Goal: Task Accomplishment & Management: Use online tool/utility

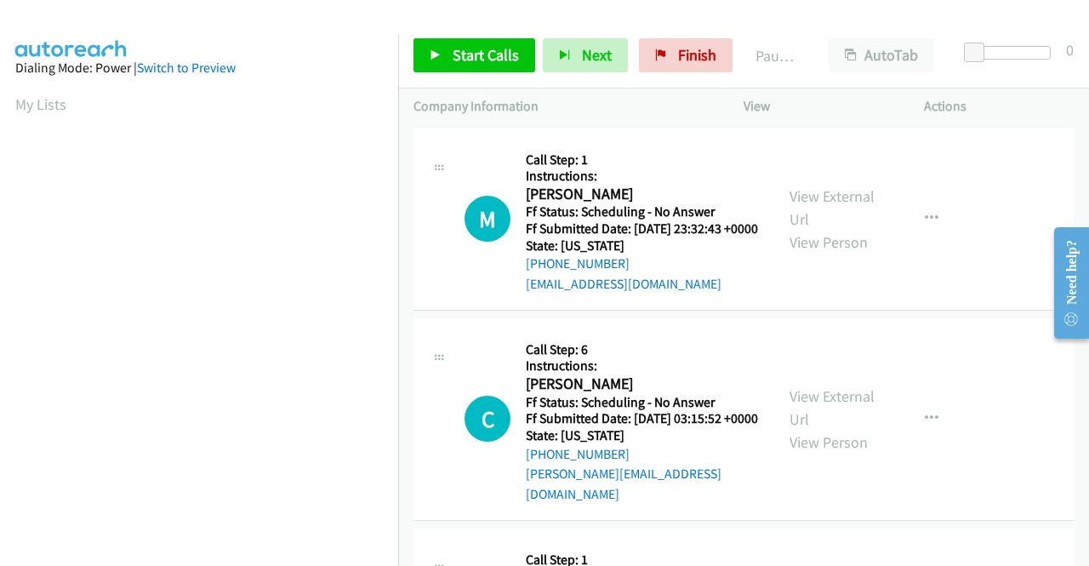
drag, startPoint x: 1019, startPoint y: 105, endPoint x: 948, endPoint y: 113, distance: 71.9
click at [1019, 105] on p "Actions" at bounding box center [999, 106] width 150 height 20
click at [846, 204] on link "View External Url" at bounding box center [831, 207] width 85 height 43
click at [851, 403] on link "View External Url" at bounding box center [831, 407] width 85 height 43
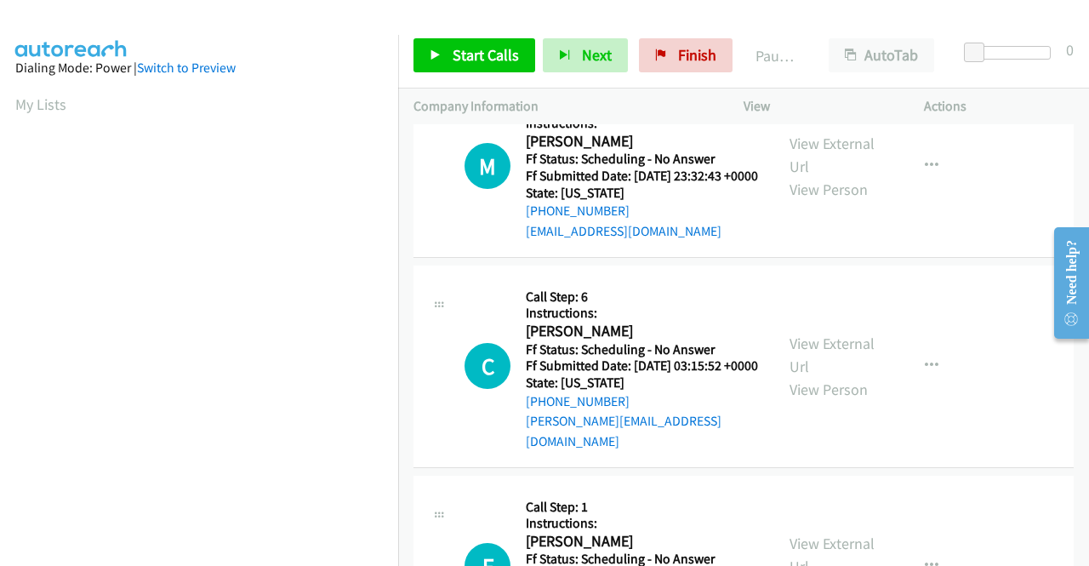
scroll to position [255, 0]
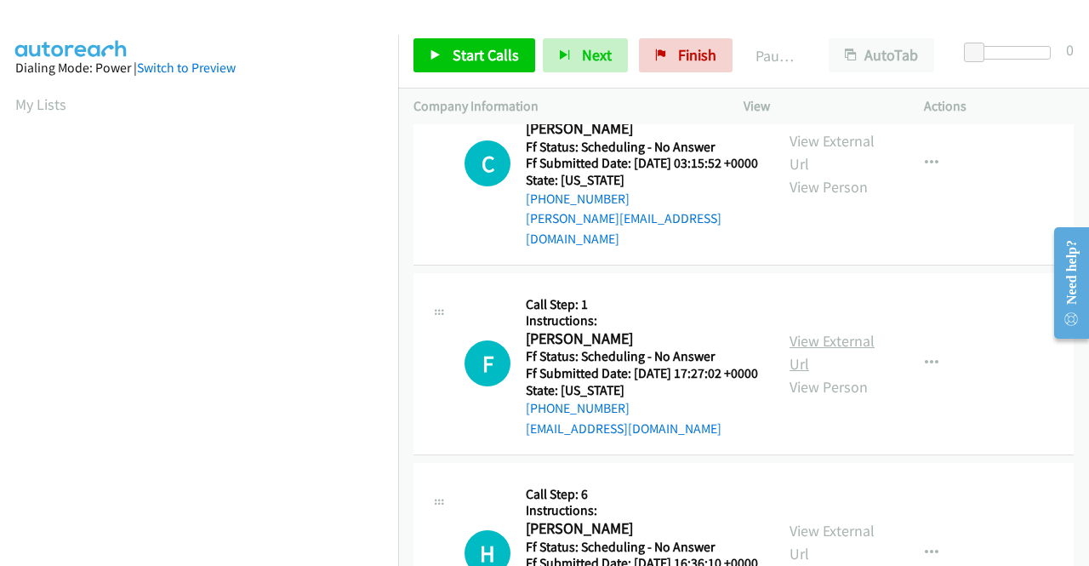
click at [846, 365] on link "View External Url" at bounding box center [831, 352] width 85 height 43
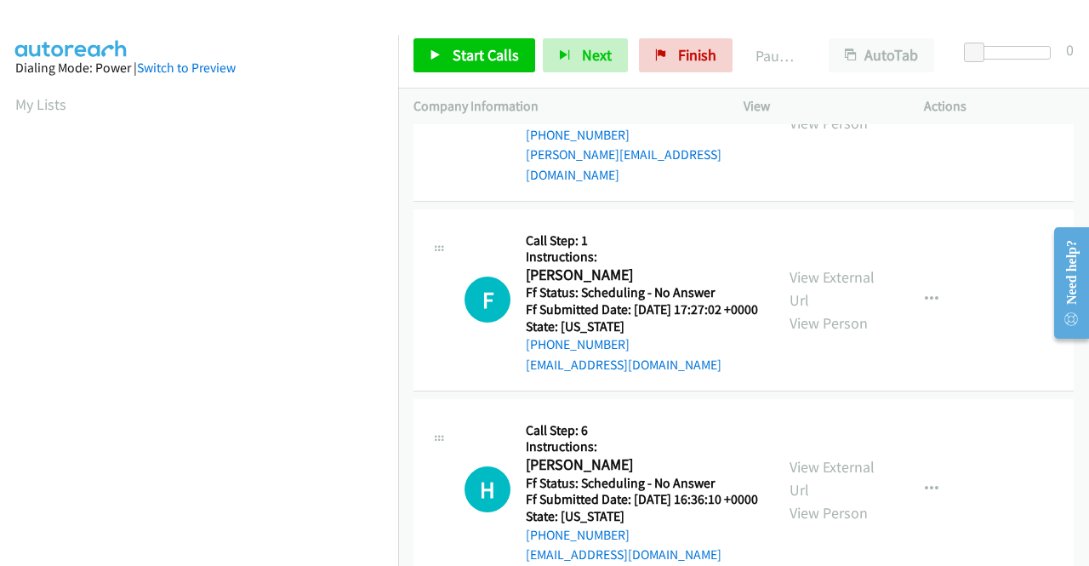
scroll to position [510, 0]
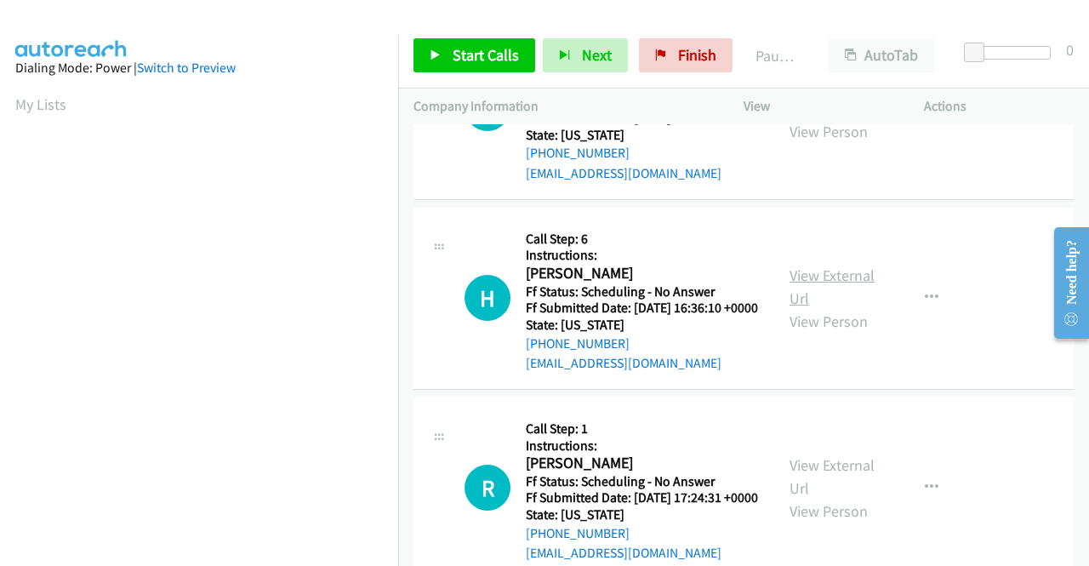
click at [825, 308] on link "View External Url" at bounding box center [831, 286] width 85 height 43
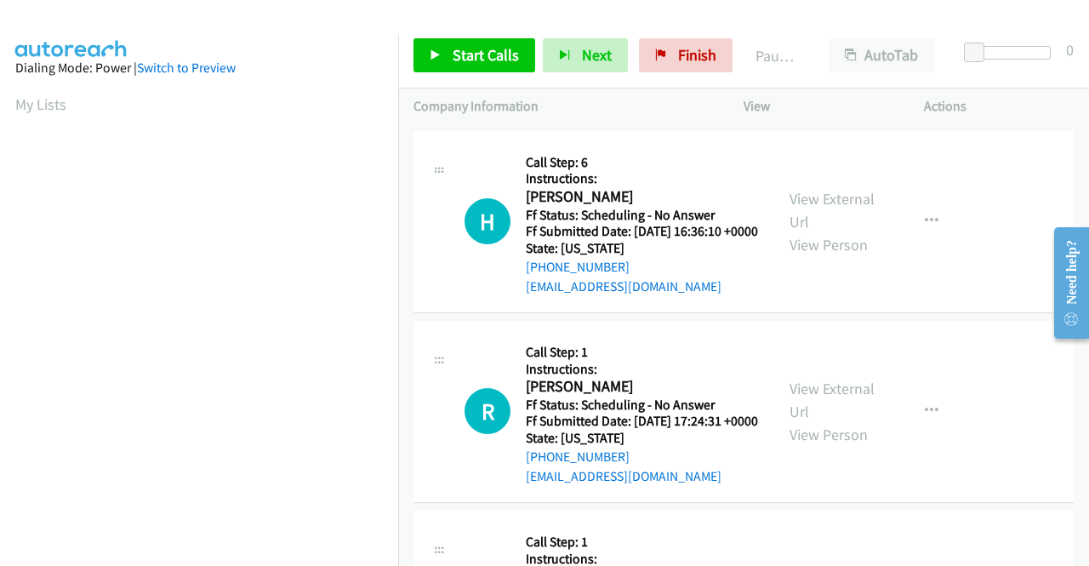
scroll to position [681, 0]
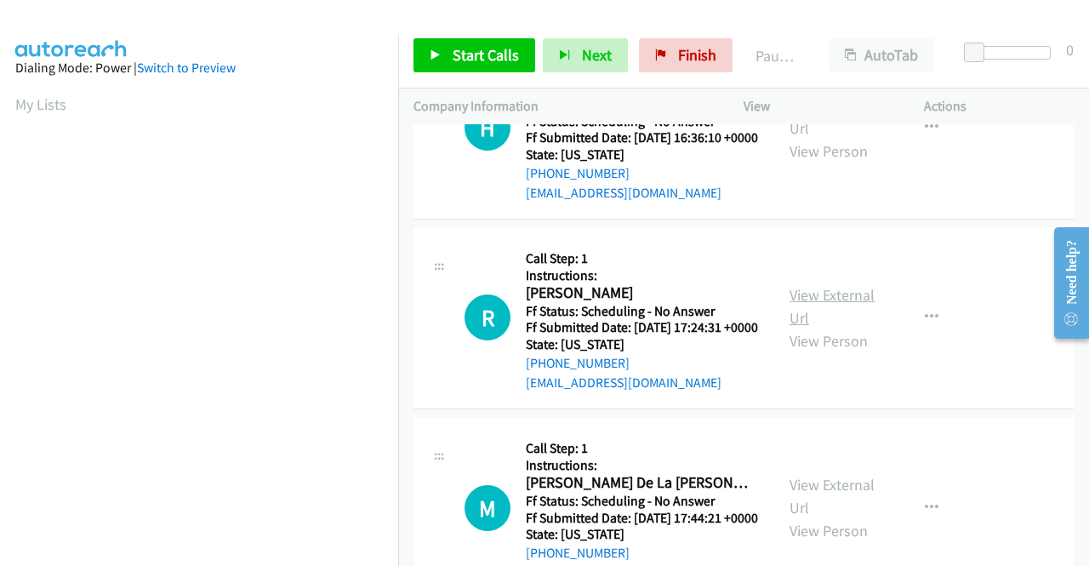
click at [824, 328] on link "View External Url" at bounding box center [831, 306] width 85 height 43
click at [487, 55] on span "Start Calls" at bounding box center [486, 55] width 66 height 20
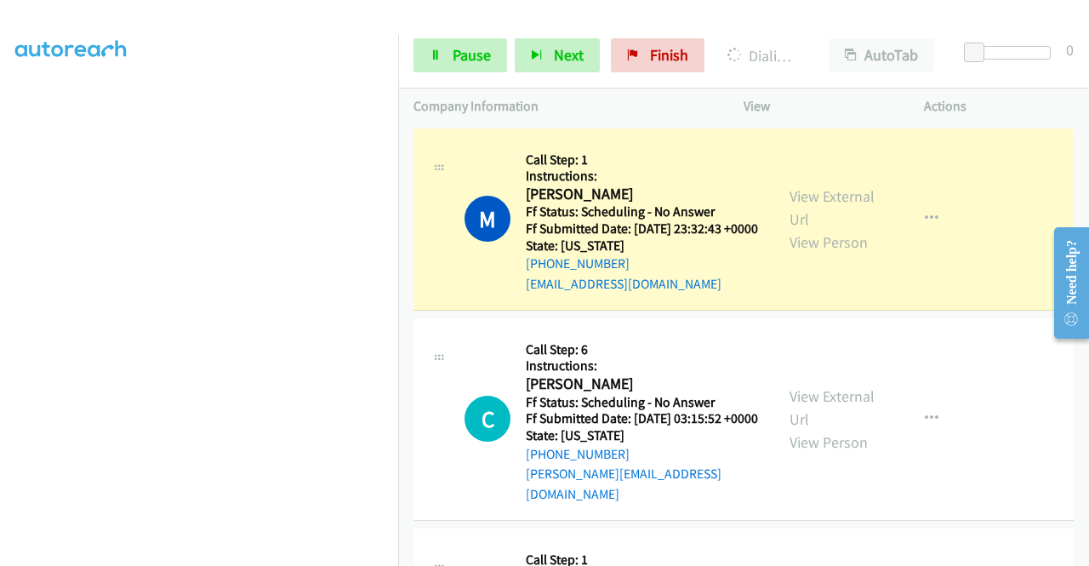
scroll to position [0, 0]
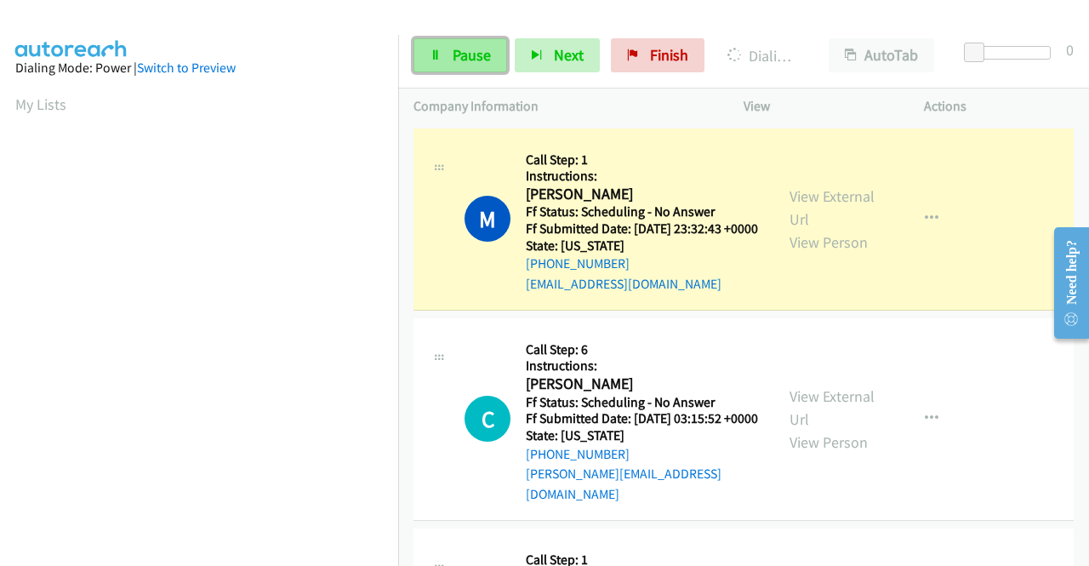
click at [458, 54] on span "Pause" at bounding box center [472, 55] width 38 height 20
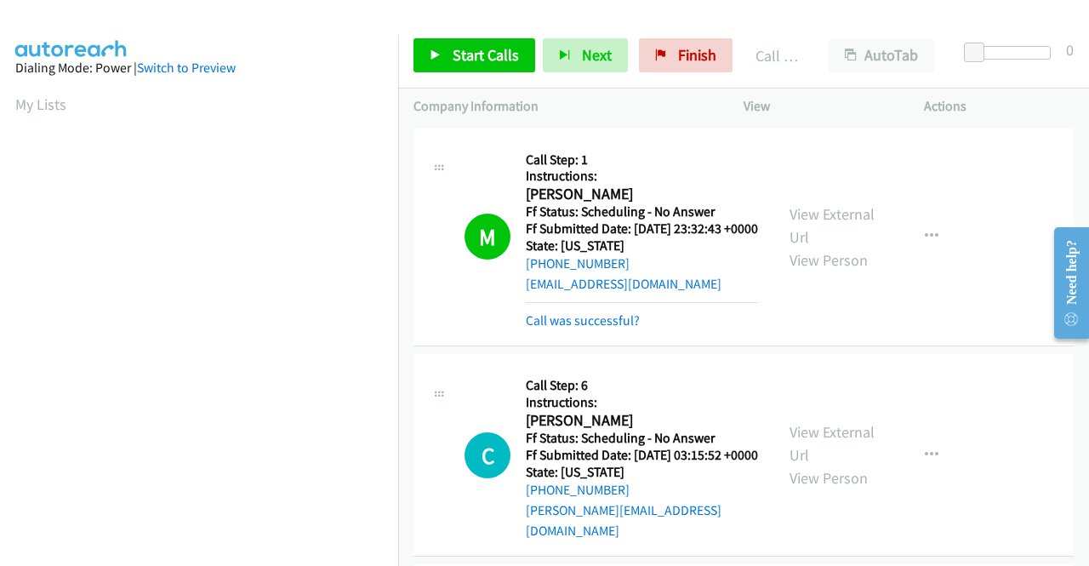
scroll to position [388, 0]
click at [628, 328] on link "Call was successful?" at bounding box center [583, 320] width 114 height 16
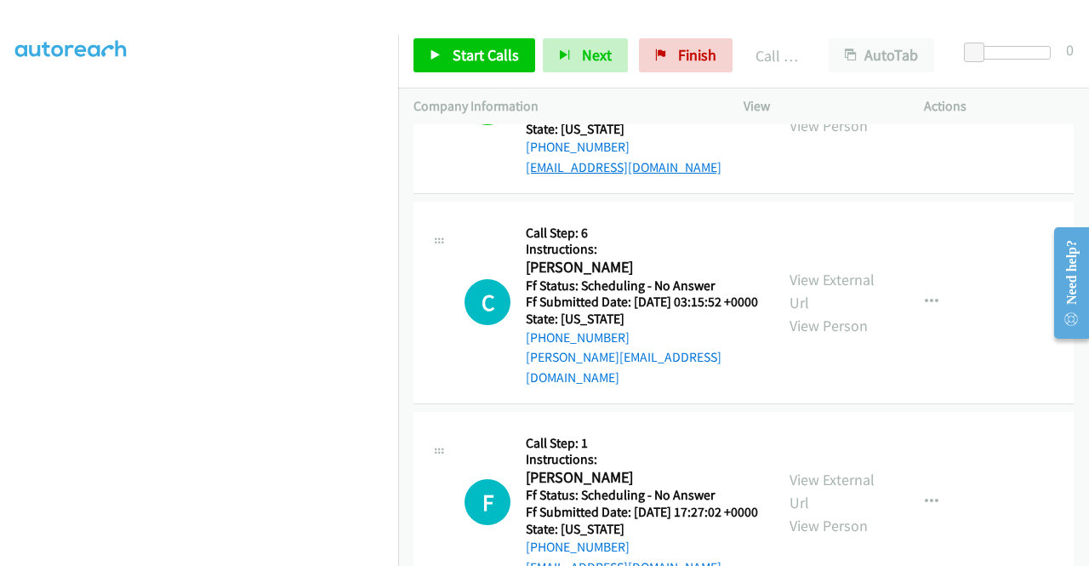
scroll to position [170, 0]
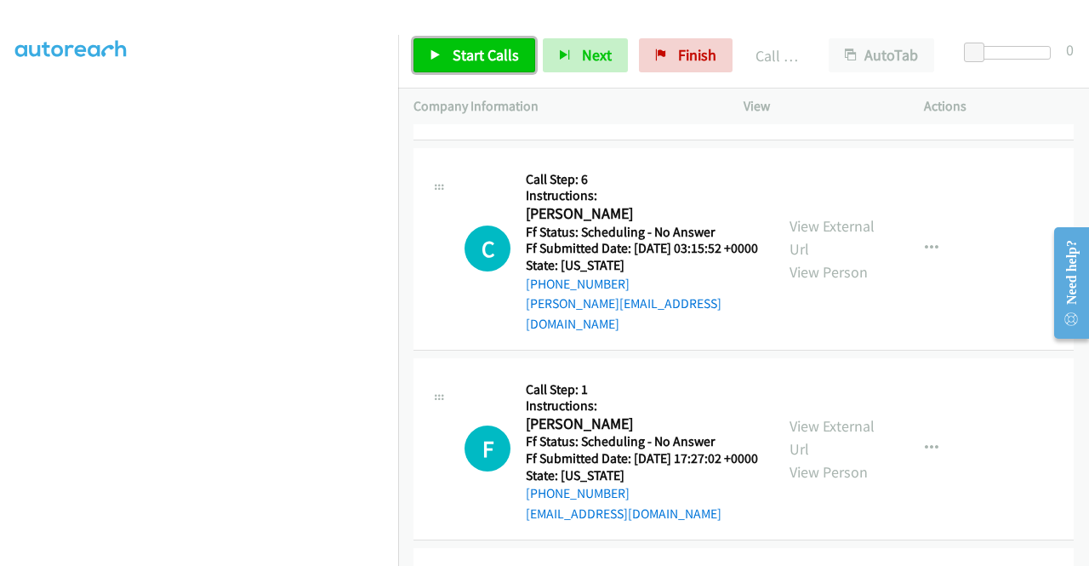
click at [504, 65] on link "Start Calls" at bounding box center [474, 55] width 122 height 34
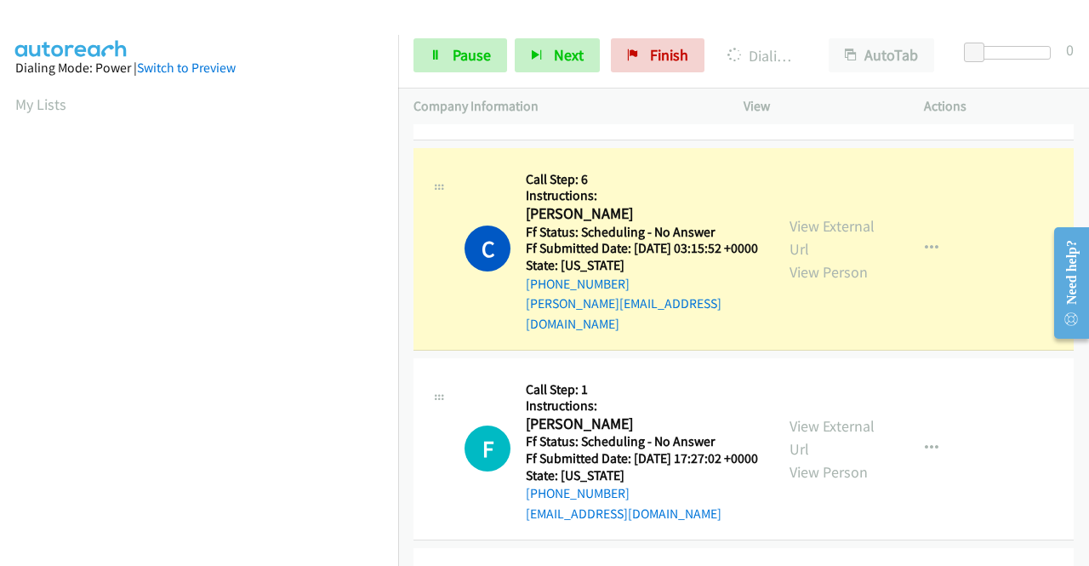
scroll to position [388, 0]
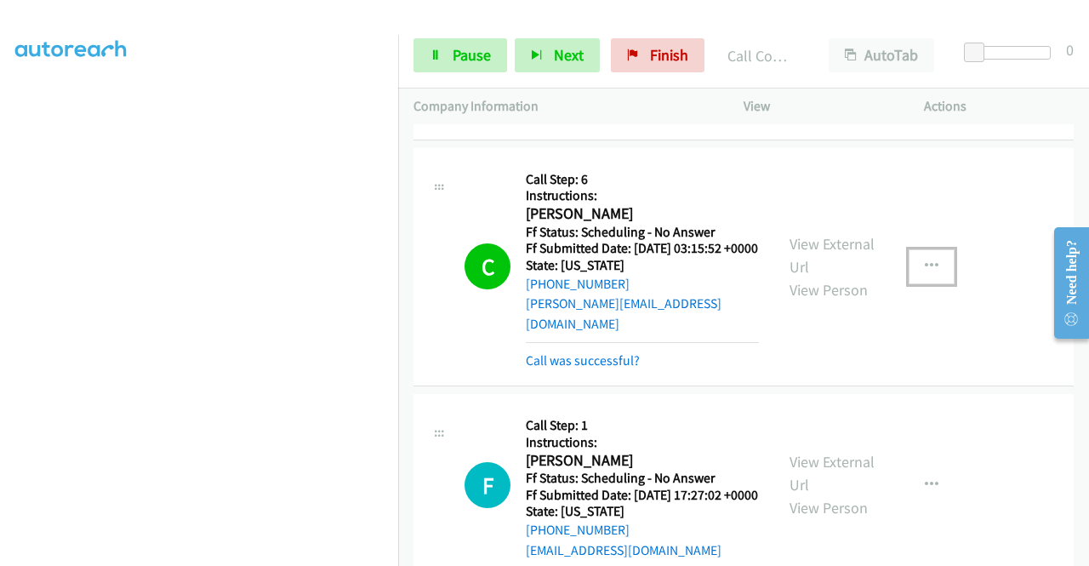
click at [925, 273] on icon "button" at bounding box center [932, 266] width 14 height 14
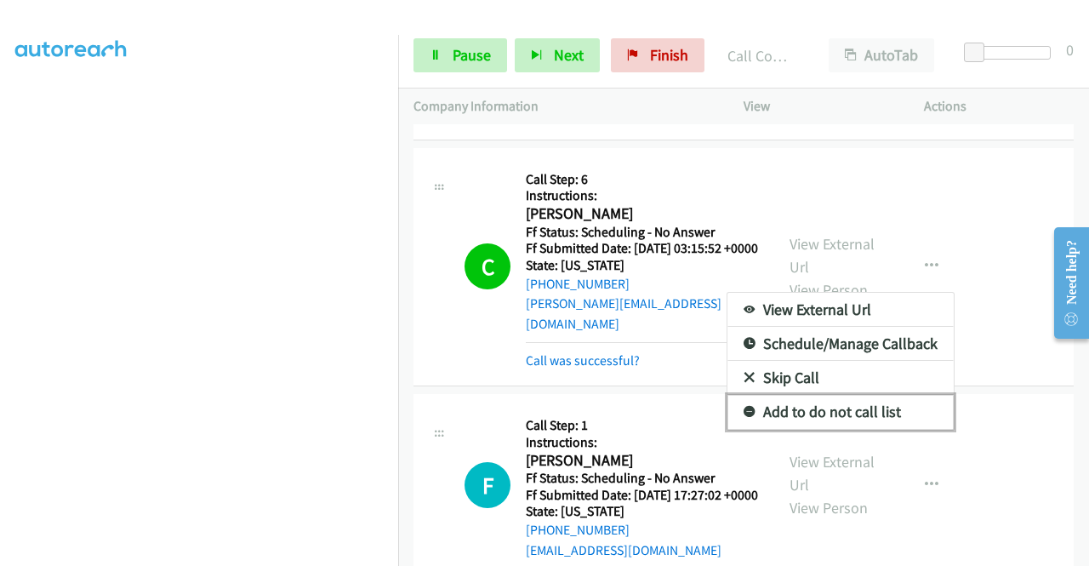
click at [851, 419] on link "Add to do not call list" at bounding box center [840, 412] width 226 height 34
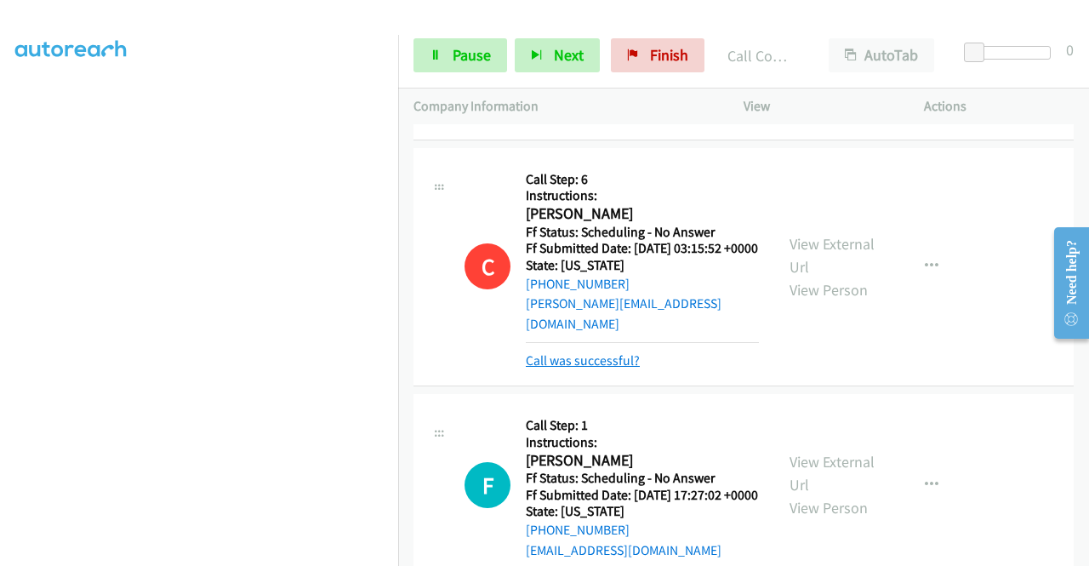
click at [616, 368] on link "Call was successful?" at bounding box center [583, 360] width 114 height 16
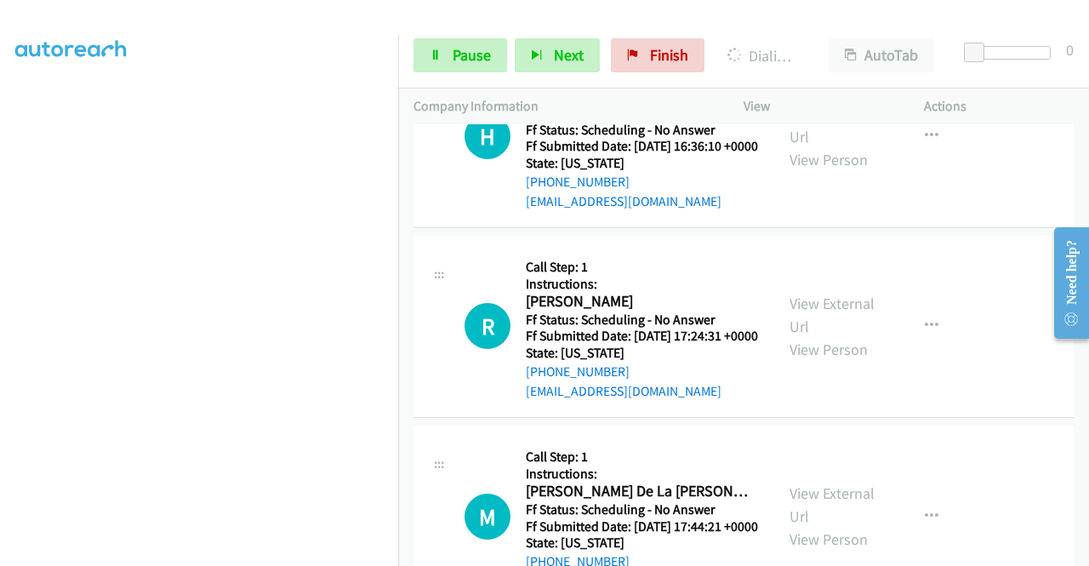
scroll to position [766, 0]
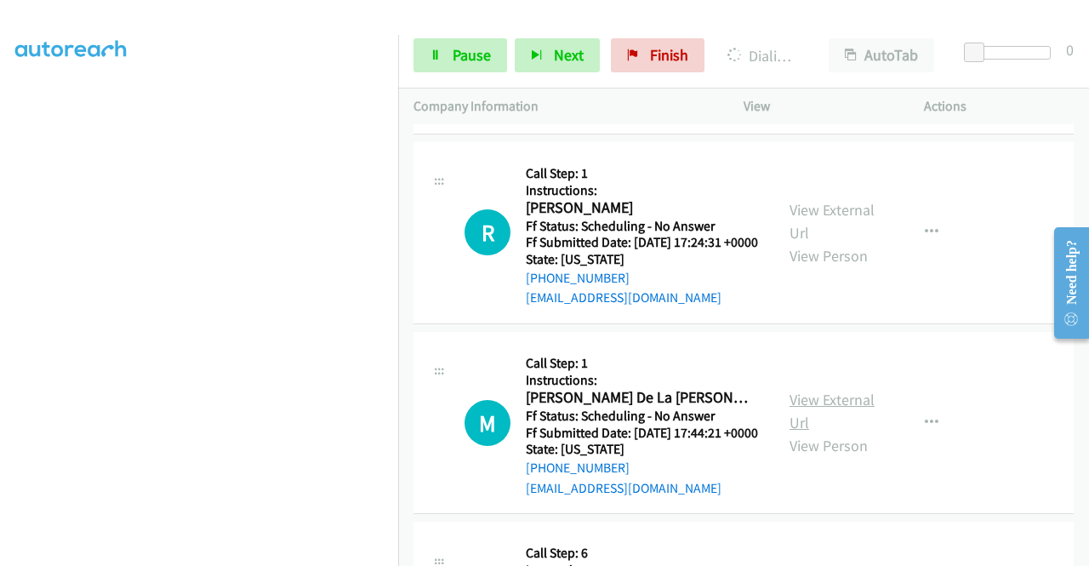
click at [857, 432] on link "View External Url" at bounding box center [831, 411] width 85 height 43
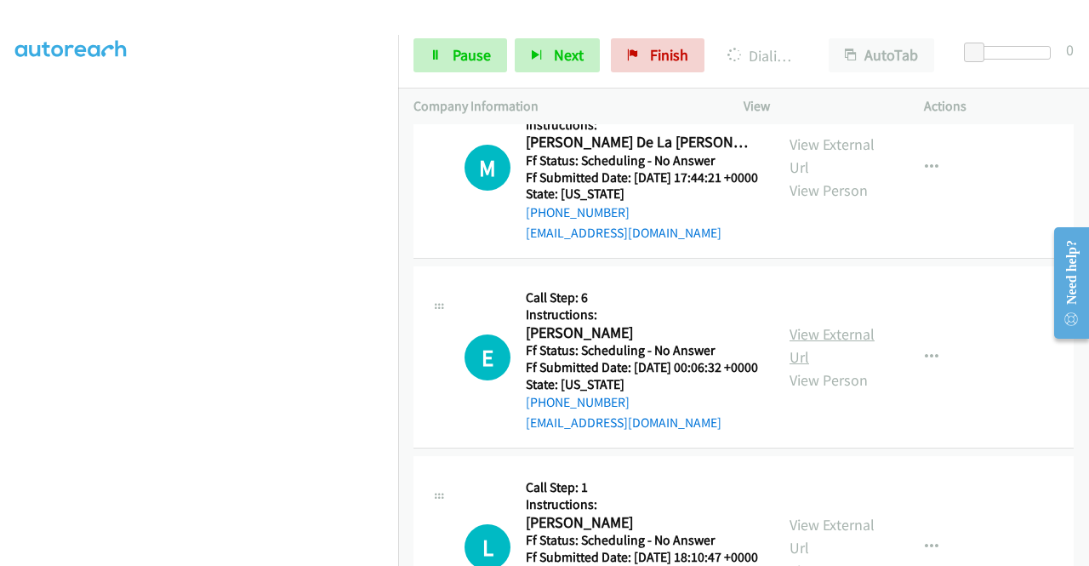
click at [837, 367] on link "View External Url" at bounding box center [831, 345] width 85 height 43
click at [465, 67] on link "Pause" at bounding box center [460, 55] width 94 height 34
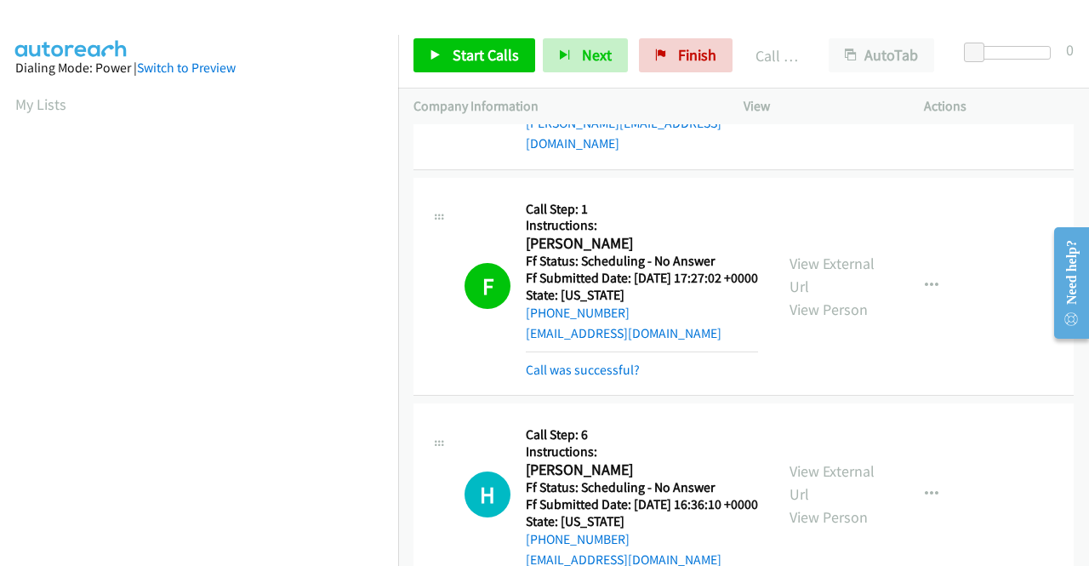
scroll to position [376, 0]
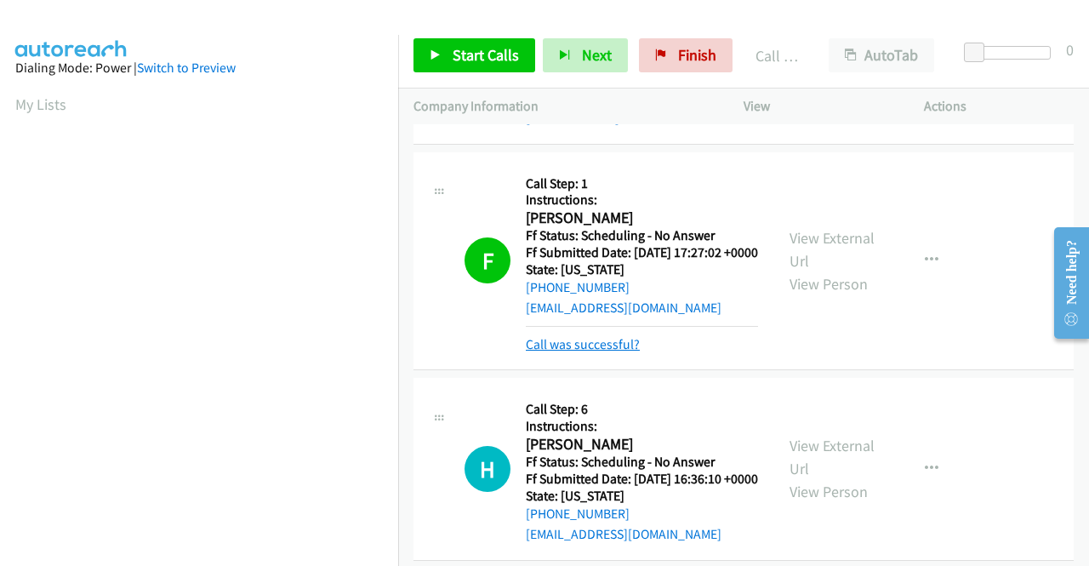
click at [618, 352] on link "Call was successful?" at bounding box center [583, 344] width 114 height 16
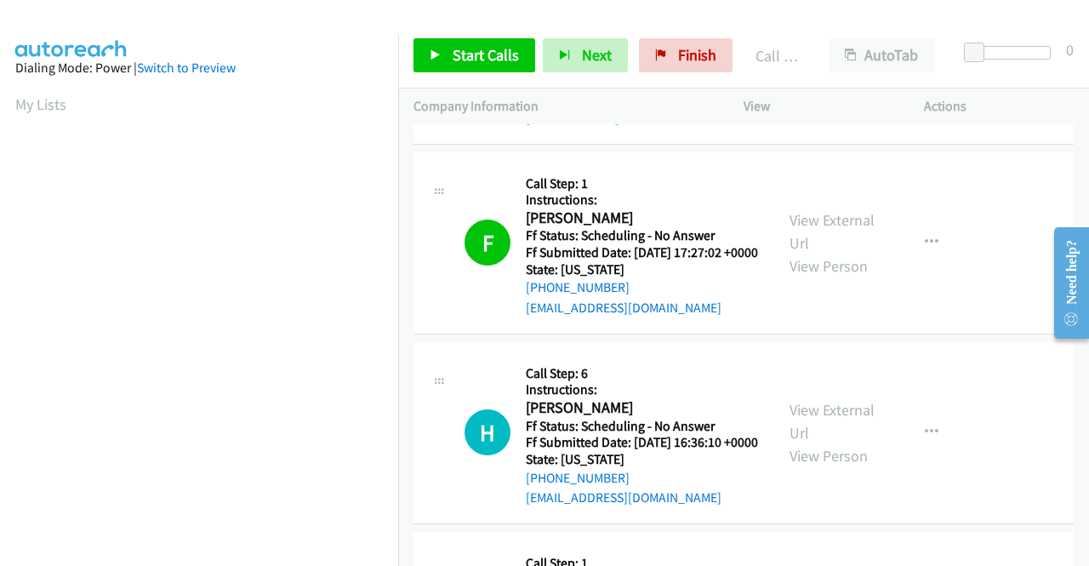
scroll to position [0, 0]
click at [448, 56] on link "Start Calls" at bounding box center [474, 55] width 122 height 34
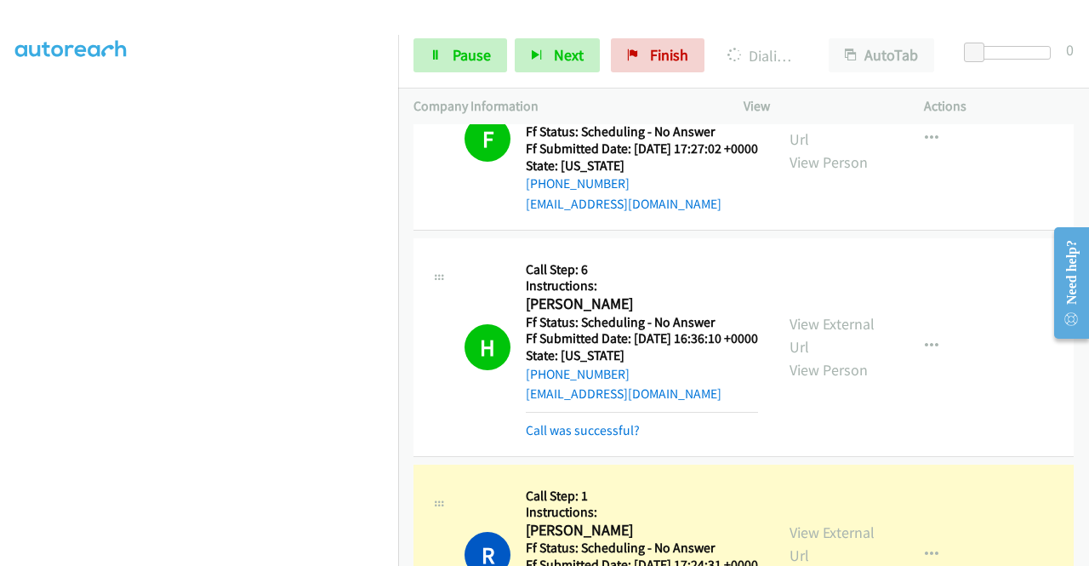
scroll to position [631, 0]
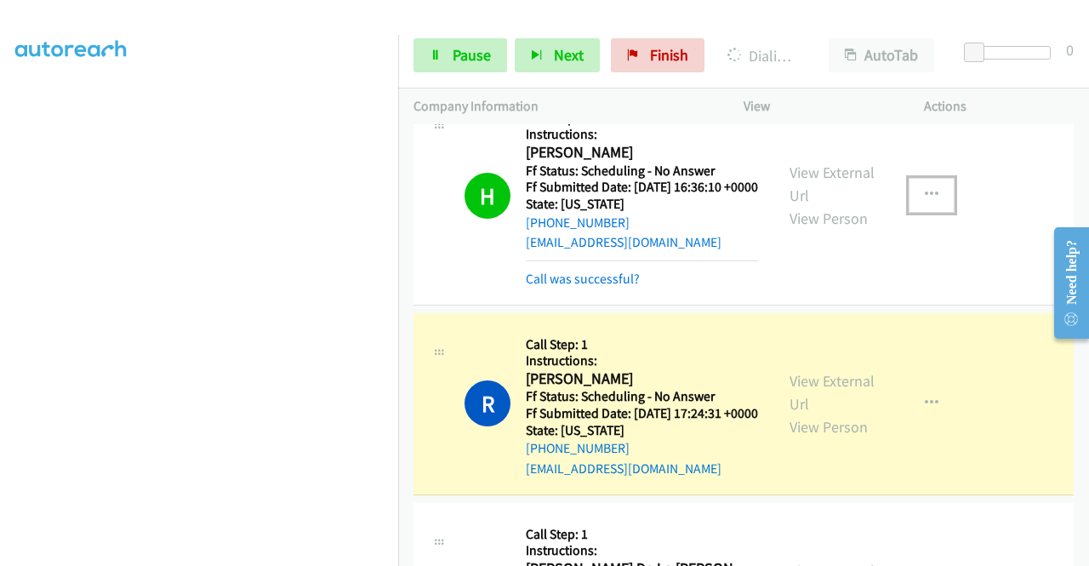
click at [914, 212] on button "button" at bounding box center [932, 195] width 46 height 34
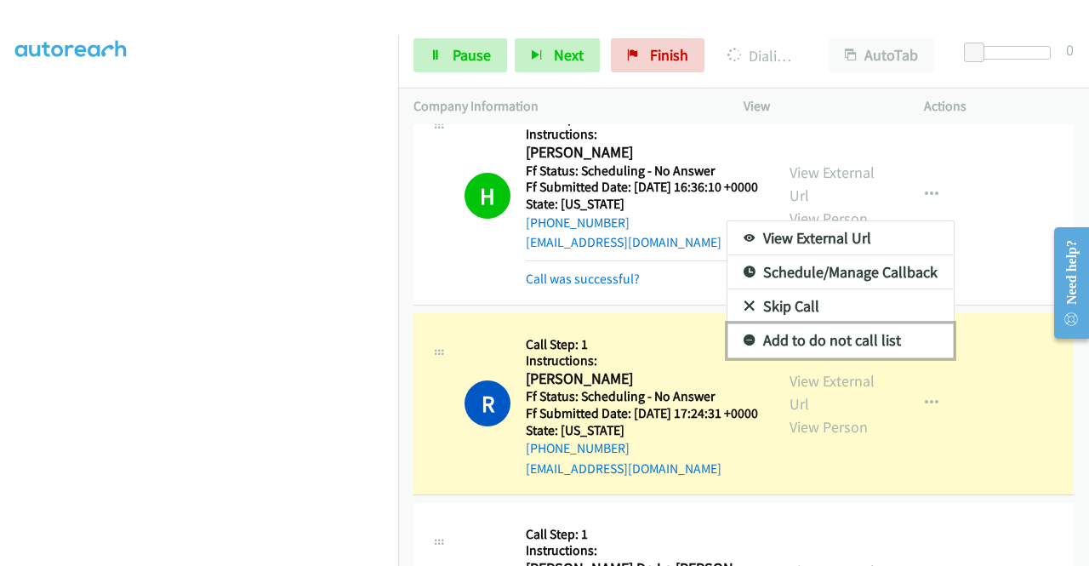
click at [835, 357] on link "Add to do not call list" at bounding box center [840, 340] width 226 height 34
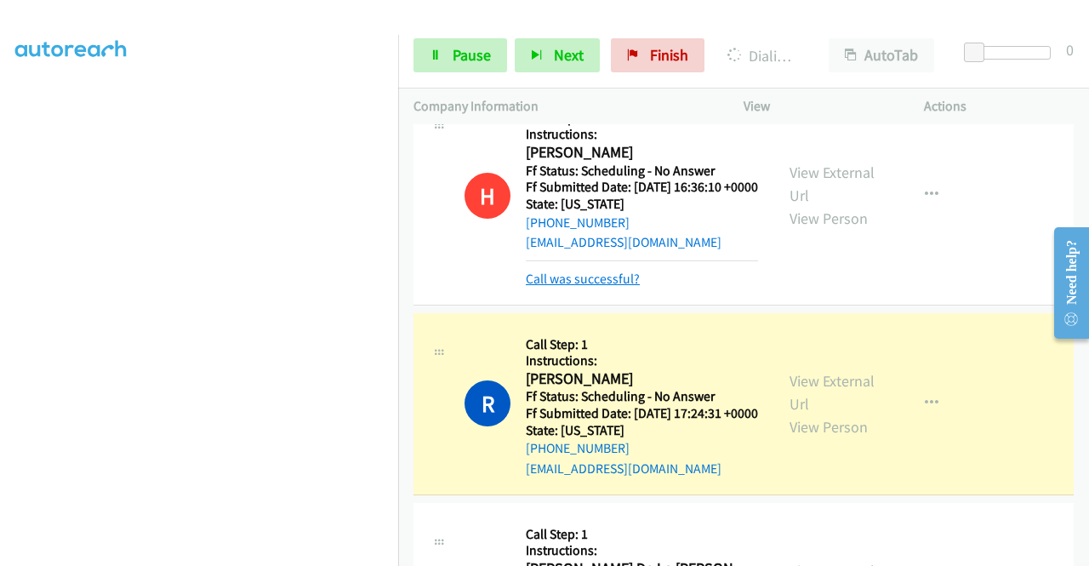
click at [624, 287] on link "Call was successful?" at bounding box center [583, 279] width 114 height 16
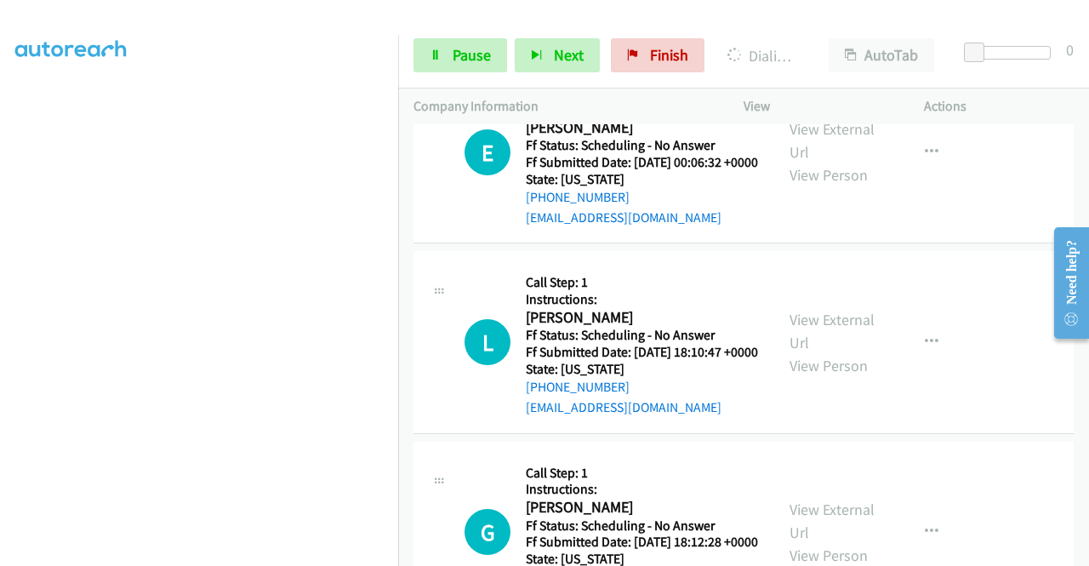
scroll to position [1227, 0]
click at [861, 351] on link "View External Url" at bounding box center [831, 330] width 85 height 43
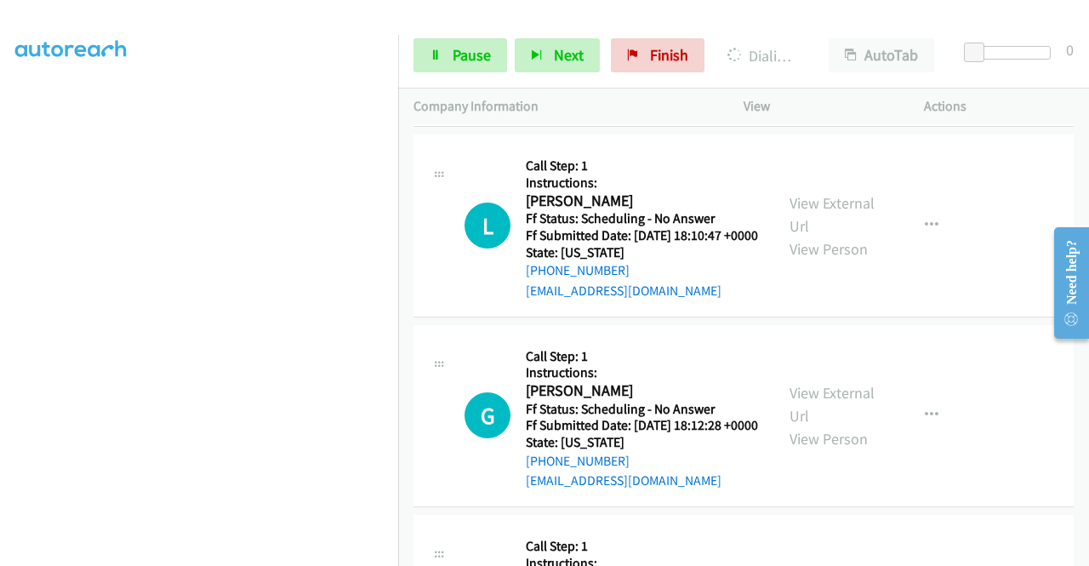
scroll to position [1482, 0]
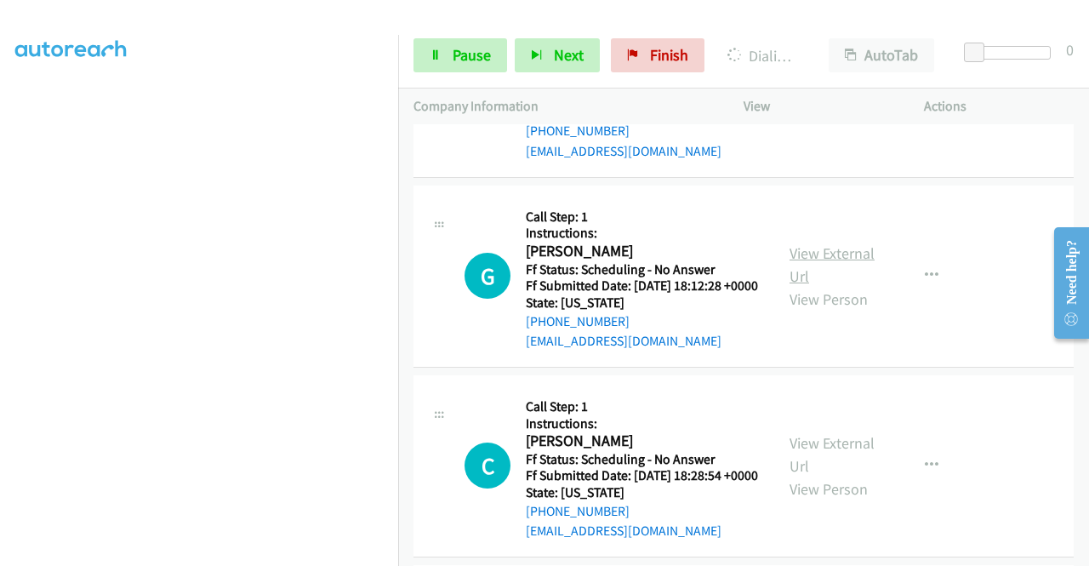
click at [822, 286] on link "View External Url" at bounding box center [831, 264] width 85 height 43
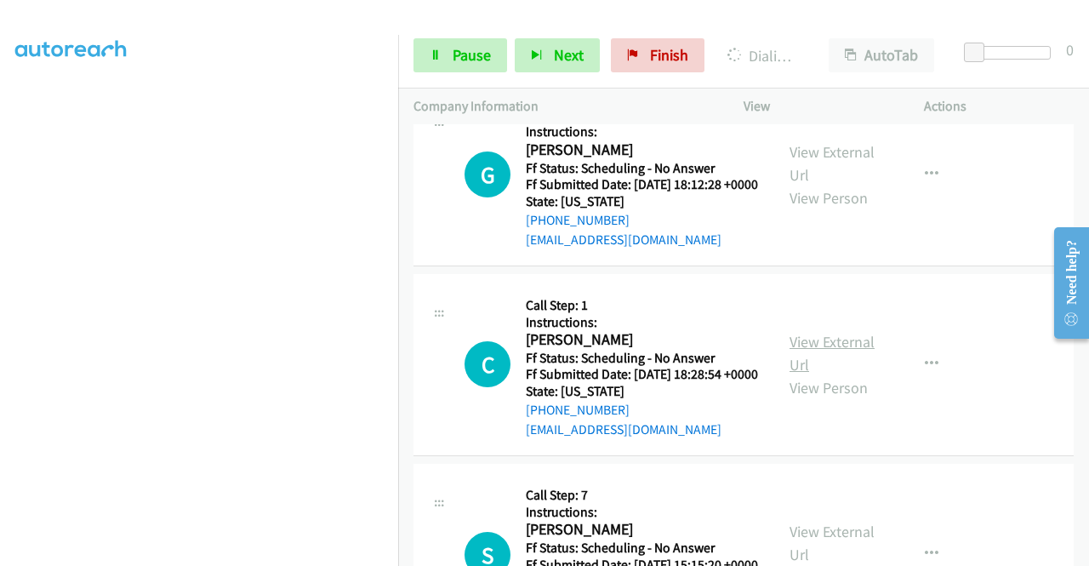
scroll to position [1652, 0]
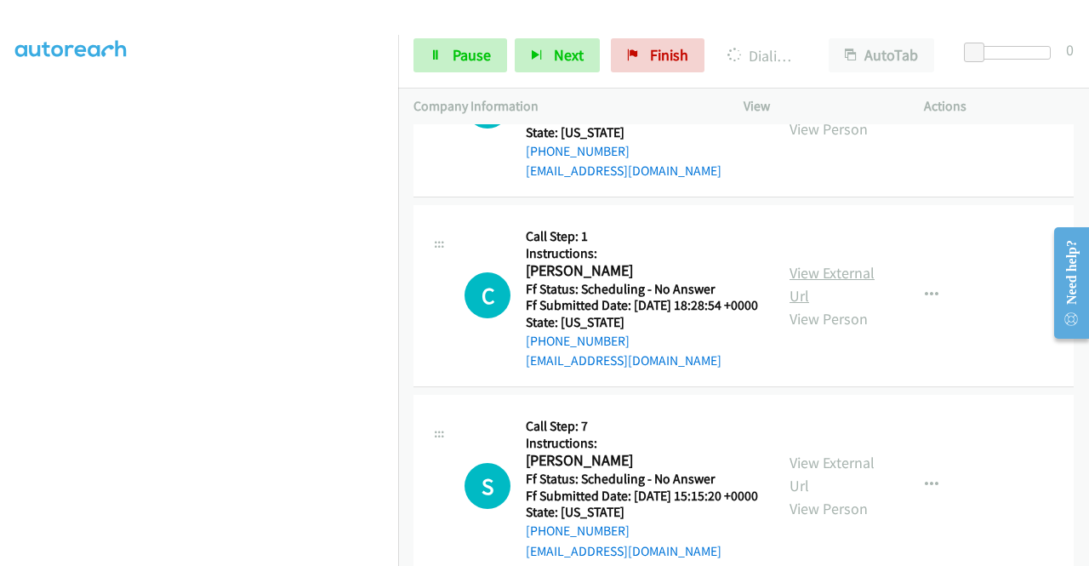
click at [831, 305] on link "View External Url" at bounding box center [831, 284] width 85 height 43
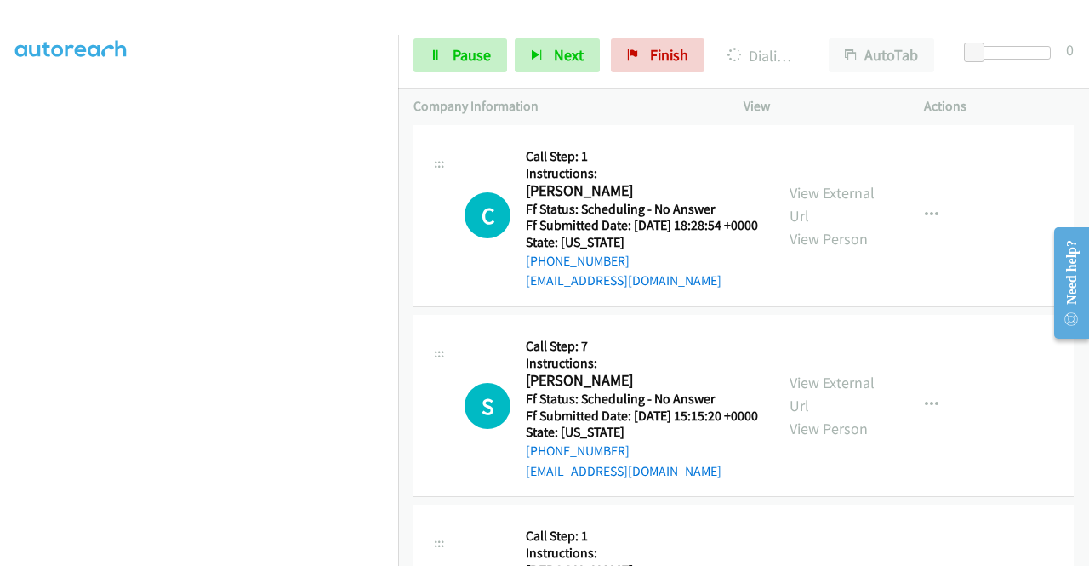
scroll to position [1822, 0]
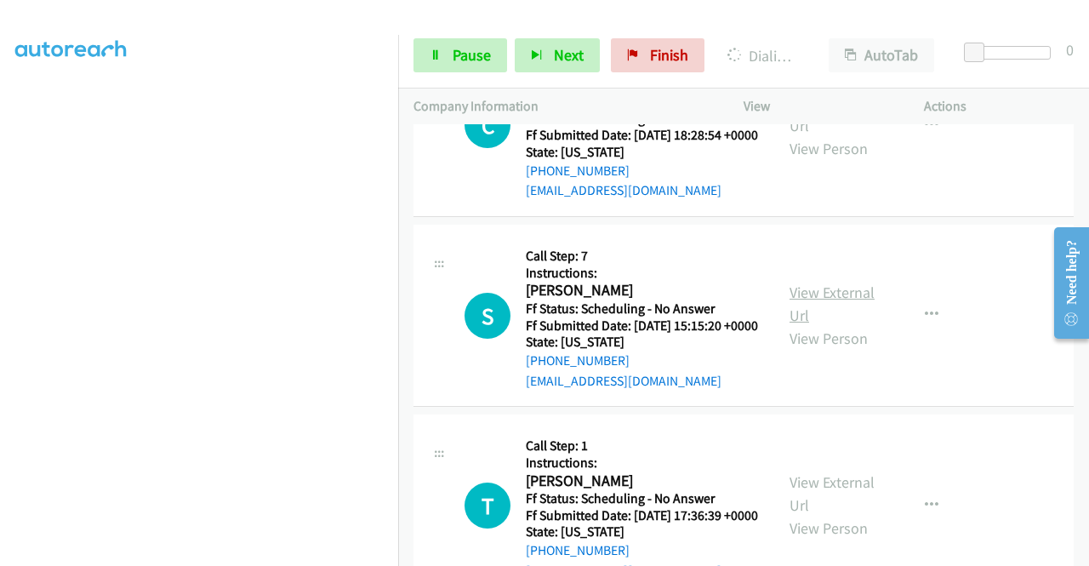
click at [842, 325] on link "View External Url" at bounding box center [831, 303] width 85 height 43
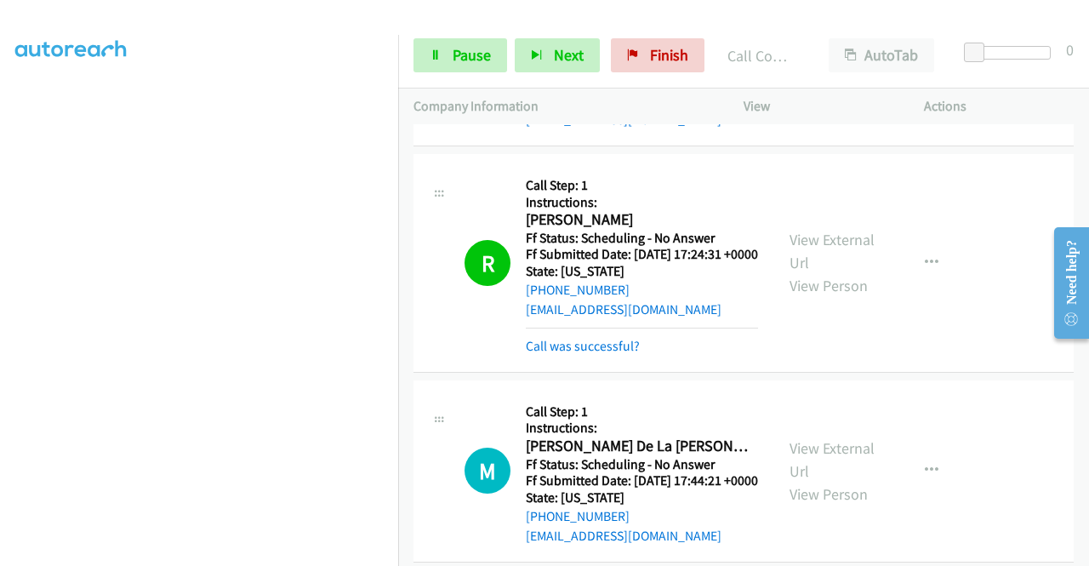
scroll to position [752, 0]
click at [614, 356] on link "Call was successful?" at bounding box center [583, 347] width 114 height 16
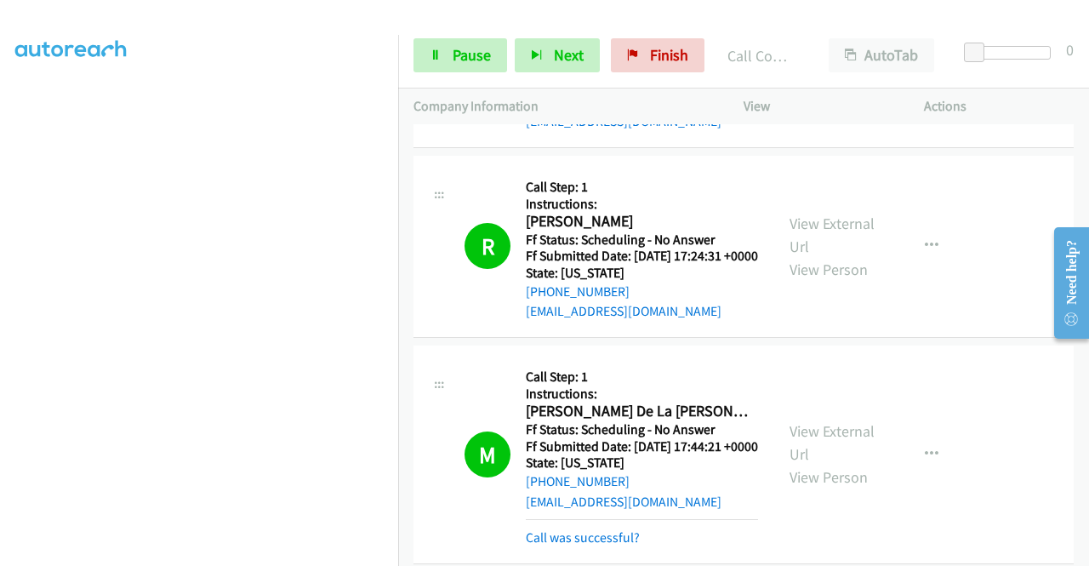
scroll to position [0, 0]
drag, startPoint x: 1003, startPoint y: 77, endPoint x: 626, endPoint y: 533, distance: 590.9
click at [1001, 78] on div "Start Calls Pause Next Finish Call Completed AutoTab AutoTab 0" at bounding box center [743, 56] width 691 height 66
click at [442, 60] on link "Pause" at bounding box center [460, 55] width 94 height 34
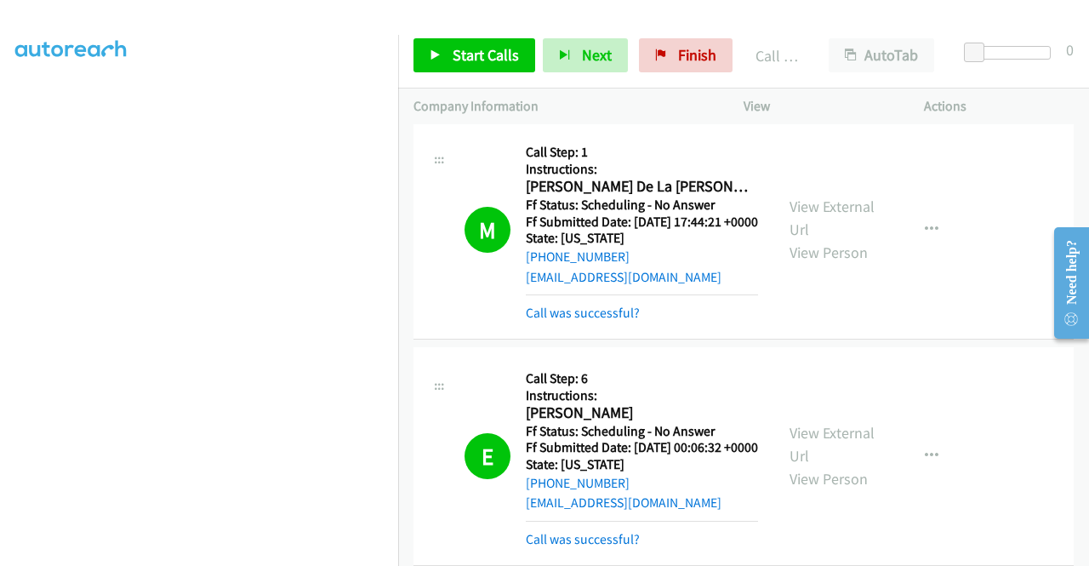
scroll to position [1007, 0]
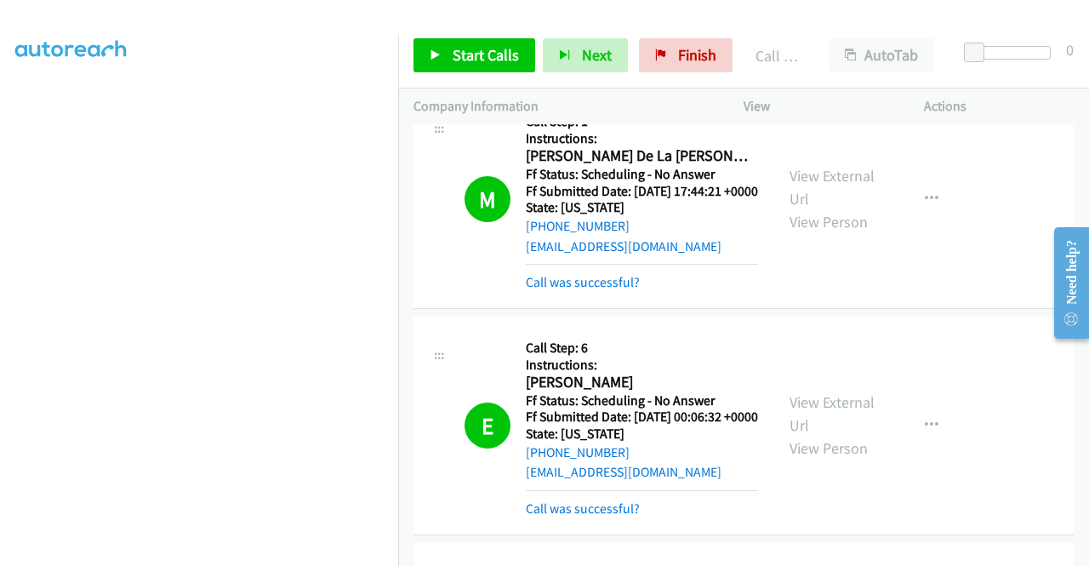
click at [623, 293] on div "Call was successful?" at bounding box center [642, 282] width 232 height 20
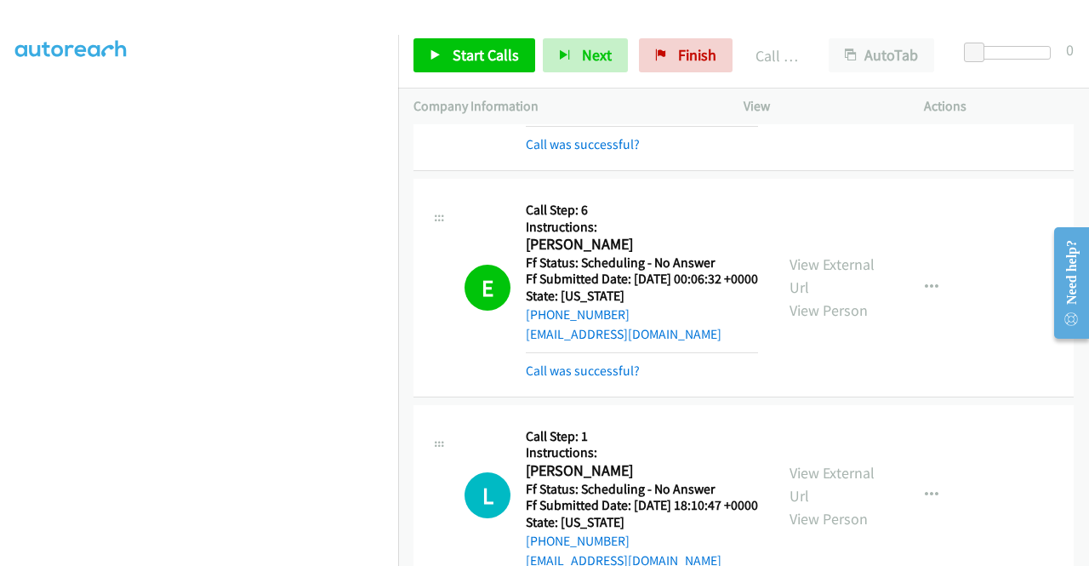
scroll to position [1177, 0]
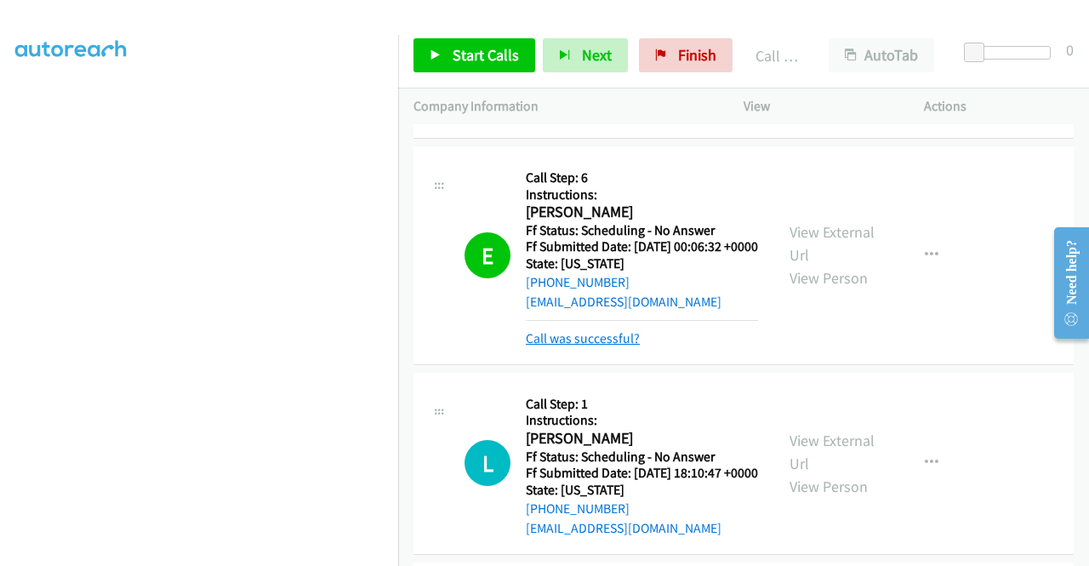
click at [614, 346] on link "Call was successful?" at bounding box center [583, 338] width 114 height 16
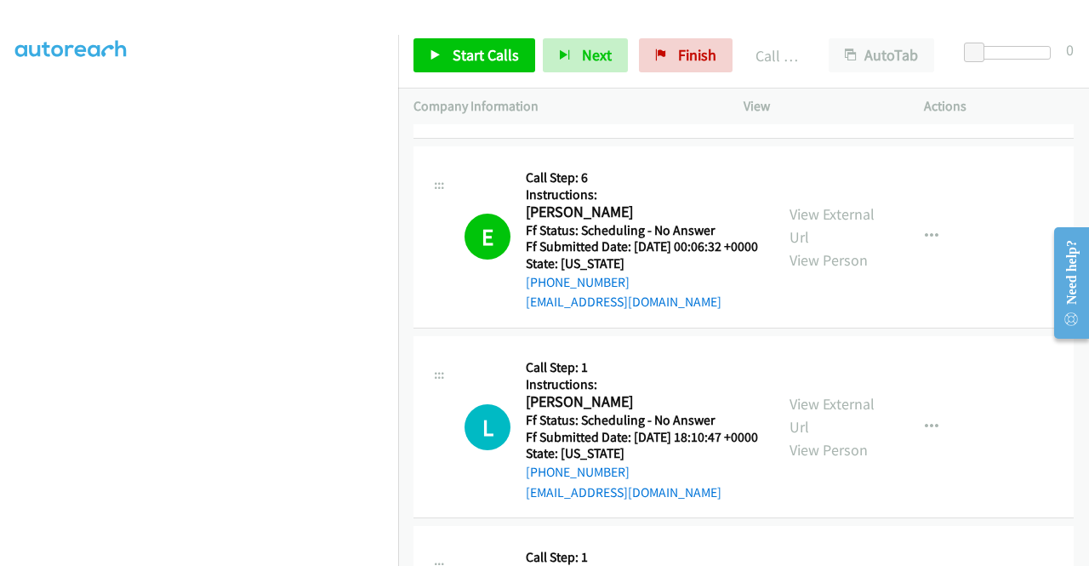
click at [613, 120] on link "Call was successful?" at bounding box center [583, 112] width 114 height 16
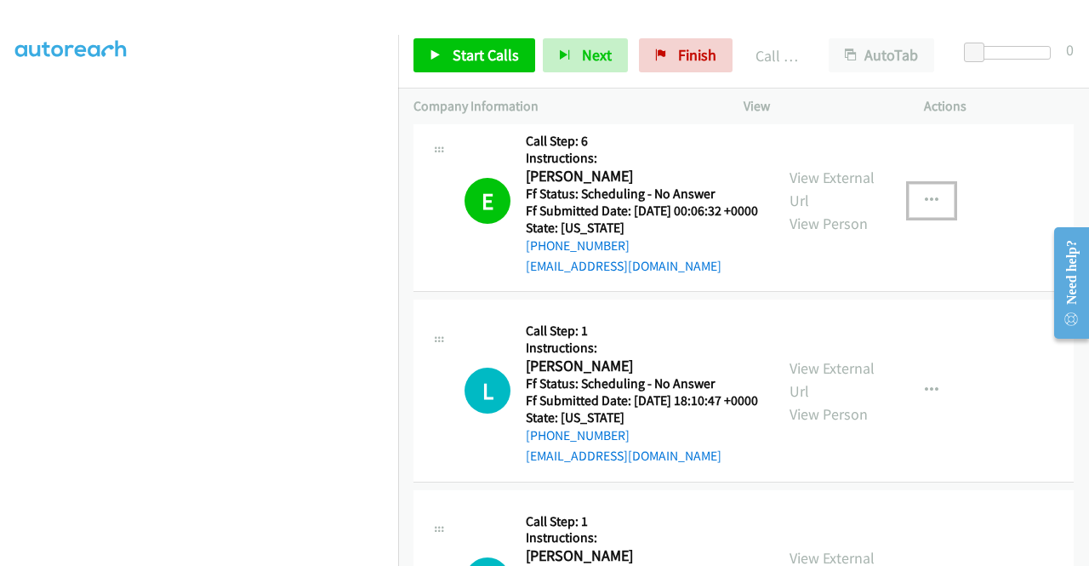
click at [925, 208] on icon "button" at bounding box center [932, 201] width 14 height 14
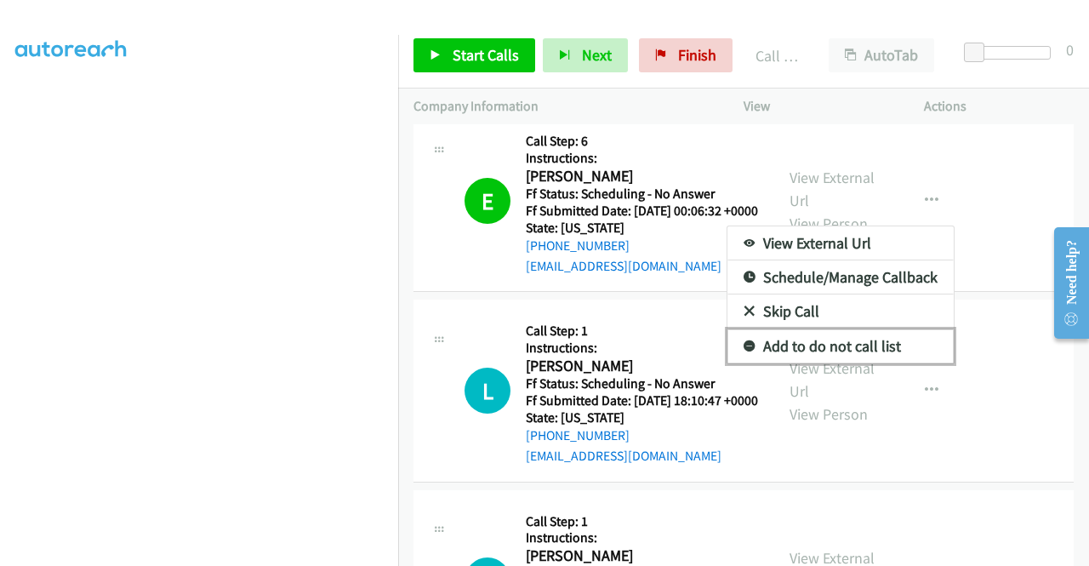
click at [862, 363] on link "Add to do not call list" at bounding box center [840, 346] width 226 height 34
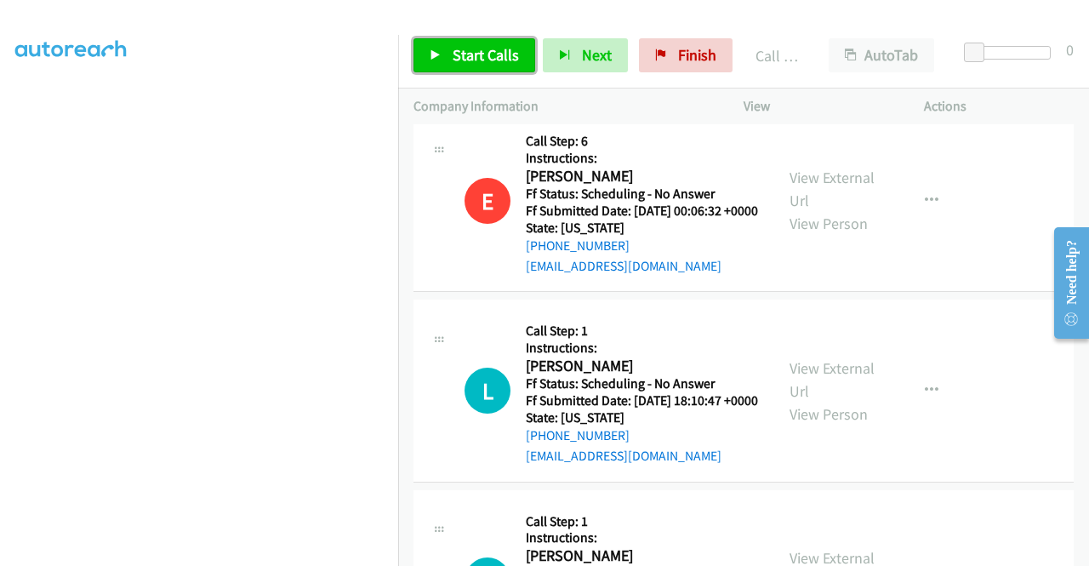
click at [497, 47] on span "Start Calls" at bounding box center [486, 55] width 66 height 20
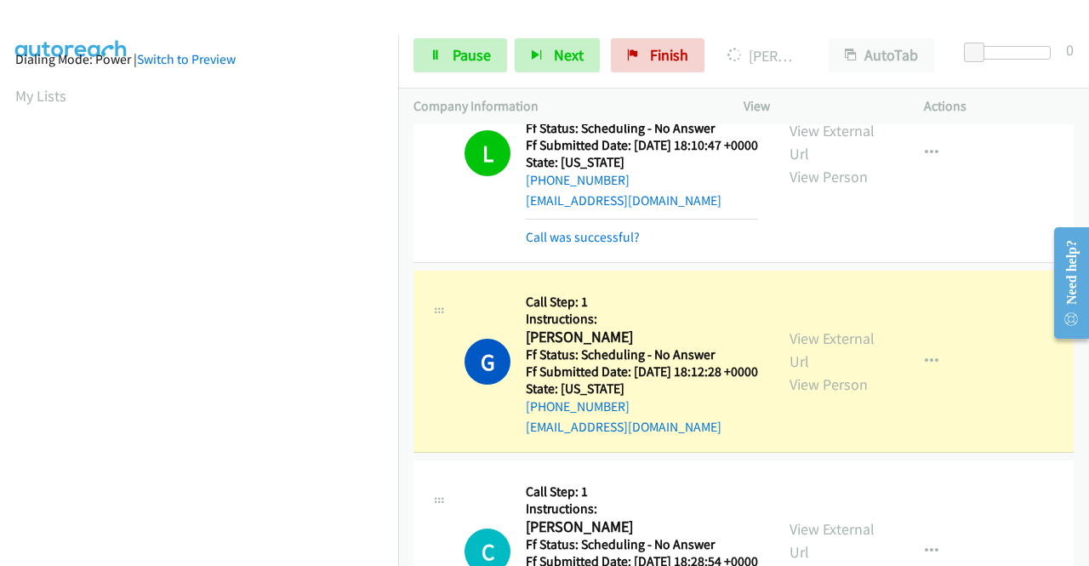
scroll to position [0, 0]
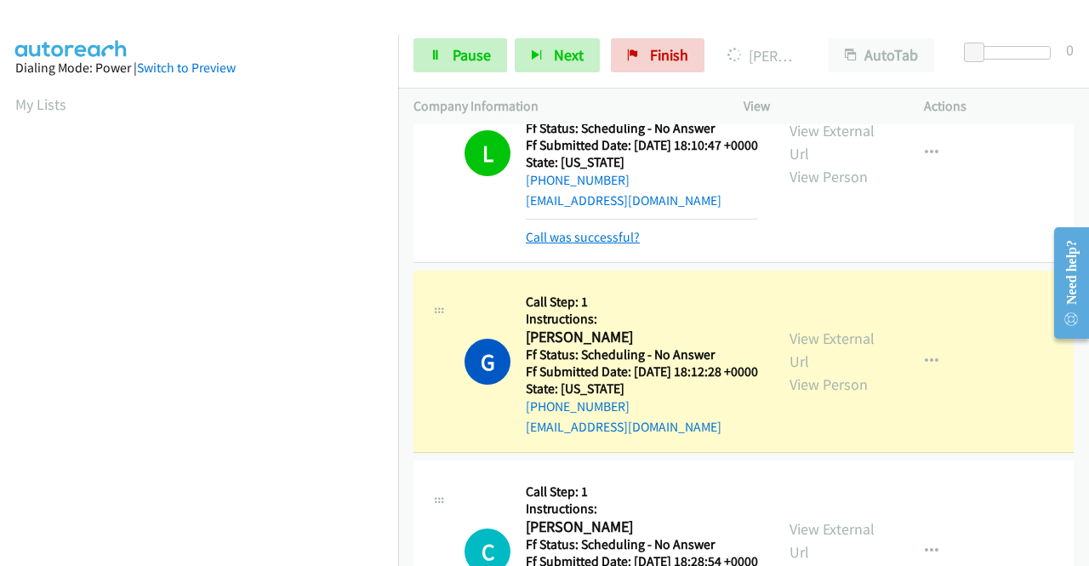
click at [539, 245] on link "Call was successful?" at bounding box center [583, 237] width 114 height 16
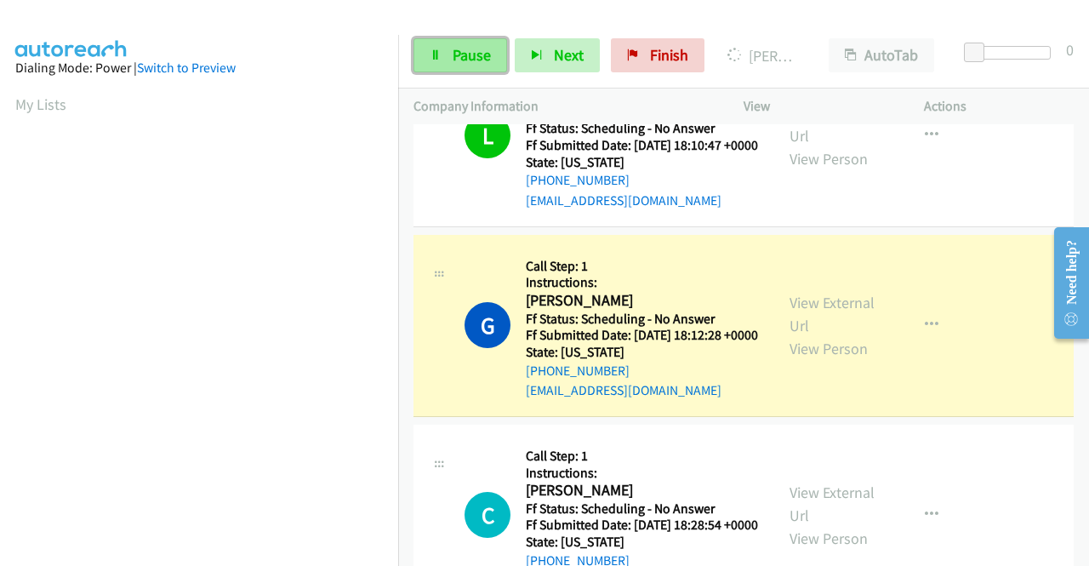
click at [456, 48] on span "Pause" at bounding box center [472, 55] width 38 height 20
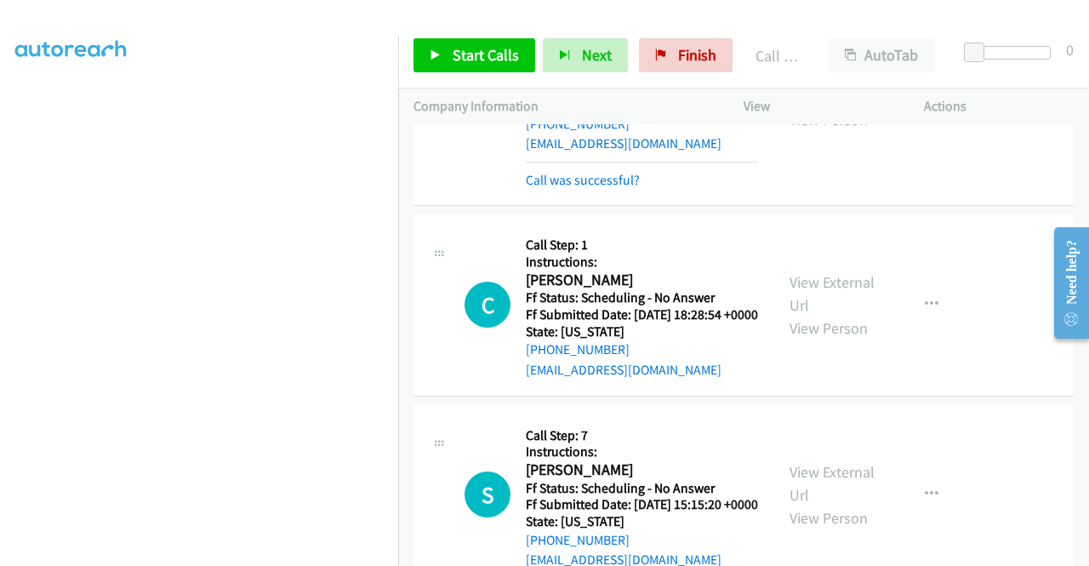
scroll to position [1688, 0]
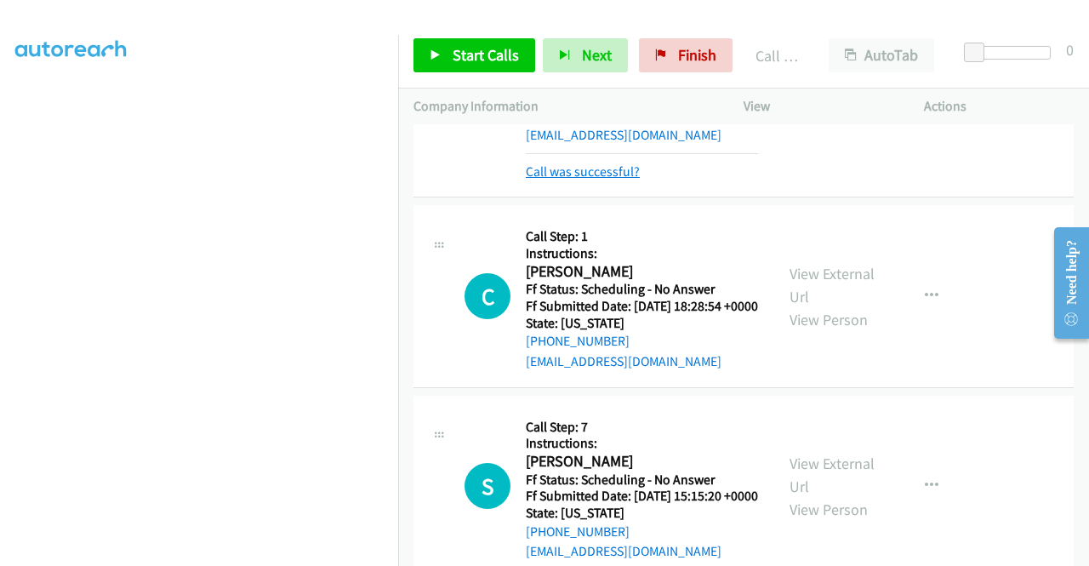
click at [612, 180] on link "Call was successful?" at bounding box center [583, 171] width 114 height 16
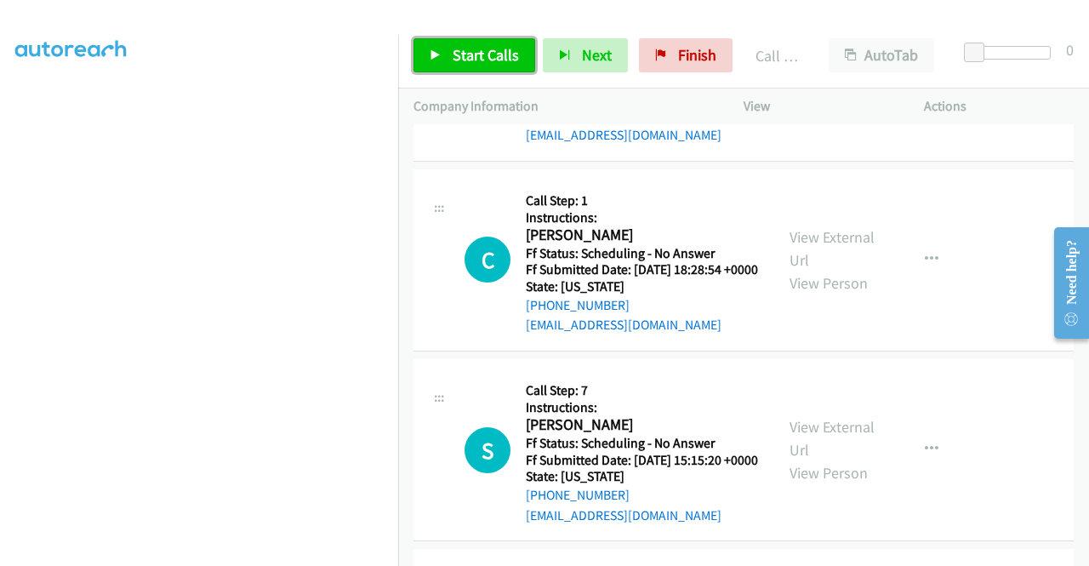
click at [478, 71] on link "Start Calls" at bounding box center [474, 55] width 122 height 34
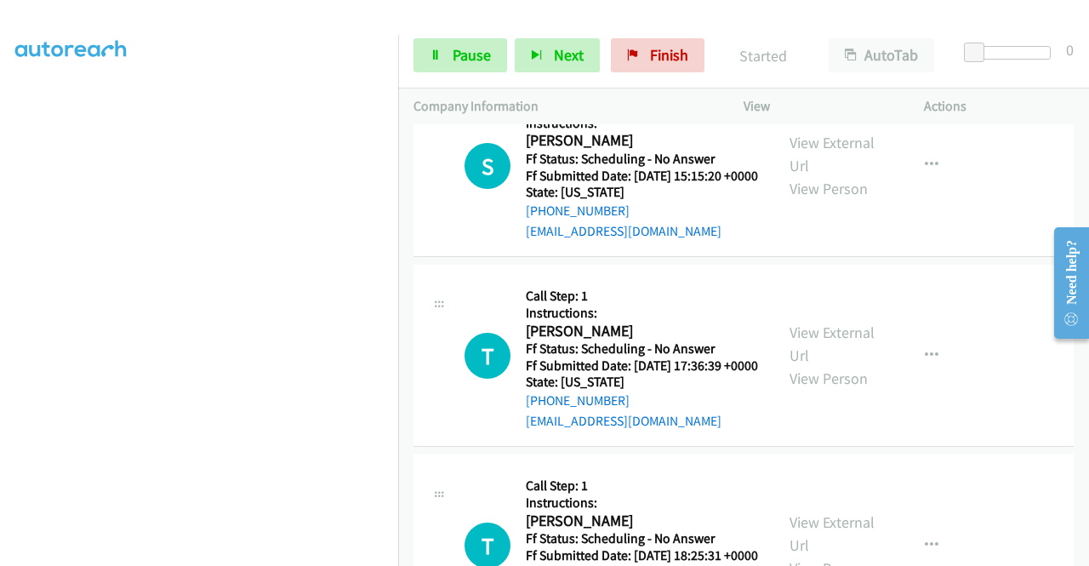
scroll to position [2028, 0]
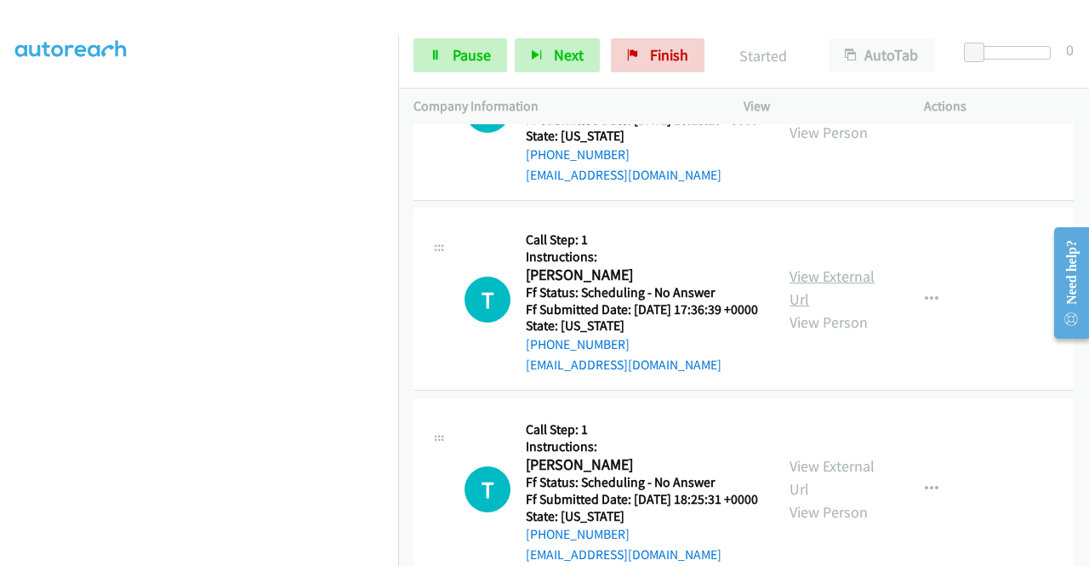
click at [841, 309] on link "View External Url" at bounding box center [831, 287] width 85 height 43
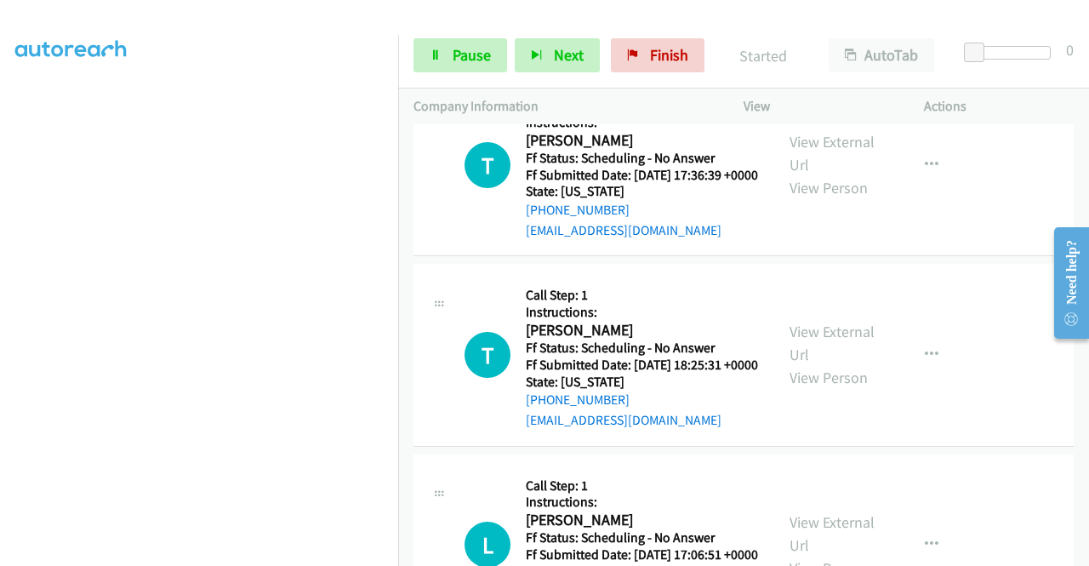
scroll to position [2198, 0]
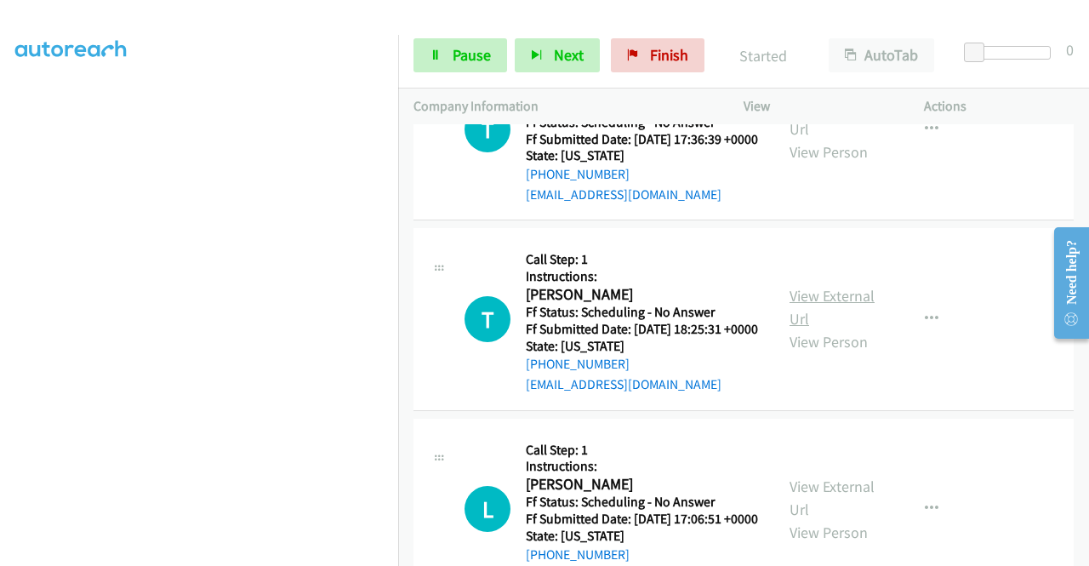
click at [825, 328] on link "View External Url" at bounding box center [831, 307] width 85 height 43
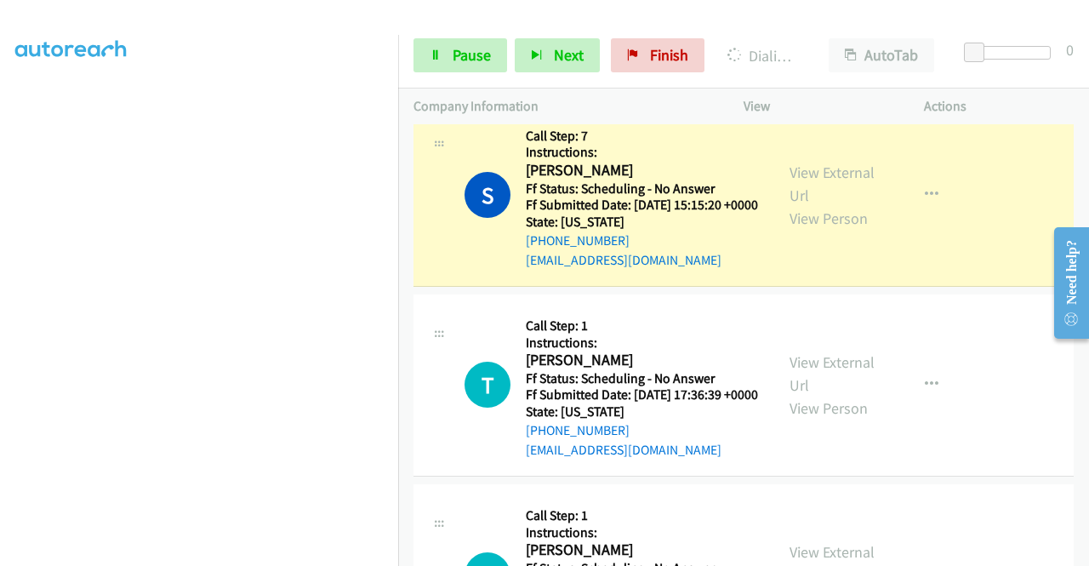
click at [633, 78] on link "Call was successful?" at bounding box center [583, 70] width 114 height 16
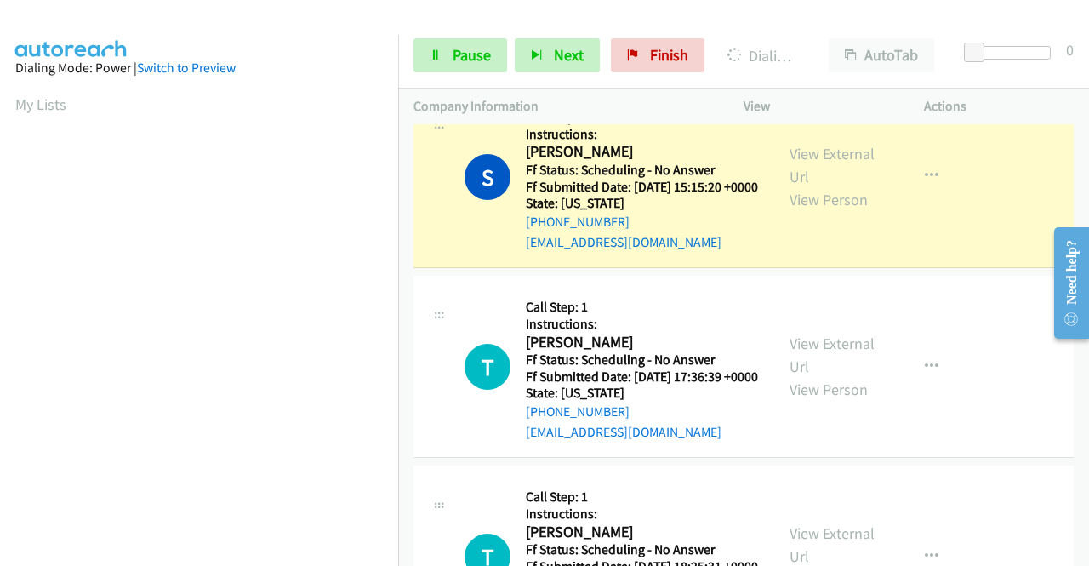
scroll to position [388, 0]
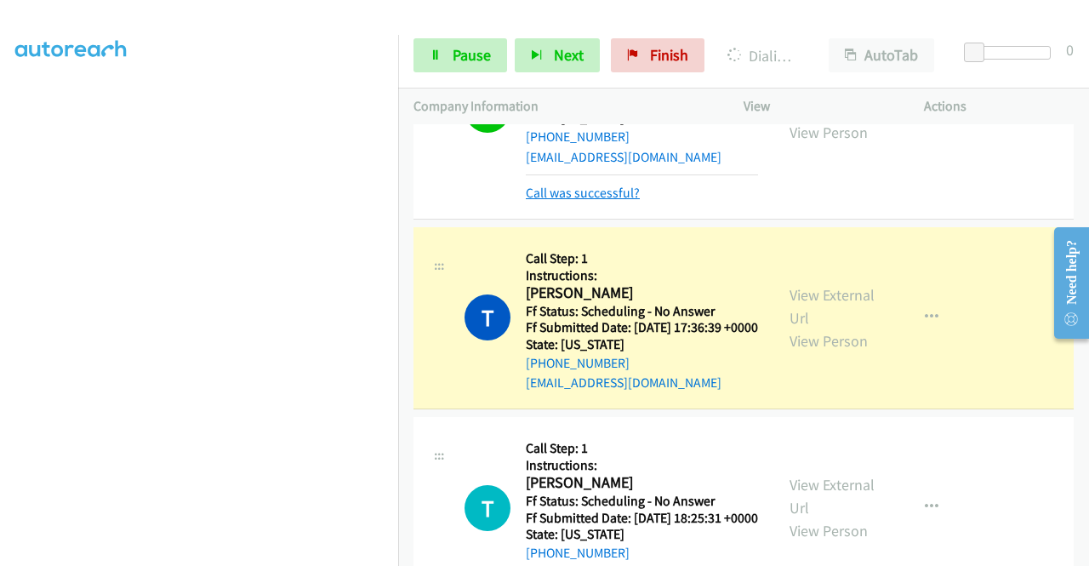
click at [628, 201] on link "Call was successful?" at bounding box center [583, 193] width 114 height 16
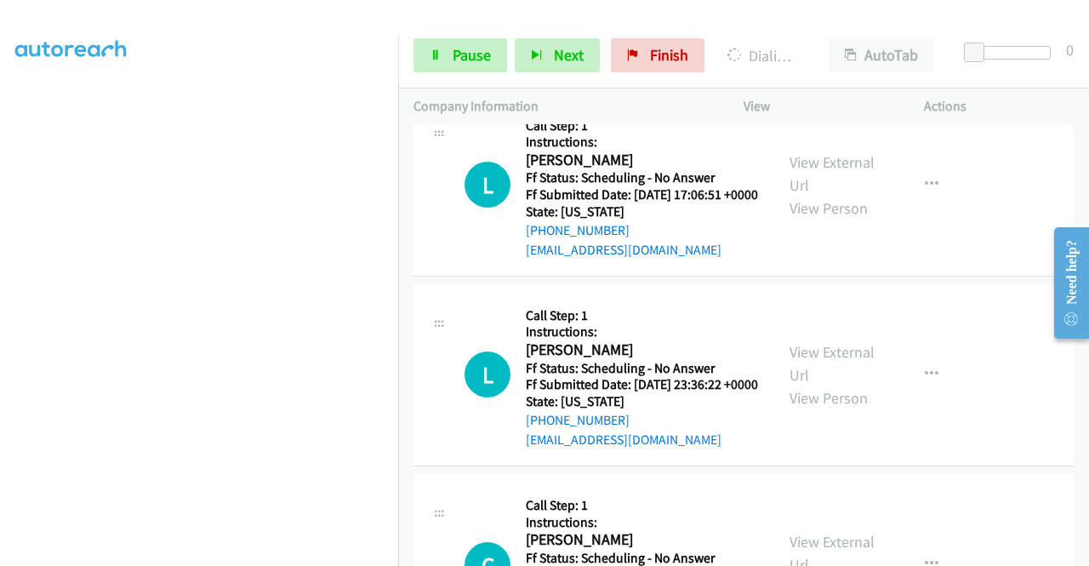
scroll to position [2556, 0]
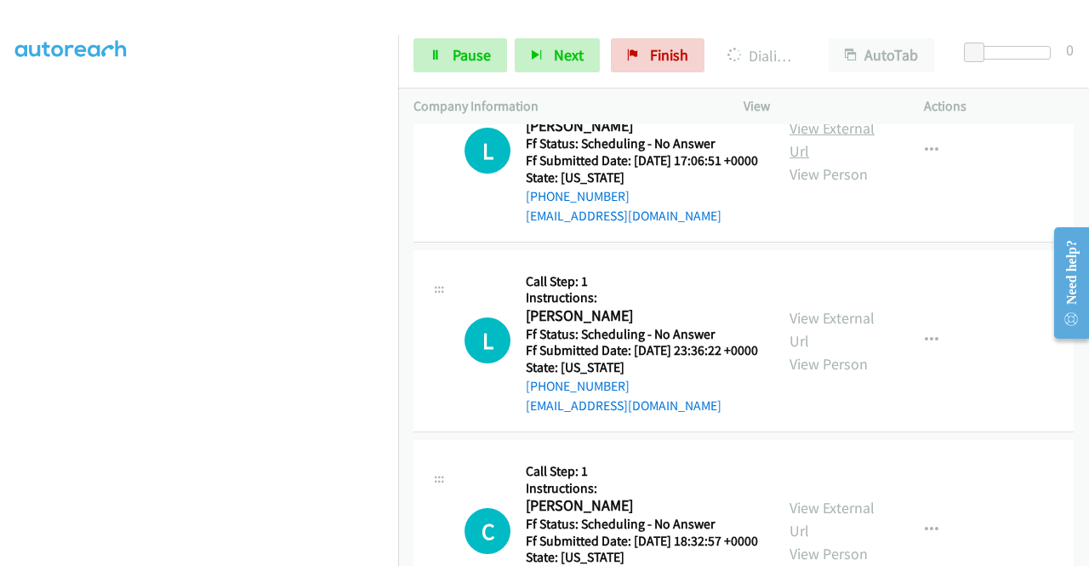
click at [837, 161] on link "View External Url" at bounding box center [831, 139] width 85 height 43
click at [829, 351] on link "View External Url" at bounding box center [831, 329] width 85 height 43
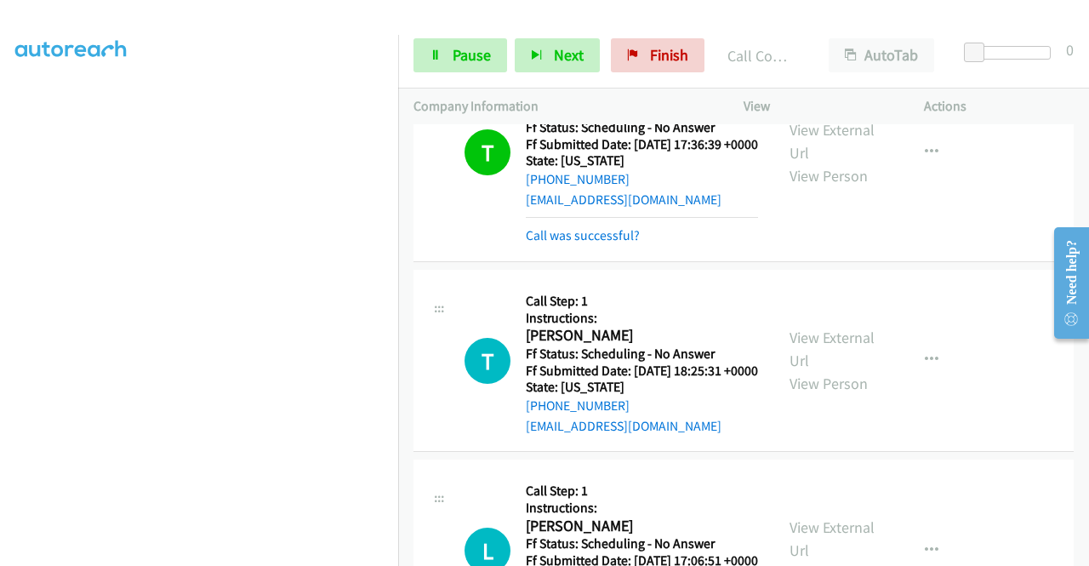
scroll to position [2167, 0]
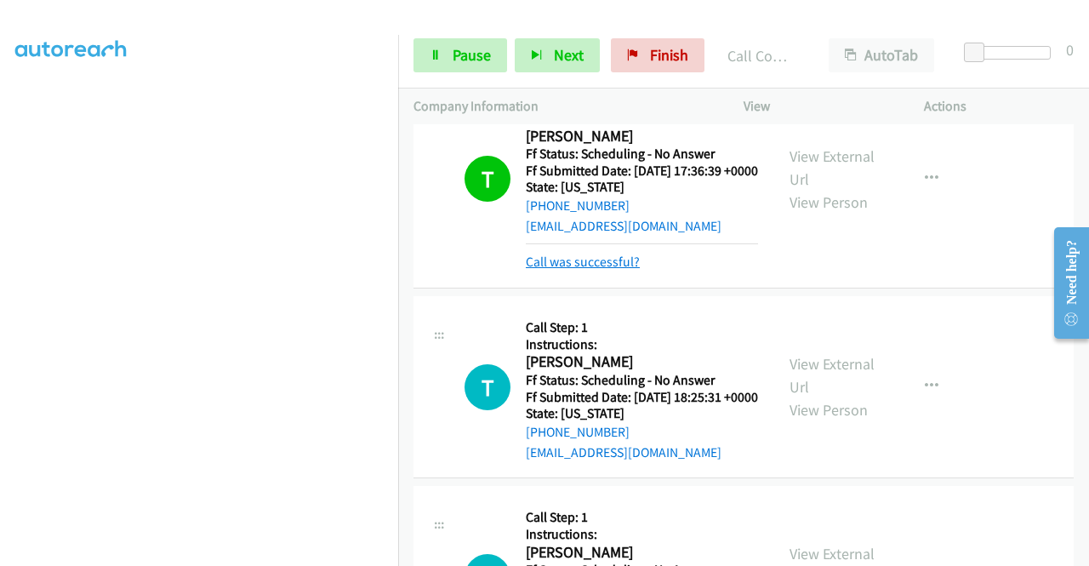
click at [605, 270] on link "Call was successful?" at bounding box center [583, 262] width 114 height 16
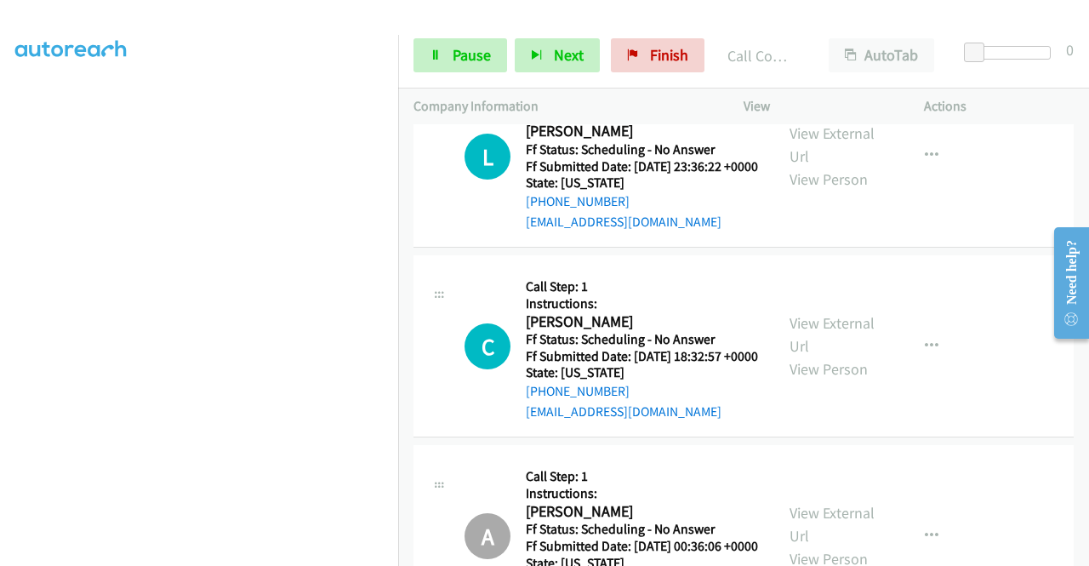
scroll to position [2847, 0]
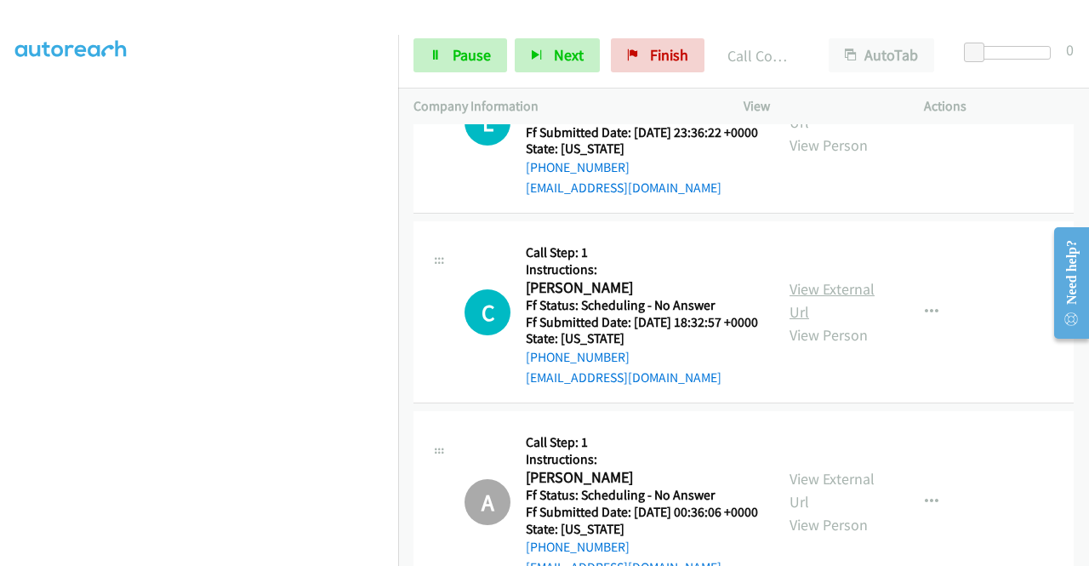
click at [844, 322] on link "View External Url" at bounding box center [831, 300] width 85 height 43
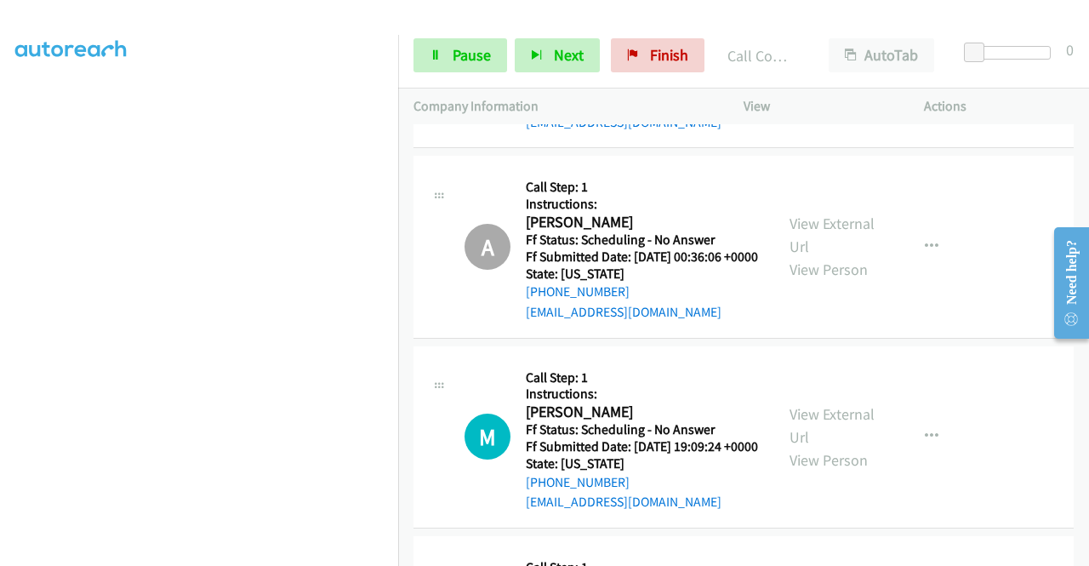
scroll to position [3358, 0]
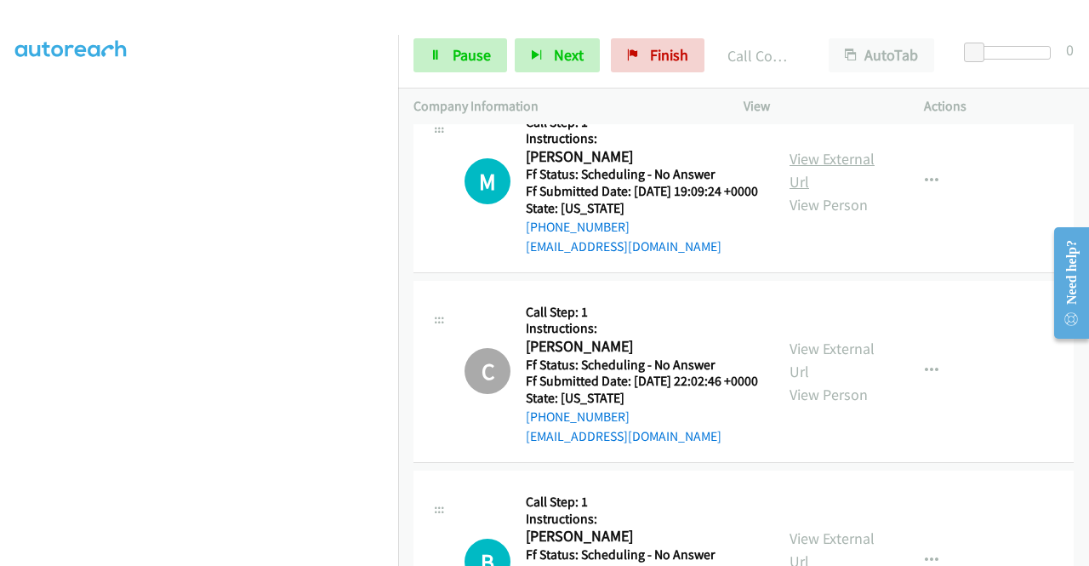
click at [843, 191] on link "View External Url" at bounding box center [831, 170] width 85 height 43
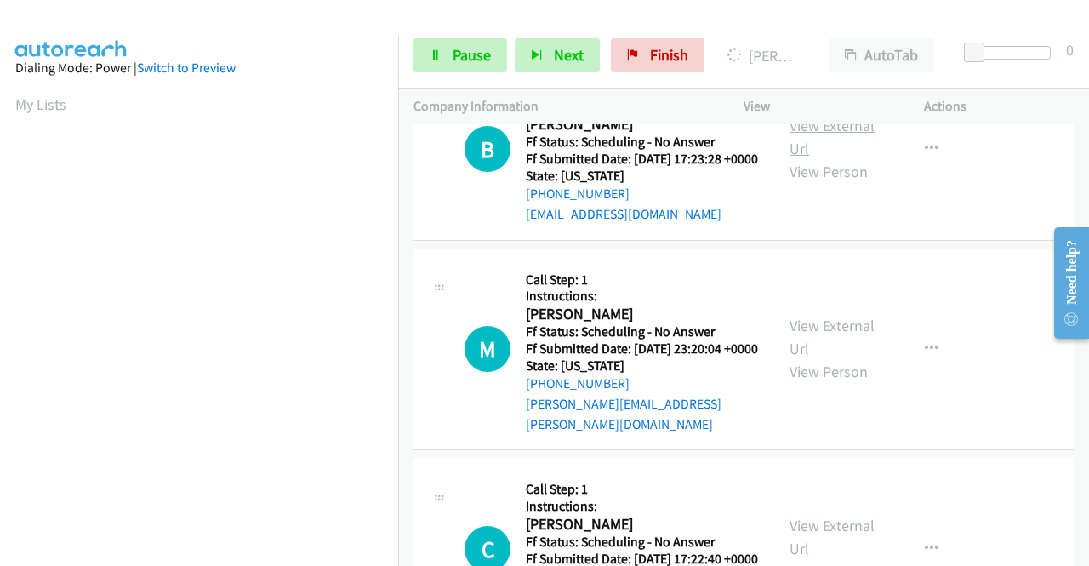
scroll to position [3850, 0]
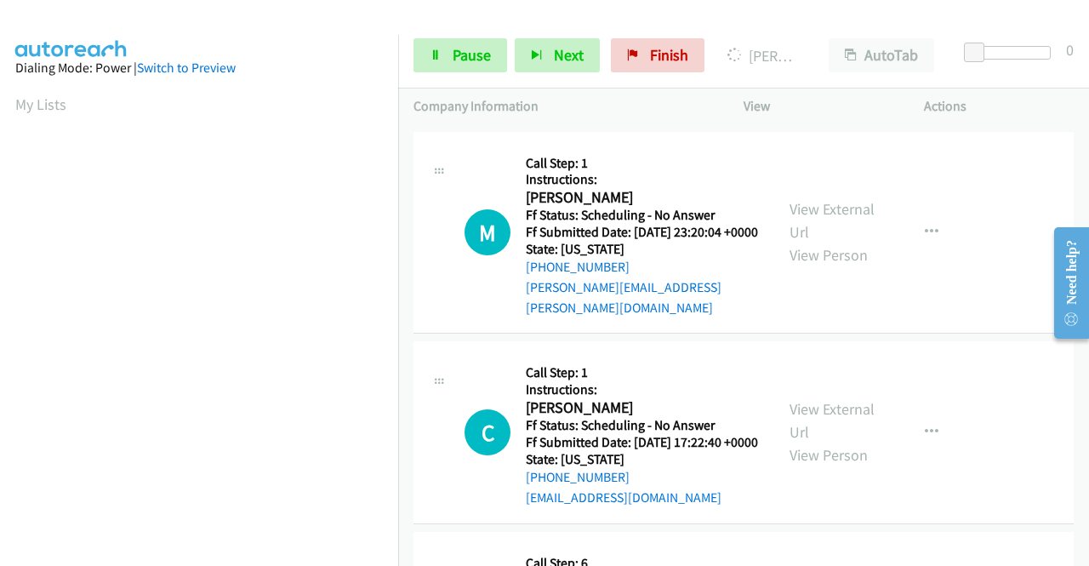
click at [852, 42] on link "View External Url" at bounding box center [831, 20] width 85 height 43
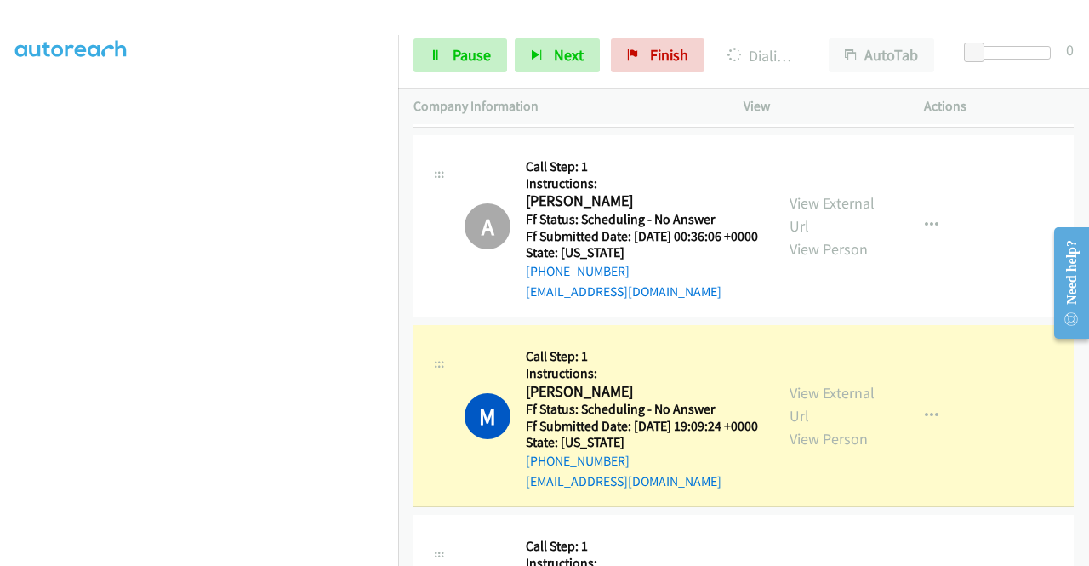
scroll to position [3156, 0]
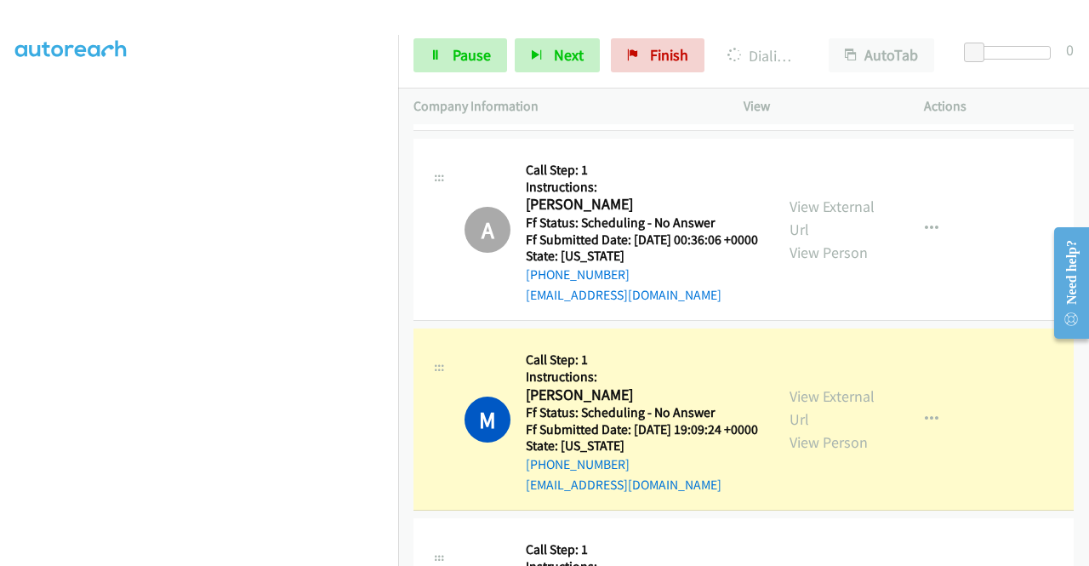
click at [626, 112] on link "Call was successful?" at bounding box center [583, 104] width 114 height 16
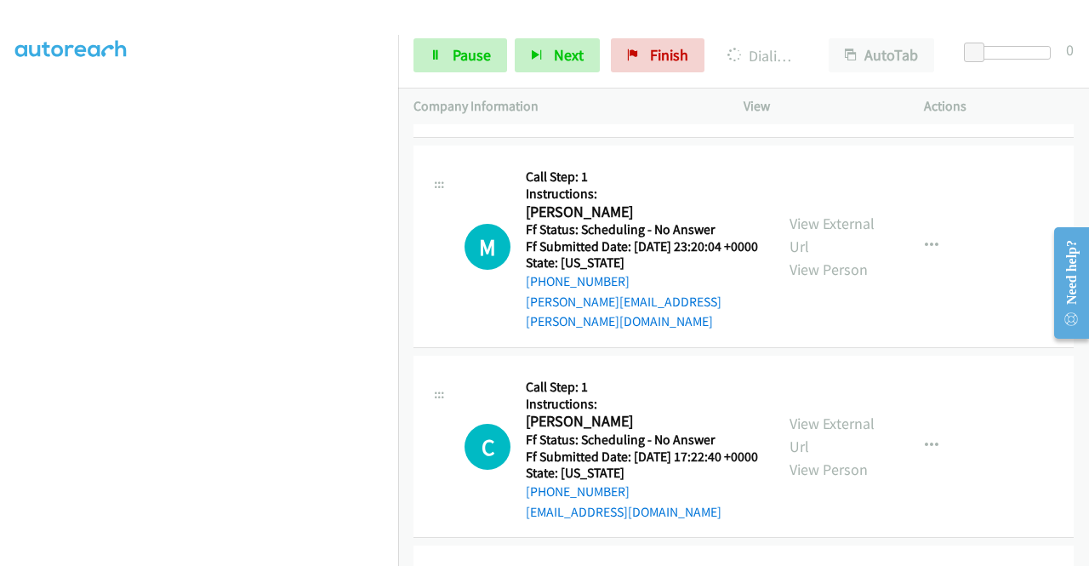
scroll to position [4007, 0]
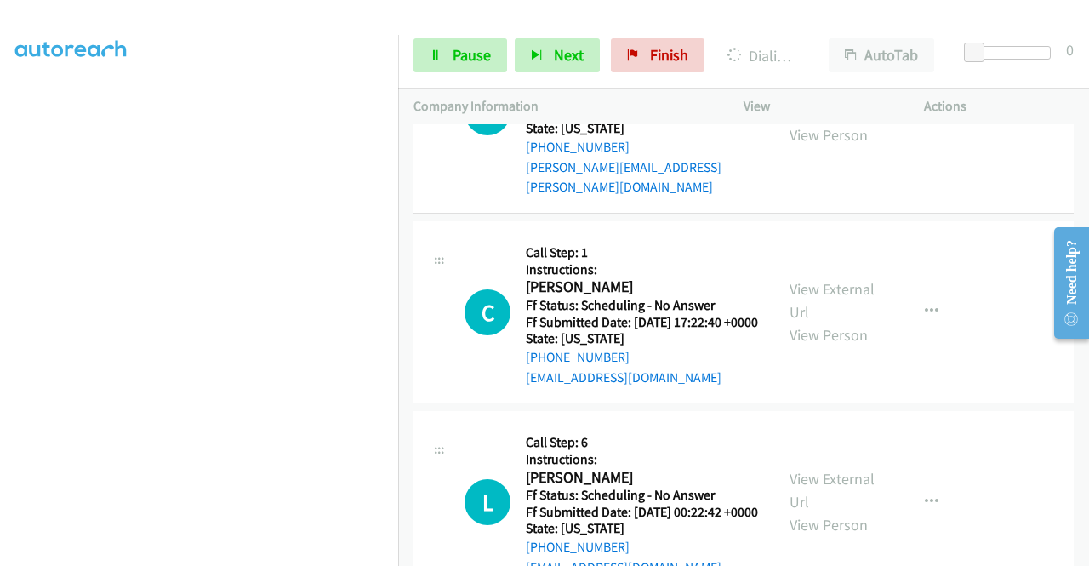
click at [843, 122] on link "View External Url" at bounding box center [831, 100] width 85 height 43
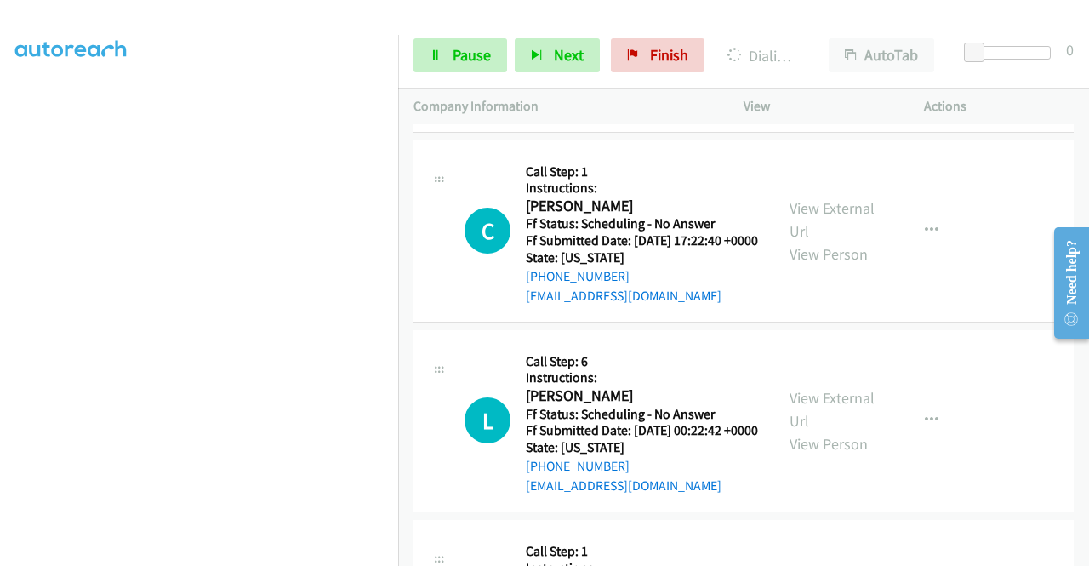
scroll to position [4214, 0]
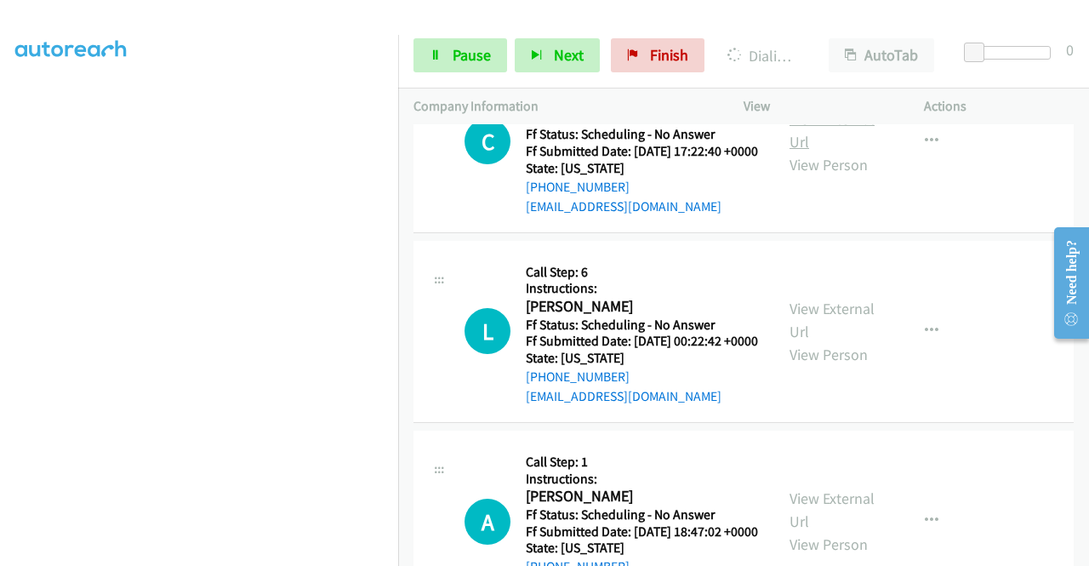
click at [828, 151] on link "View External Url" at bounding box center [831, 130] width 85 height 43
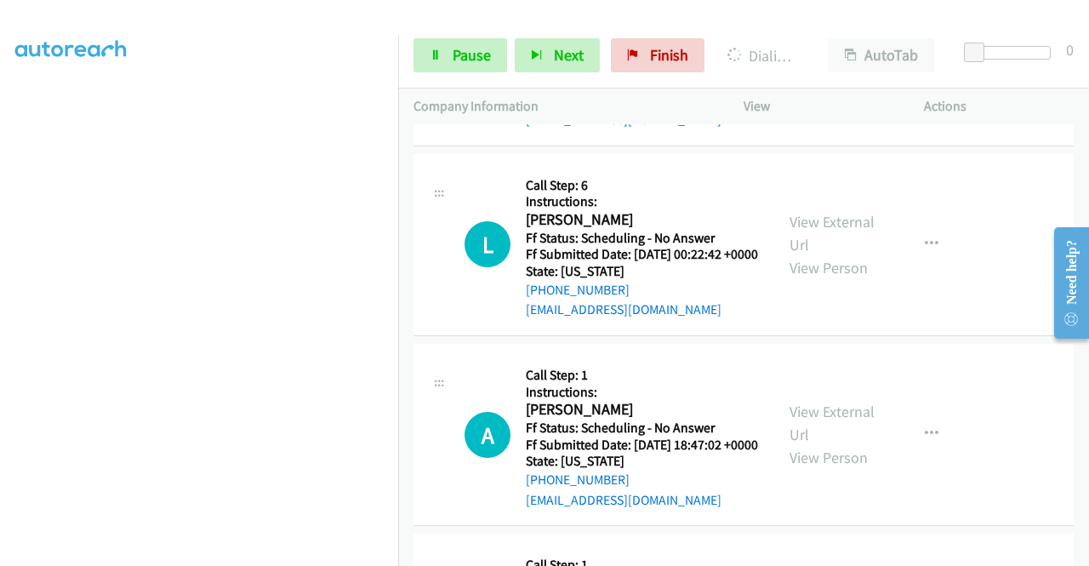
scroll to position [4384, 0]
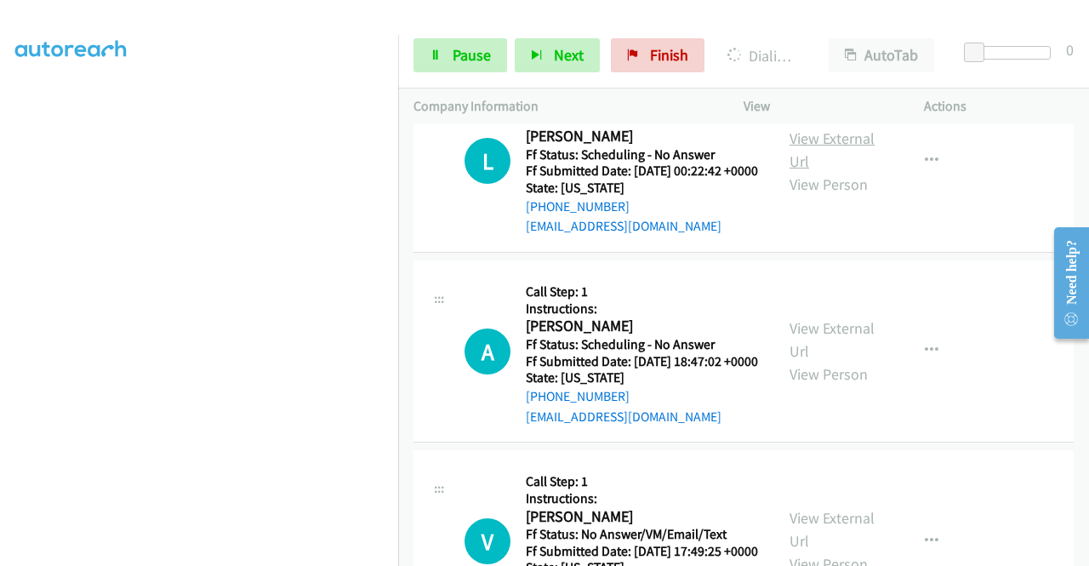
click at [833, 171] on link "View External Url" at bounding box center [831, 149] width 85 height 43
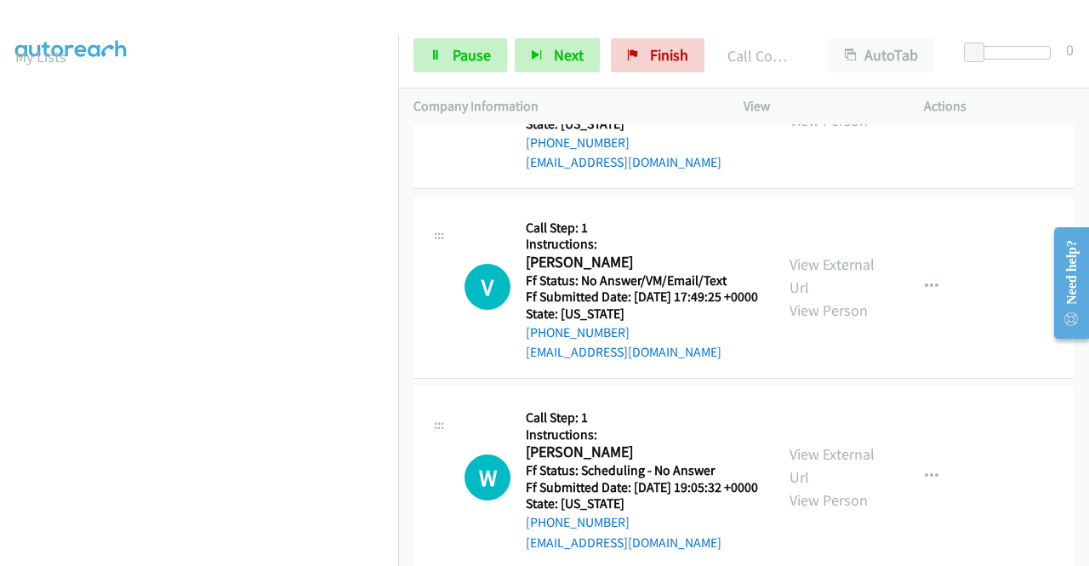
scroll to position [4675, 0]
click at [859, 106] on link "View External Url" at bounding box center [831, 85] width 85 height 43
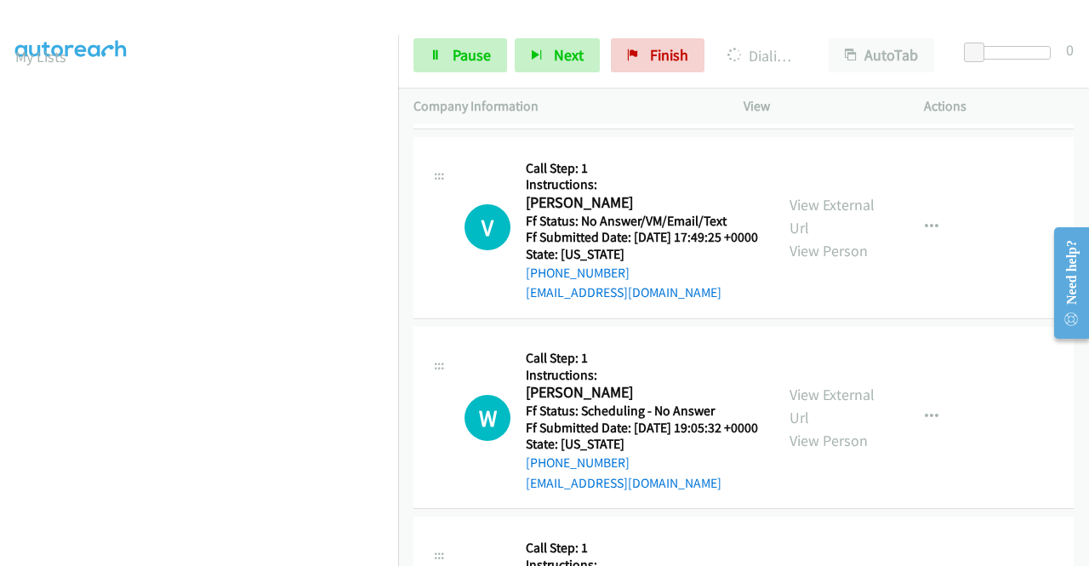
scroll to position [4760, 0]
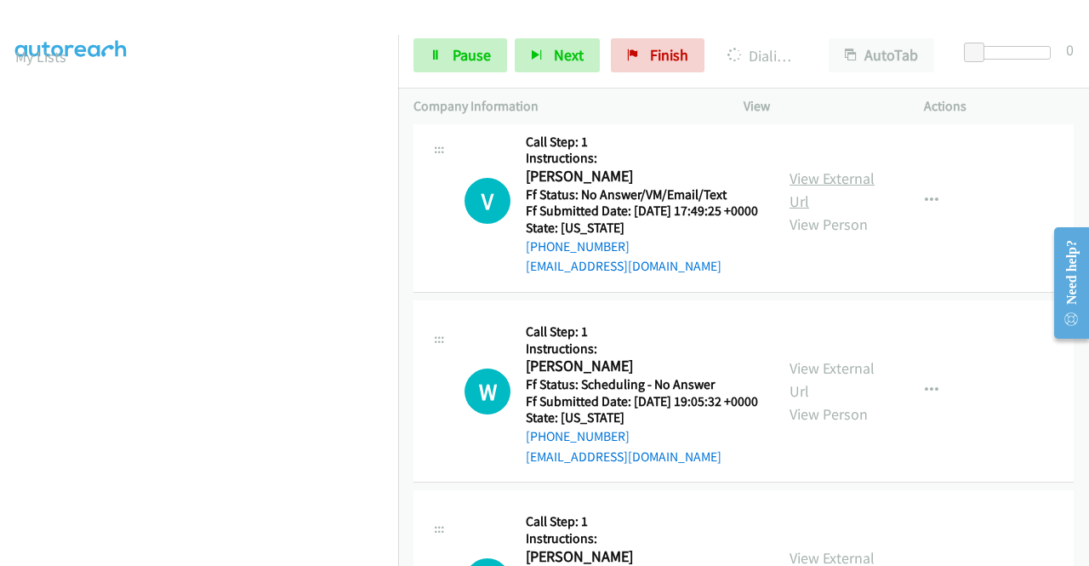
click at [857, 211] on link "View External Url" at bounding box center [831, 189] width 85 height 43
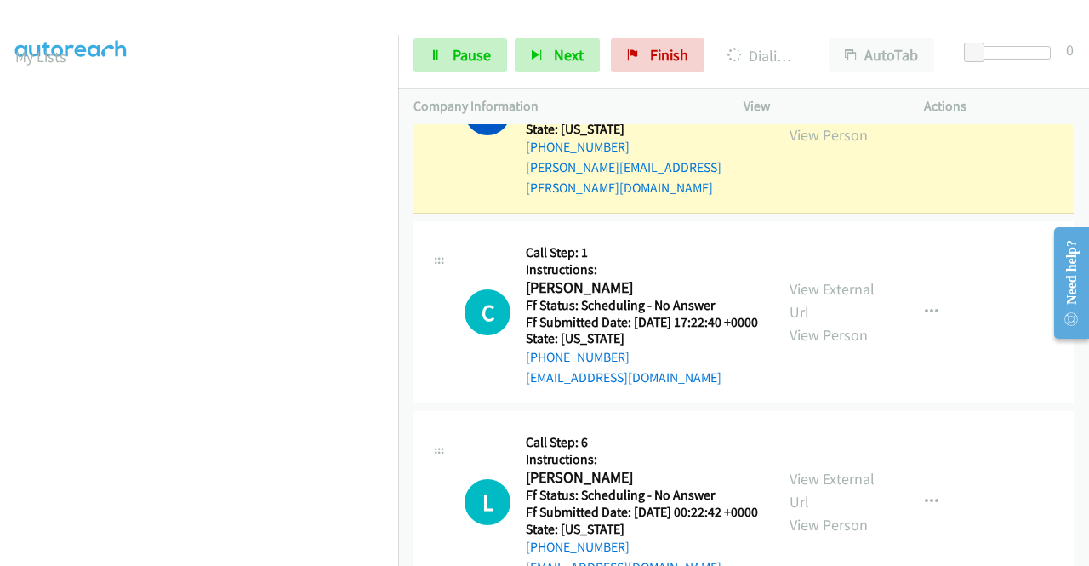
scroll to position [388, 0]
drag, startPoint x: 552, startPoint y: 287, endPoint x: 544, endPoint y: 292, distance: 9.9
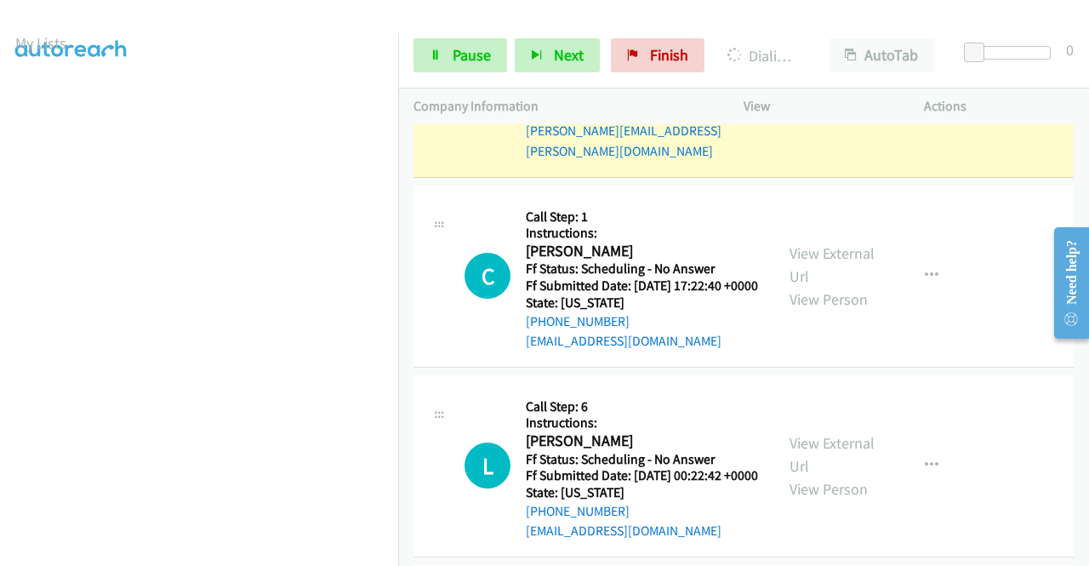
scroll to position [48, 0]
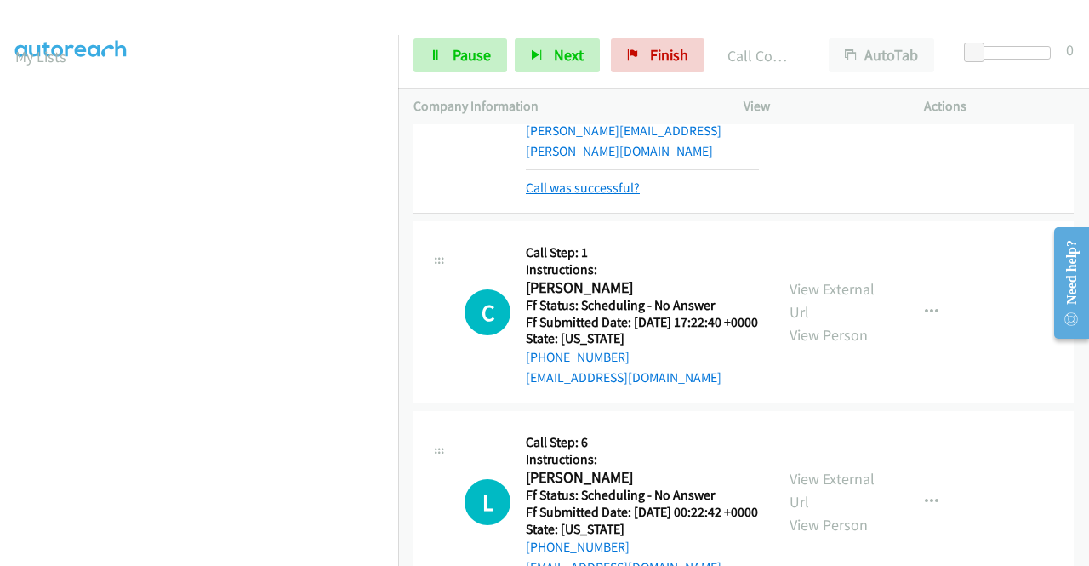
click at [597, 196] on link "Call was successful?" at bounding box center [583, 188] width 114 height 16
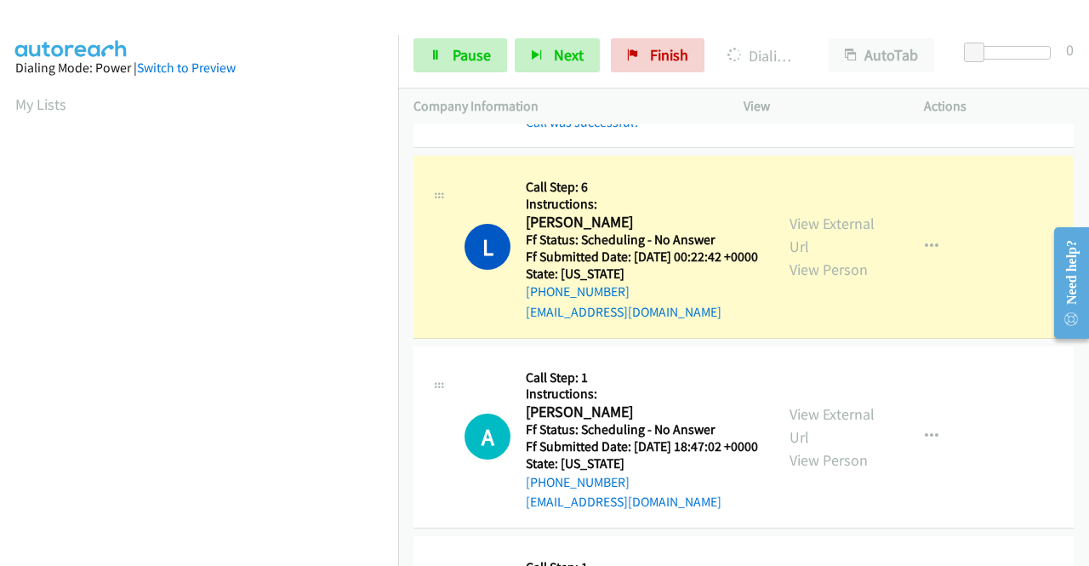
scroll to position [4420, 0]
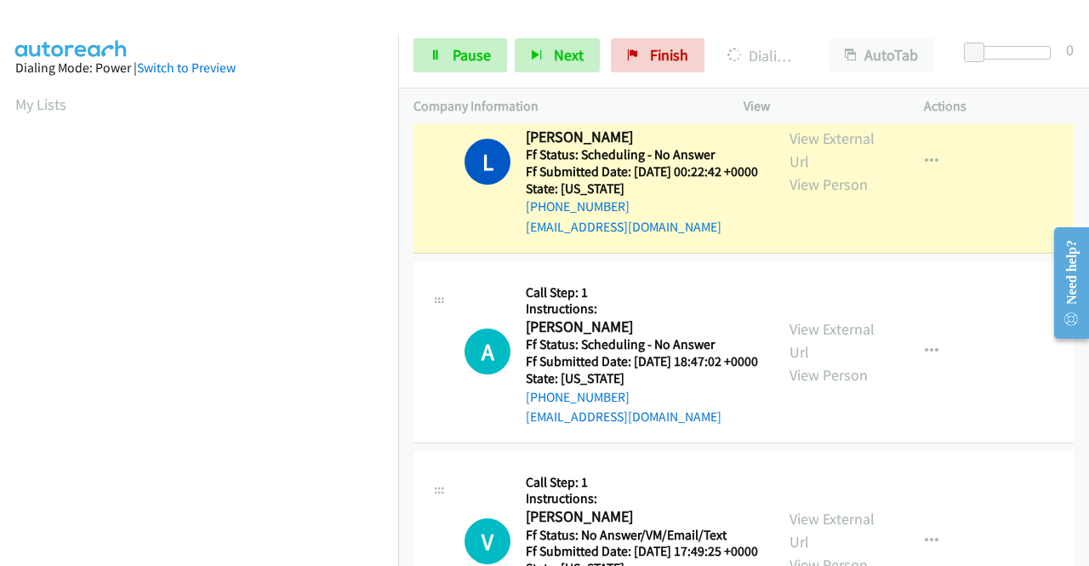
click at [635, 45] on link "Call was successful?" at bounding box center [583, 37] width 114 height 16
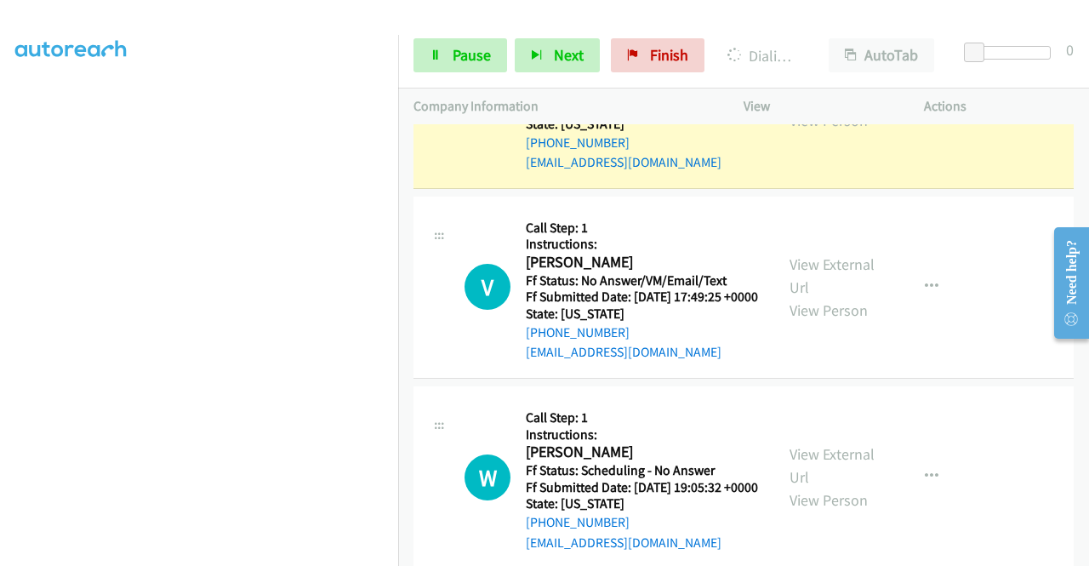
scroll to position [4675, 0]
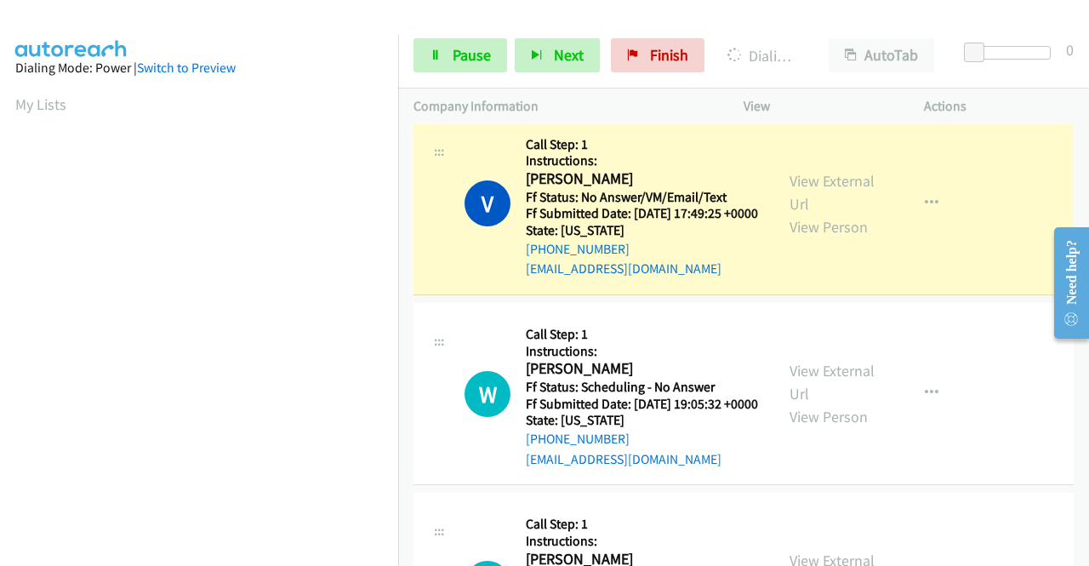
scroll to position [4845, 0]
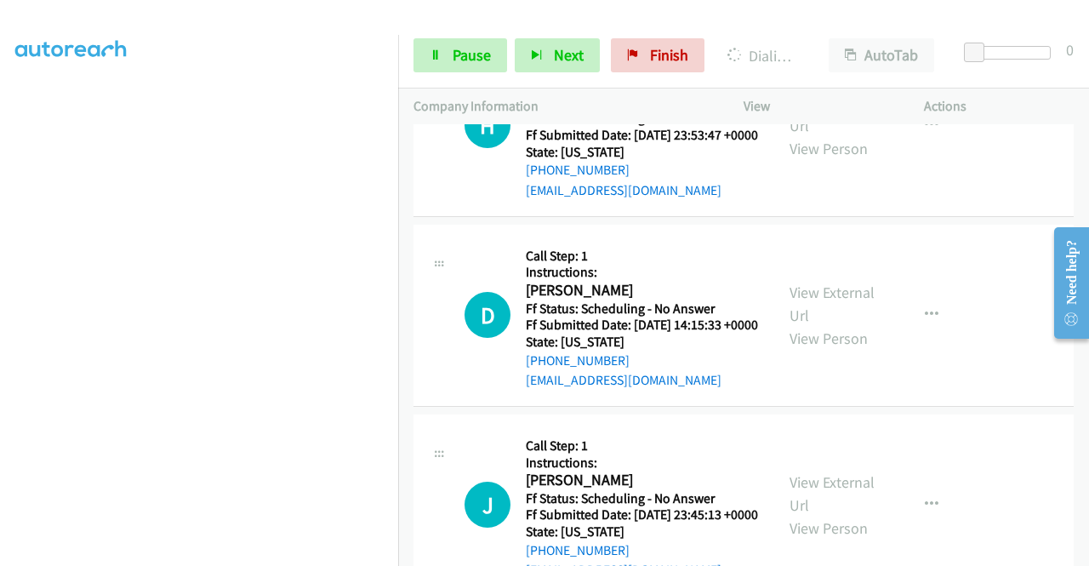
scroll to position [5185, 0]
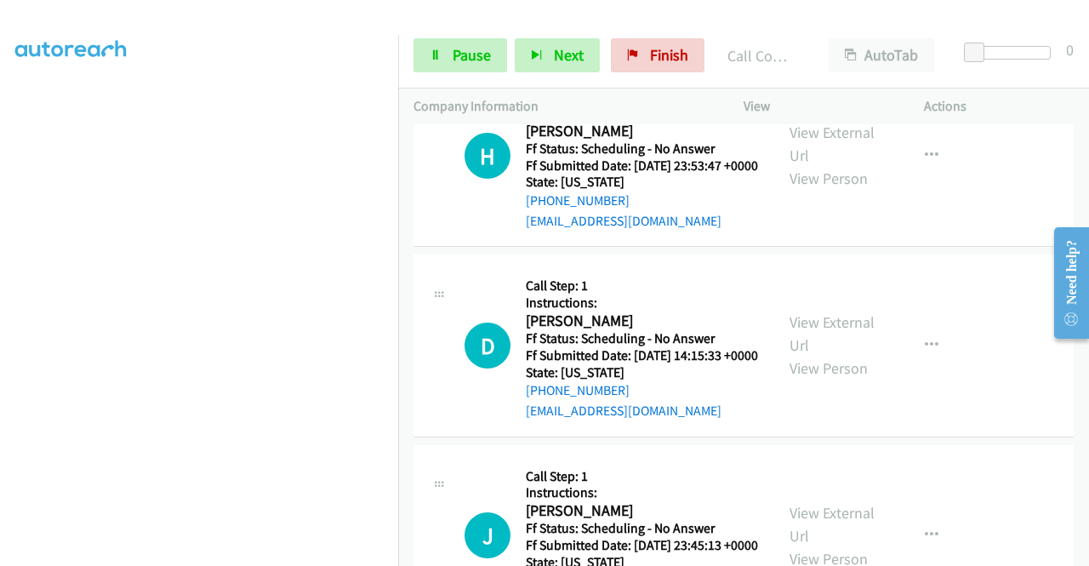
scroll to position [5203, 0]
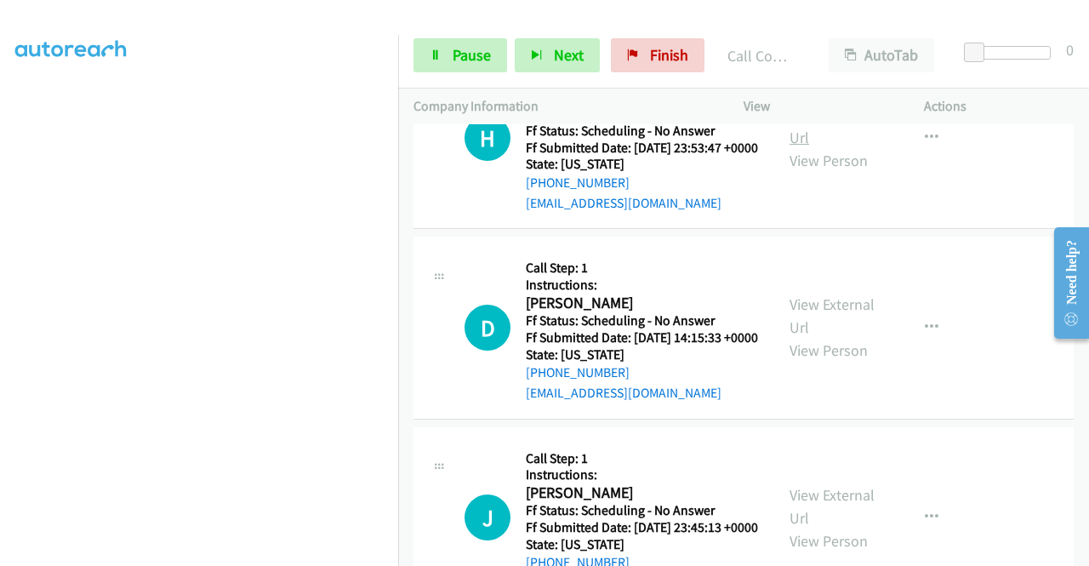
click at [835, 147] on link "View External Url" at bounding box center [831, 126] width 85 height 43
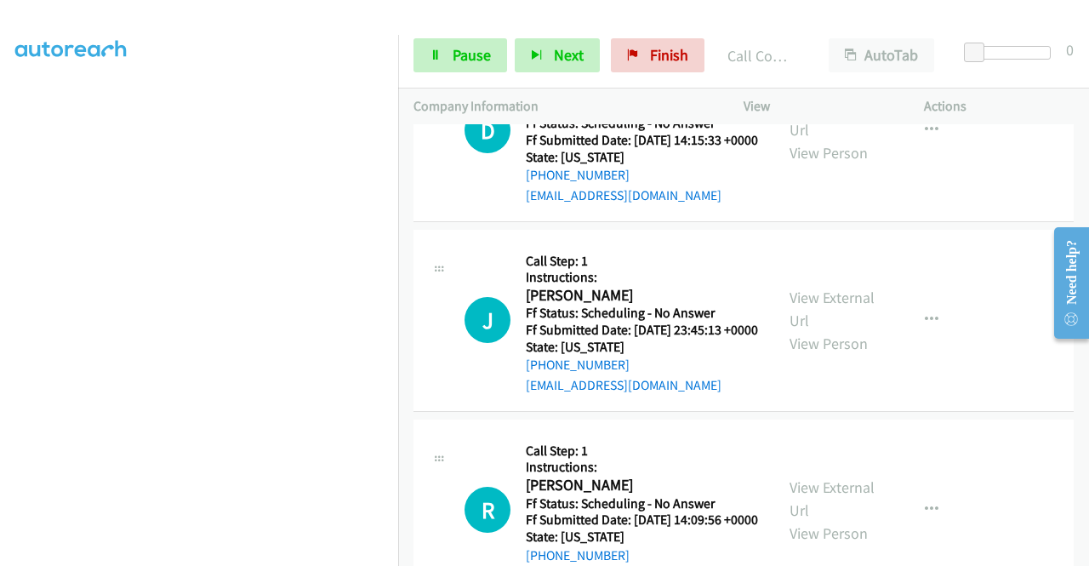
scroll to position [5458, 0]
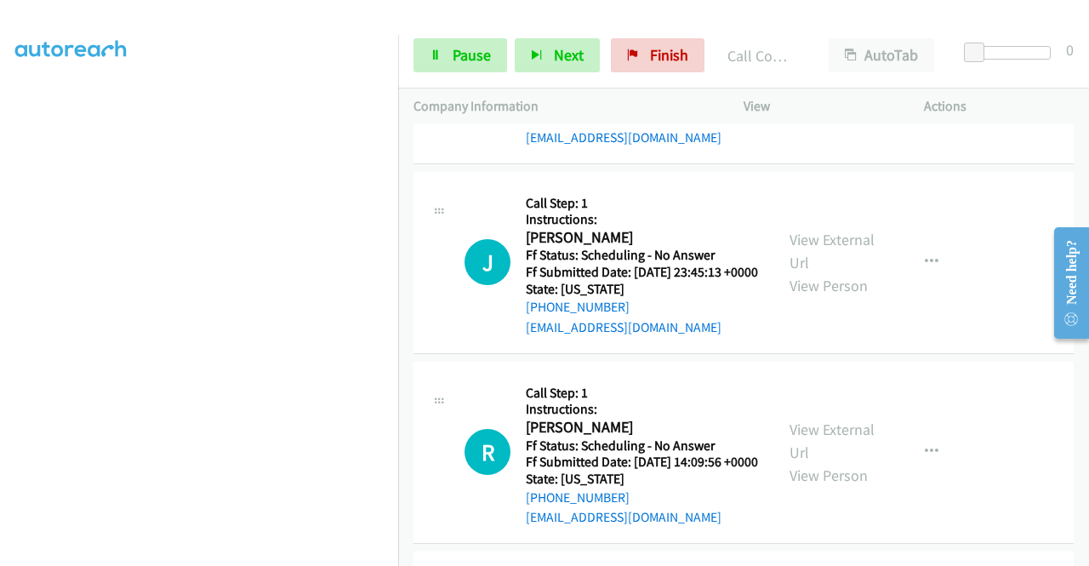
click at [838, 82] on link "View External Url" at bounding box center [831, 60] width 85 height 43
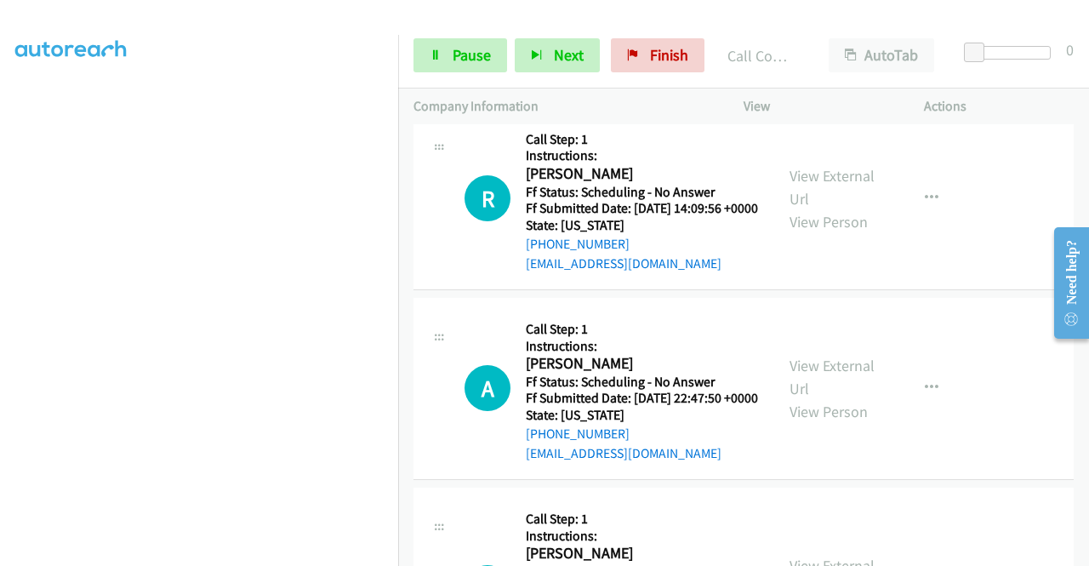
scroll to position [5714, 0]
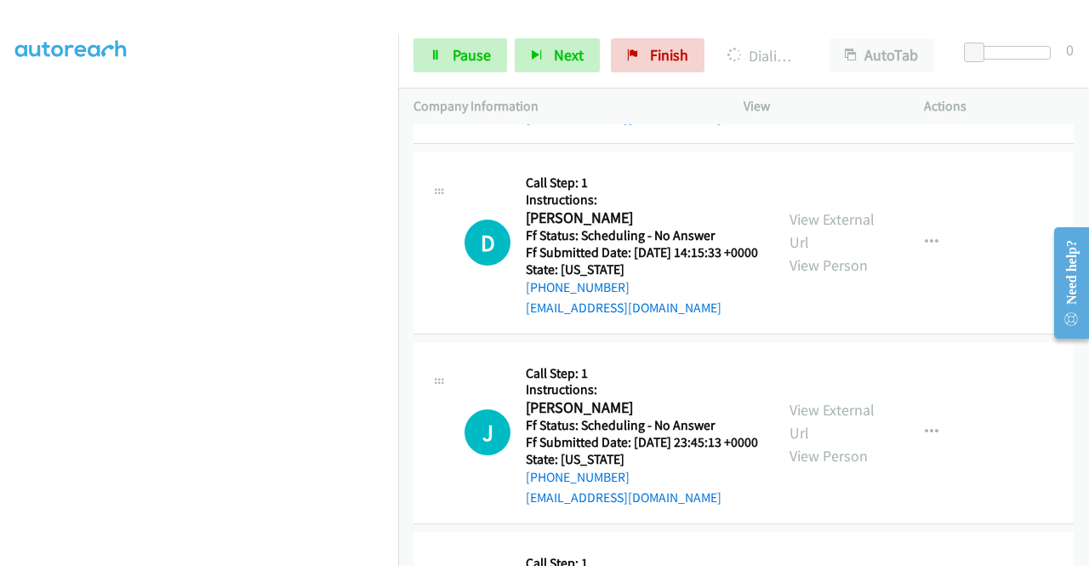
scroll to position [5118, 0]
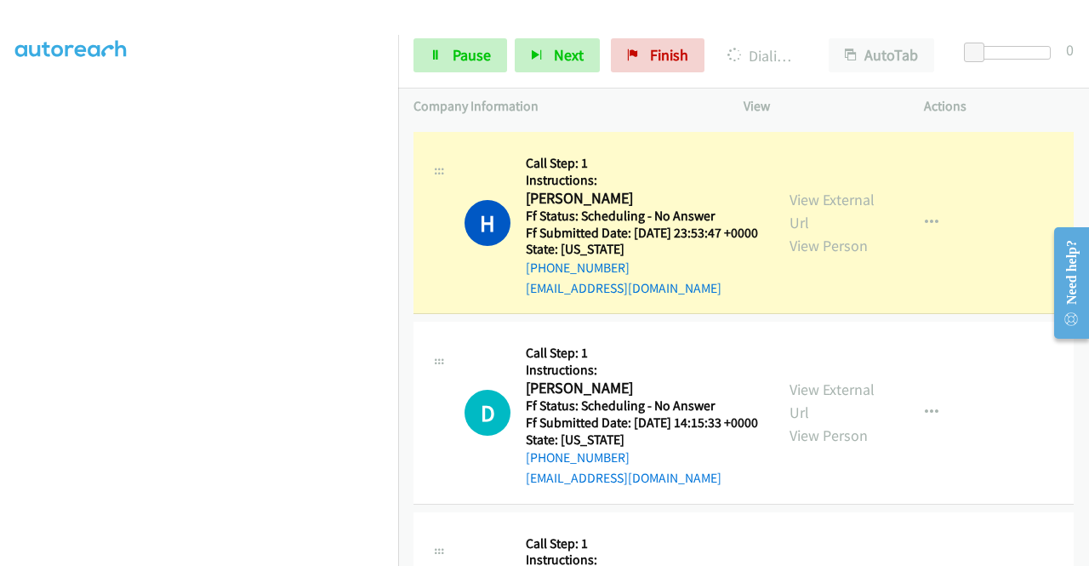
click at [612, 106] on link "Call was successful?" at bounding box center [583, 98] width 114 height 16
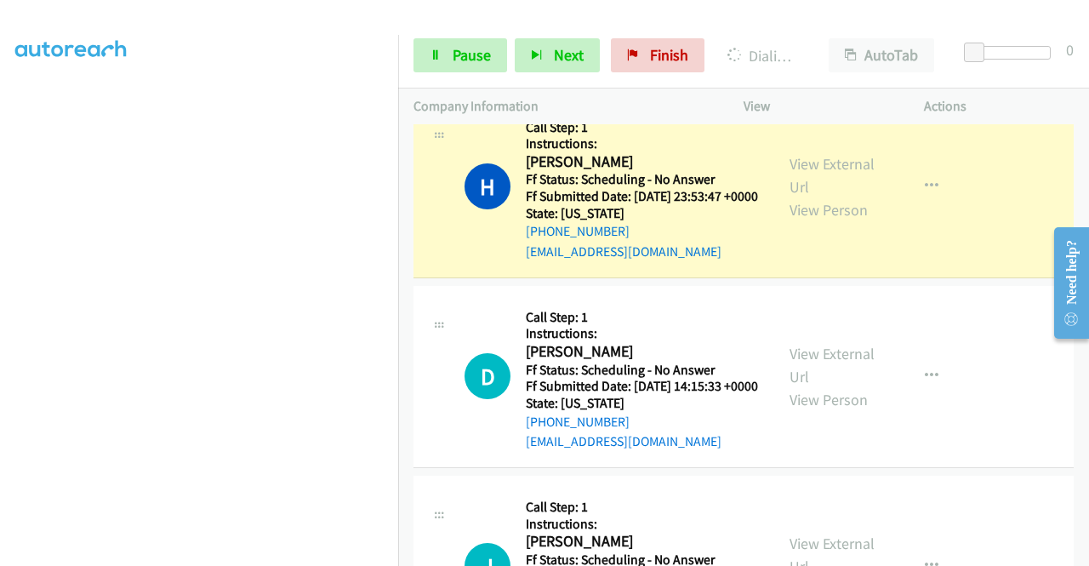
scroll to position [0, 0]
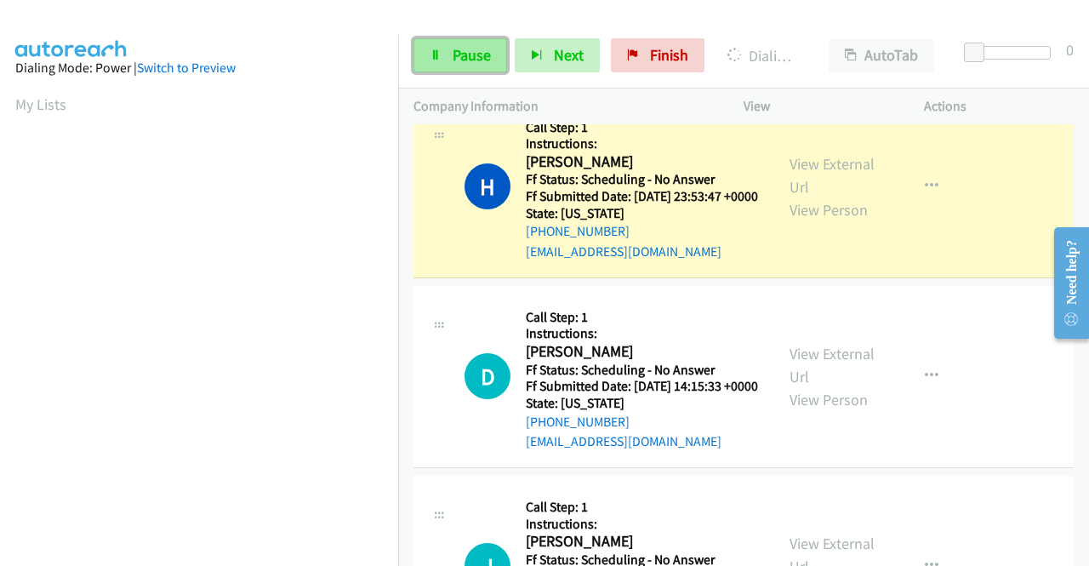
click at [449, 60] on link "Pause" at bounding box center [460, 55] width 94 height 34
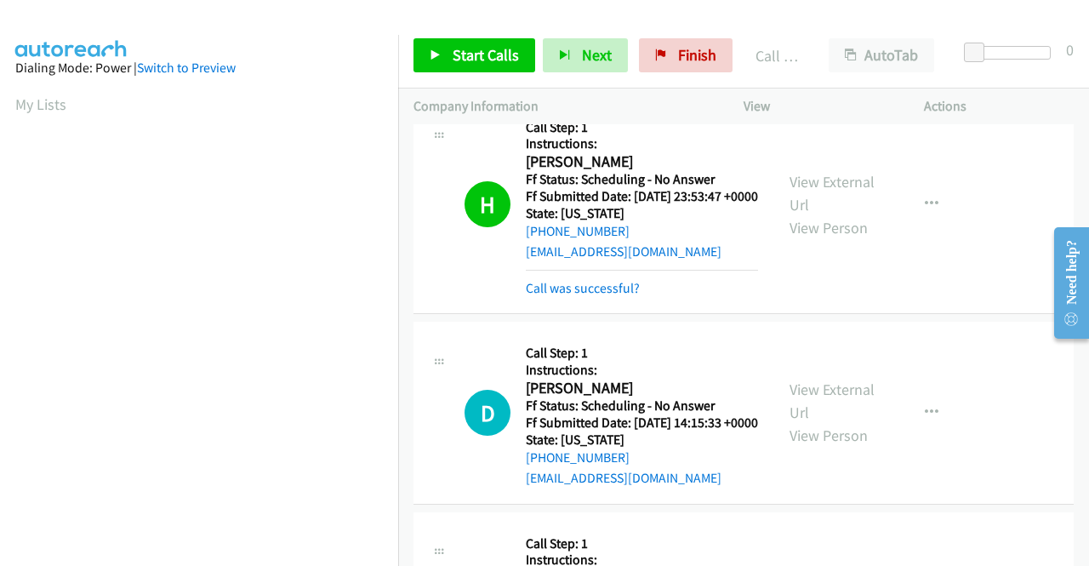
scroll to position [388, 0]
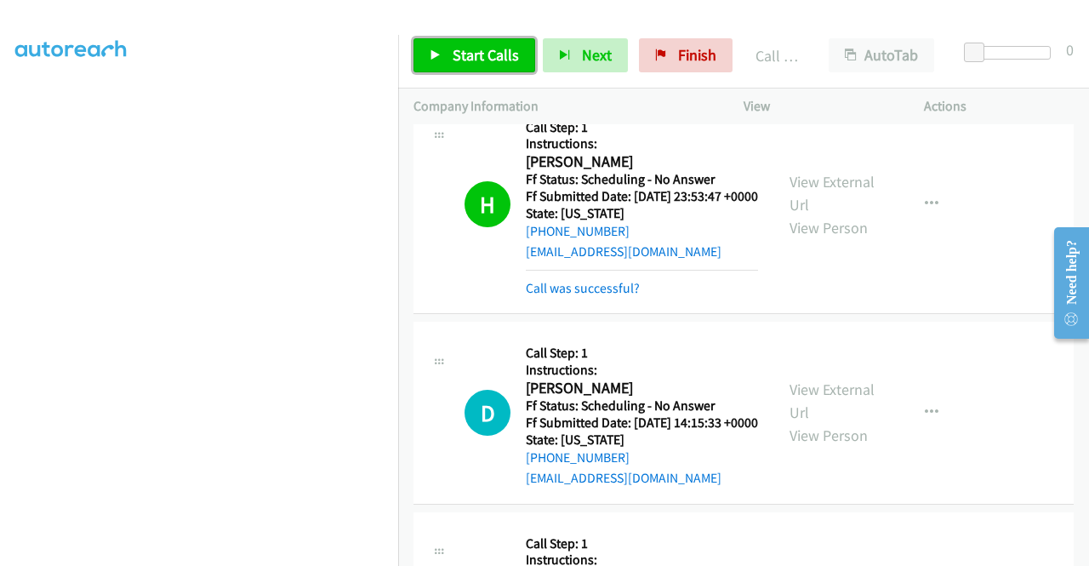
click at [487, 57] on span "Start Calls" at bounding box center [486, 55] width 66 height 20
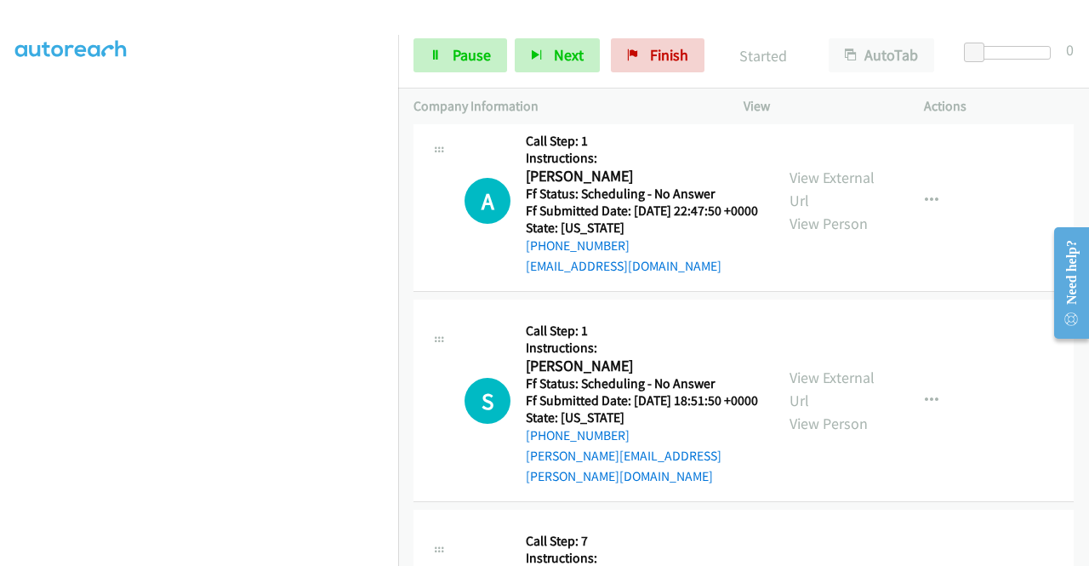
scroll to position [5865, 0]
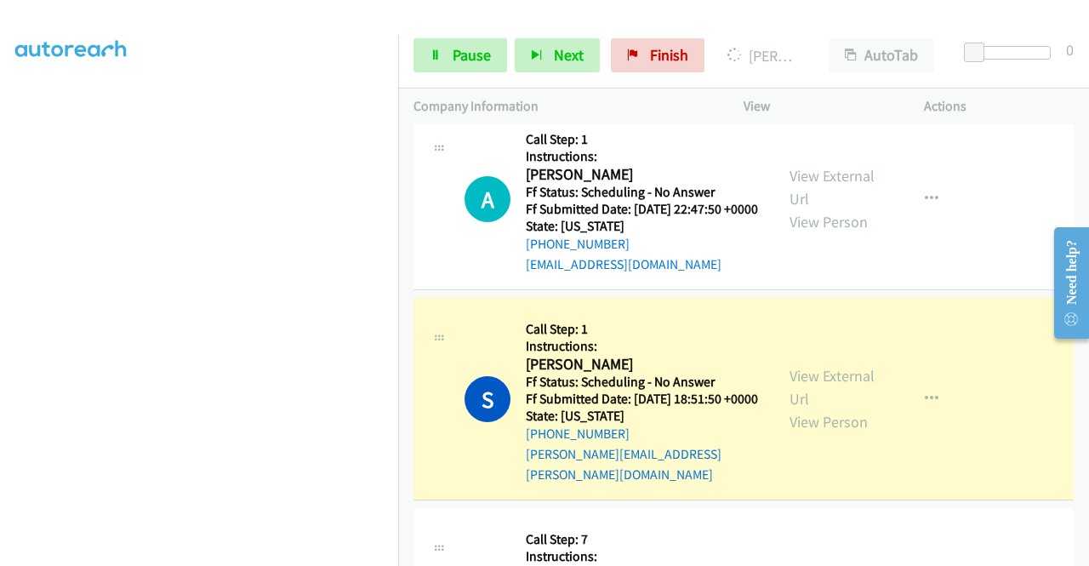
scroll to position [6035, 0]
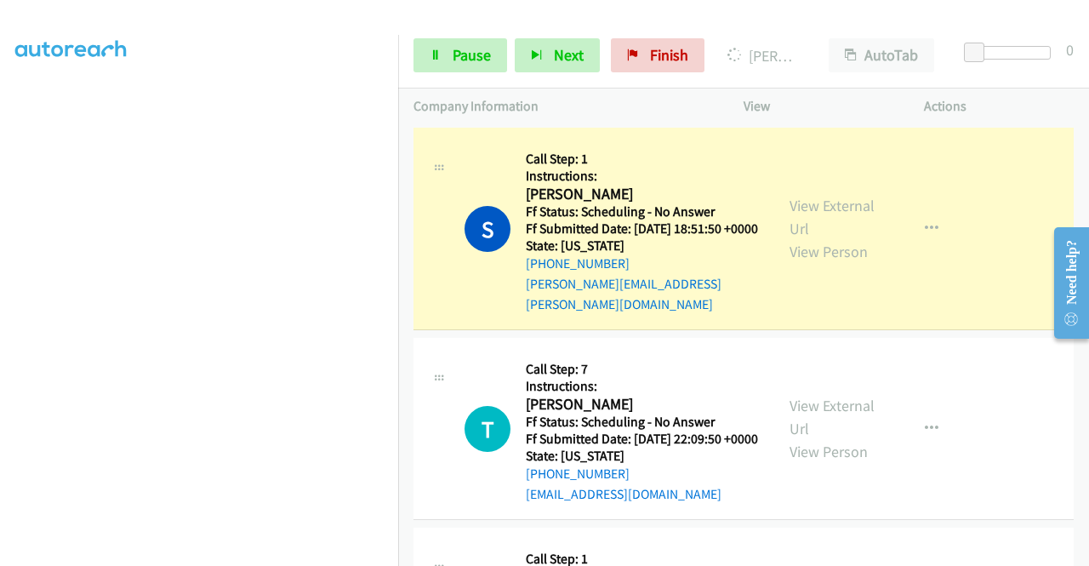
click at [846, 38] on link "View External Url" at bounding box center [831, 17] width 85 height 43
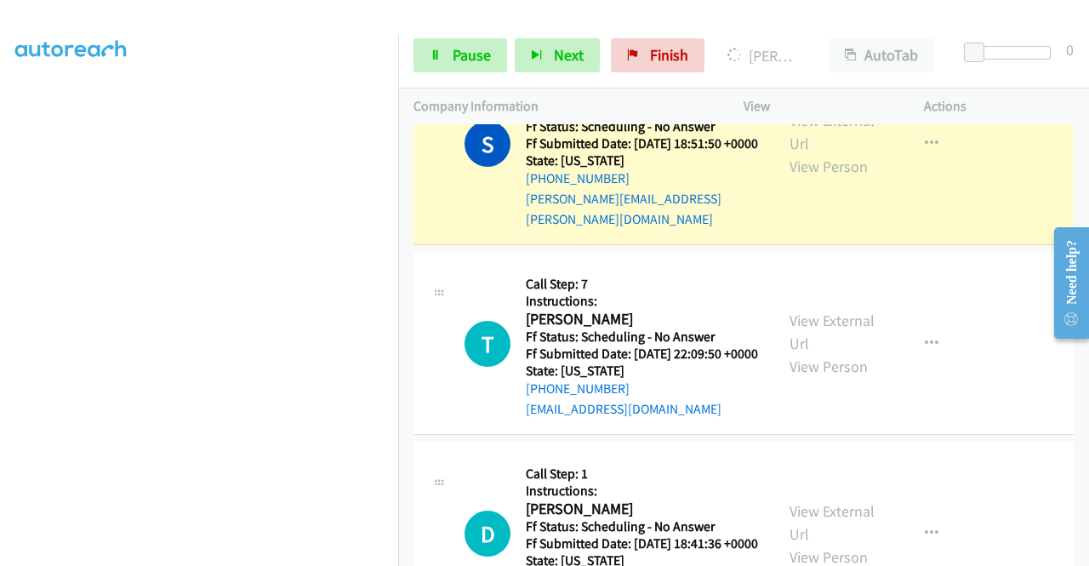
scroll to position [6461, 0]
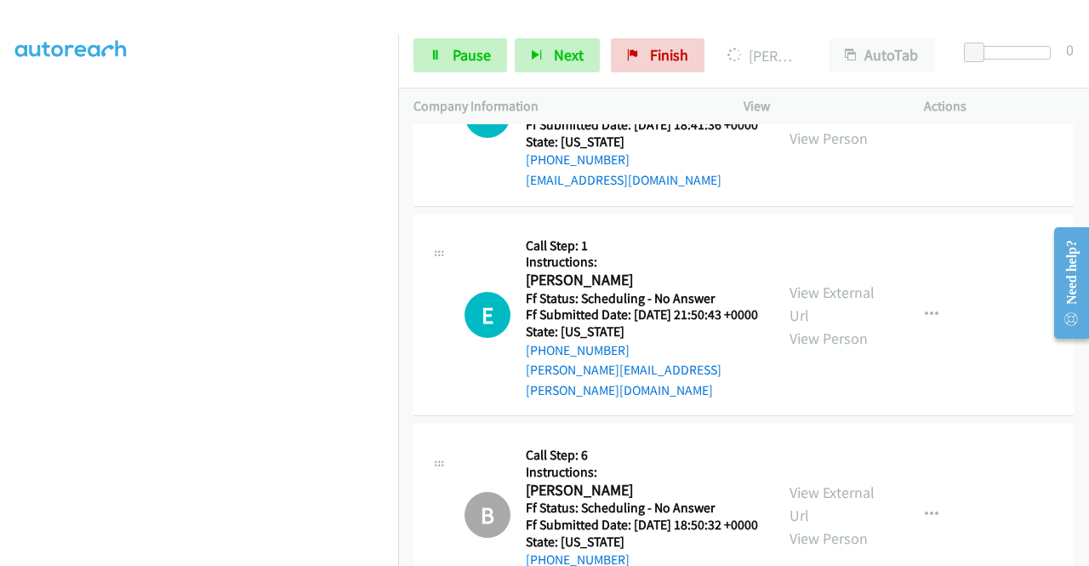
scroll to position [6546, 0]
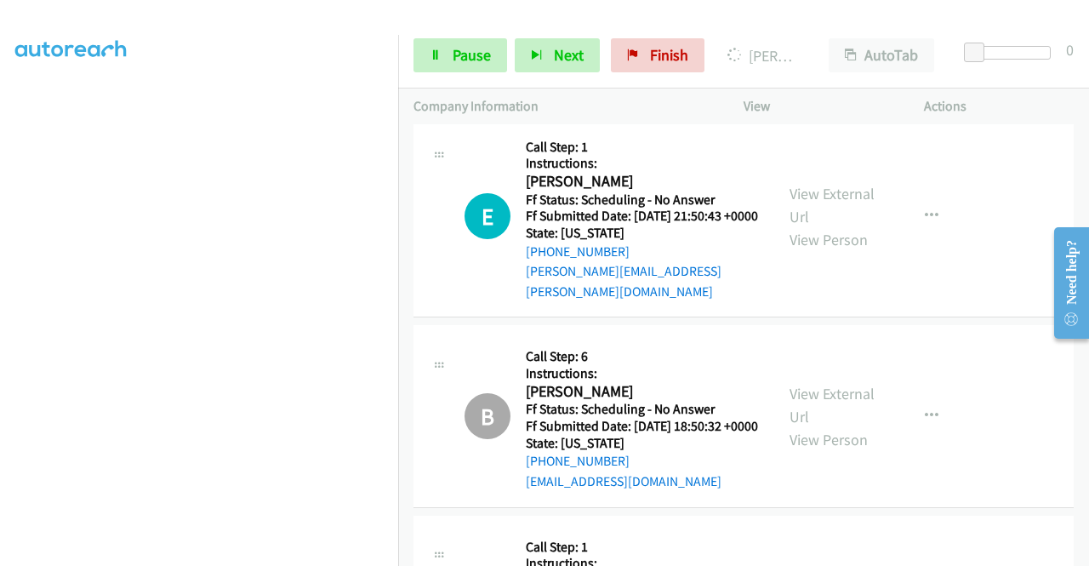
scroll to position [6801, 0]
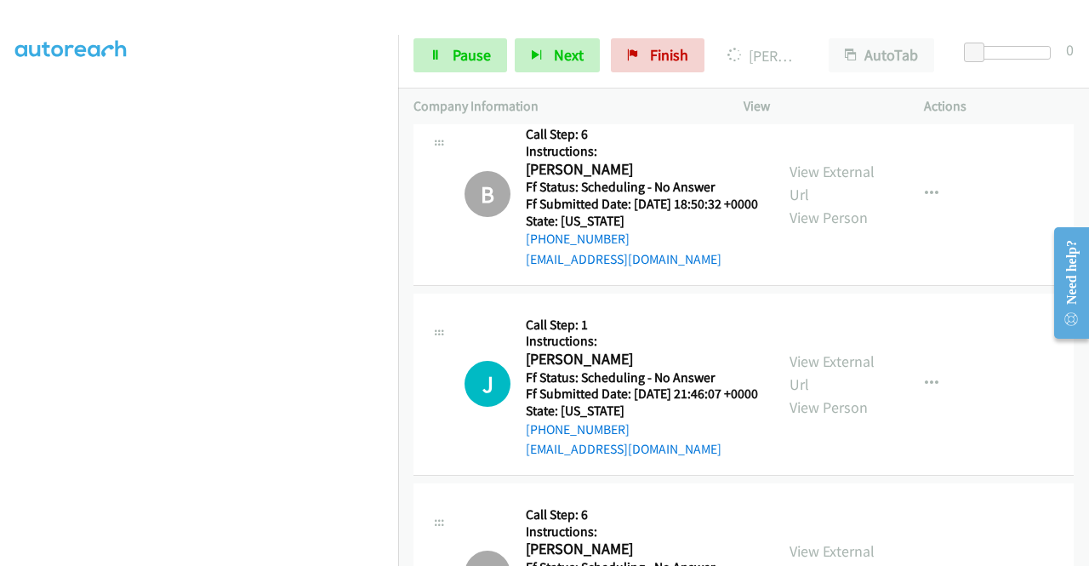
scroll to position [6886, 0]
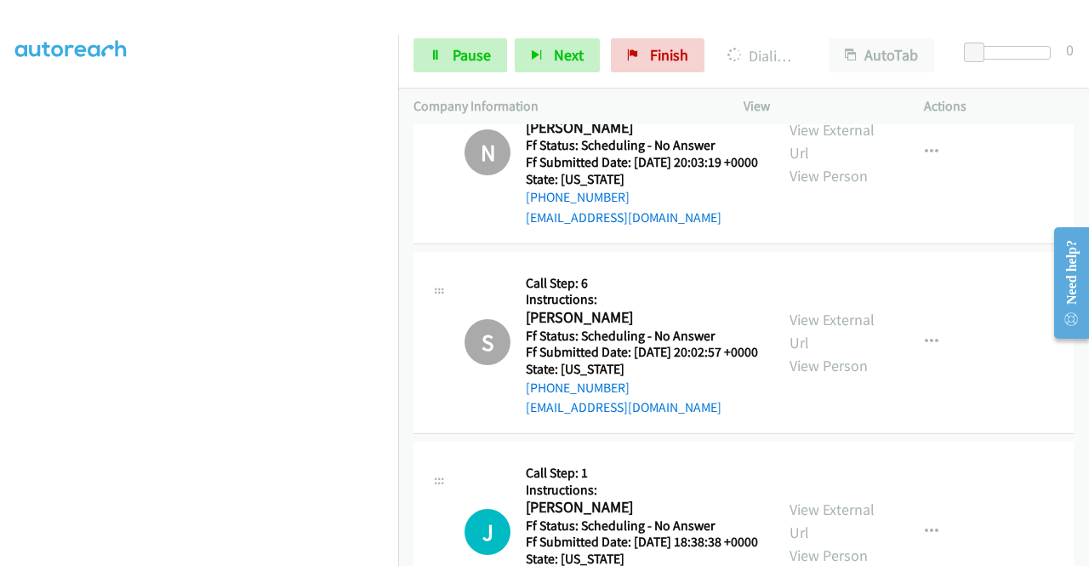
scroll to position [7432, 0]
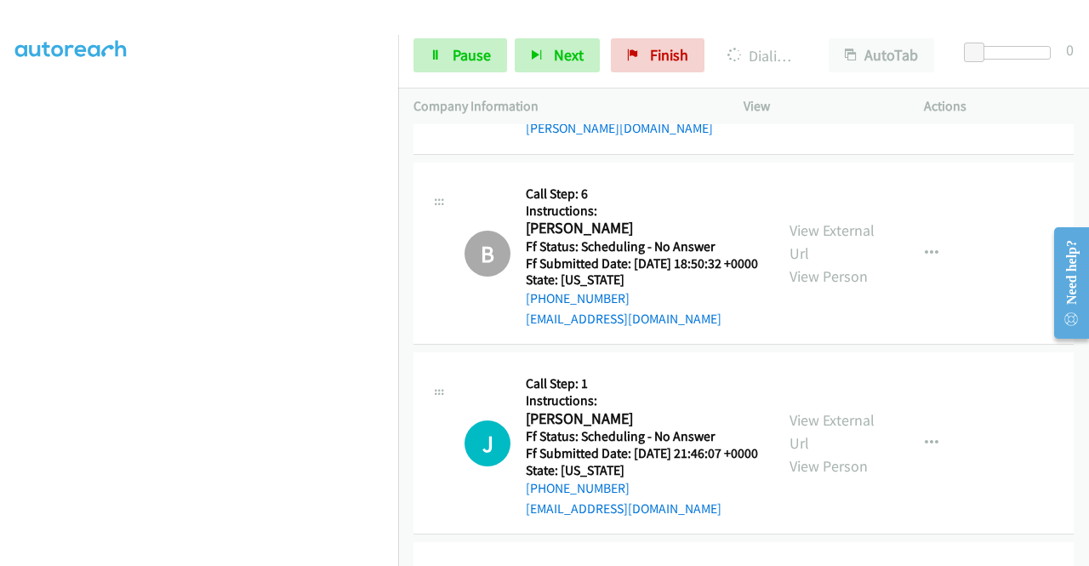
scroll to position [6581, 0]
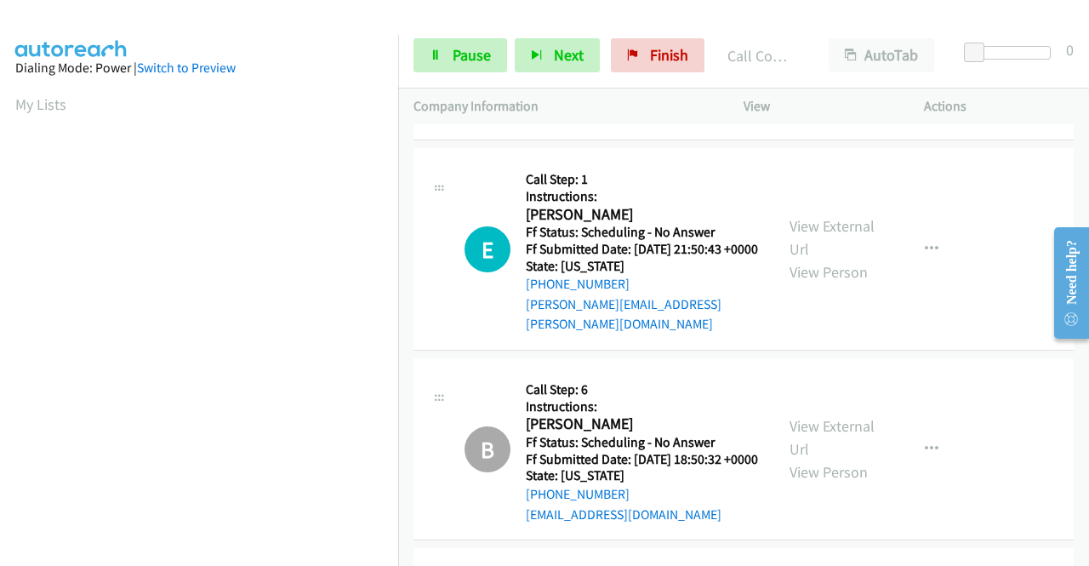
scroll to position [6734, 0]
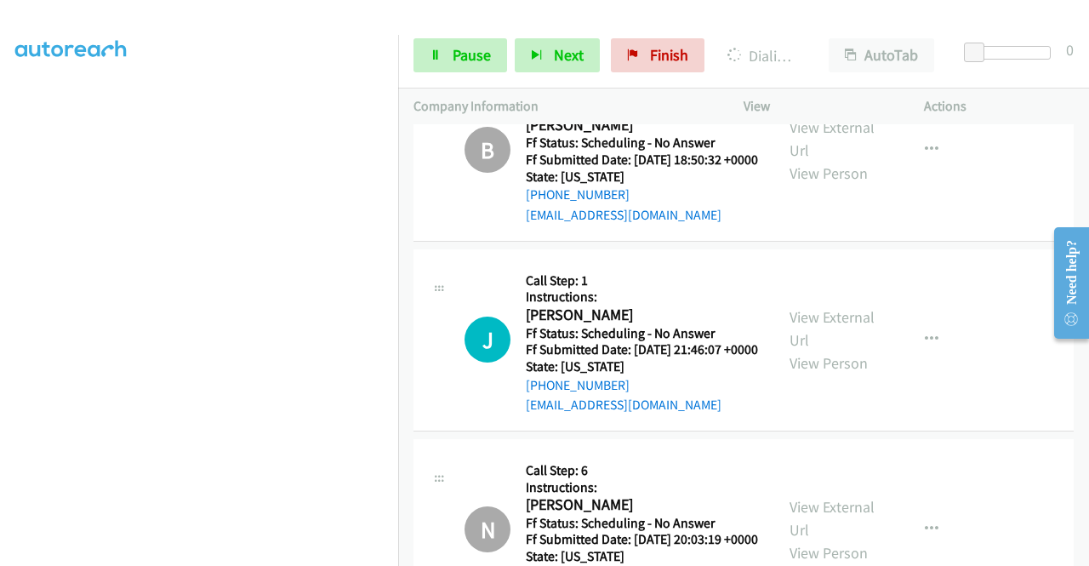
scroll to position [0, 0]
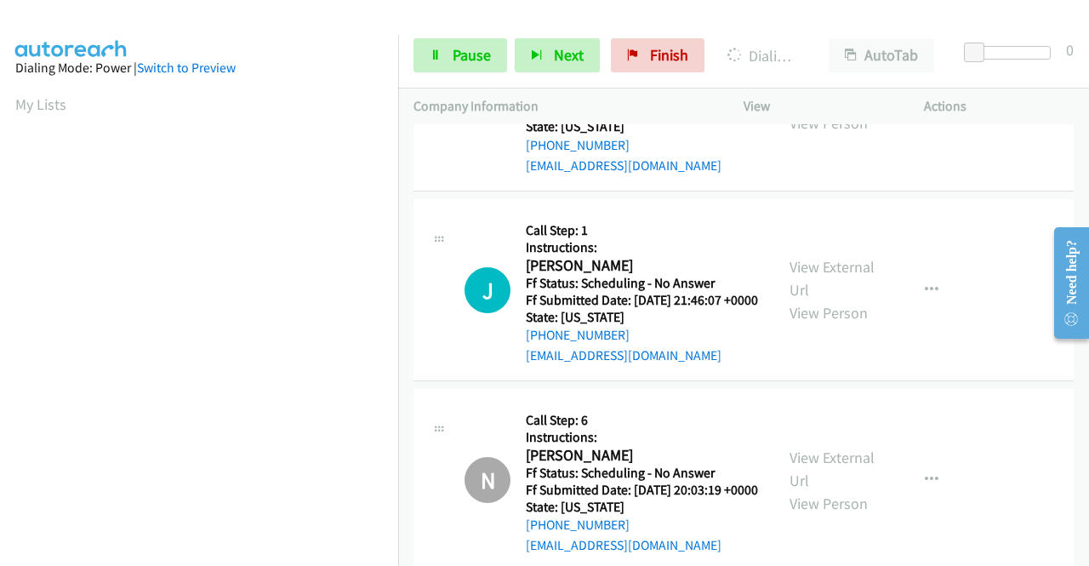
scroll to position [7074, 0]
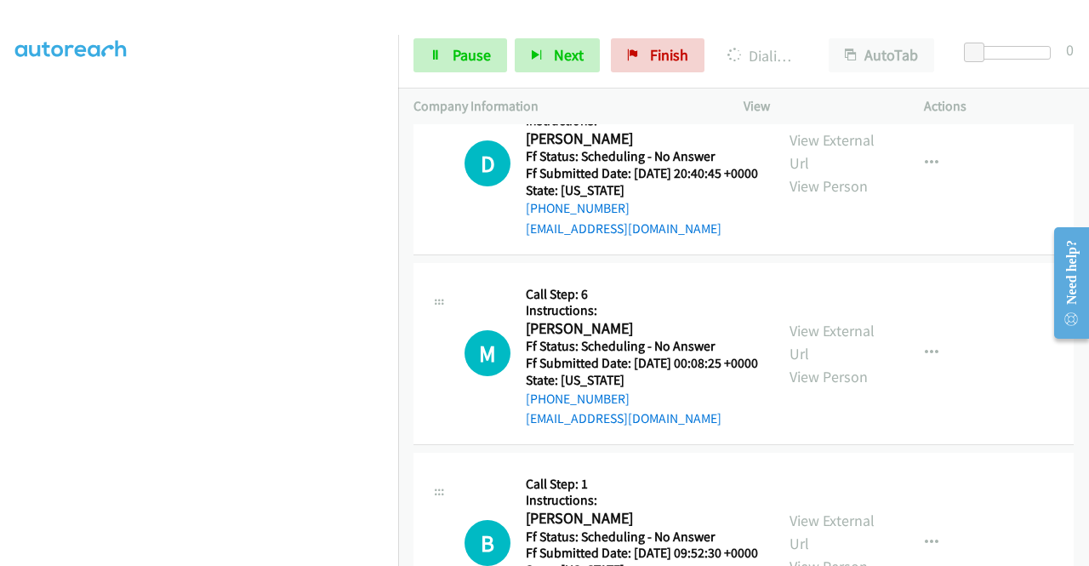
scroll to position [8010, 0]
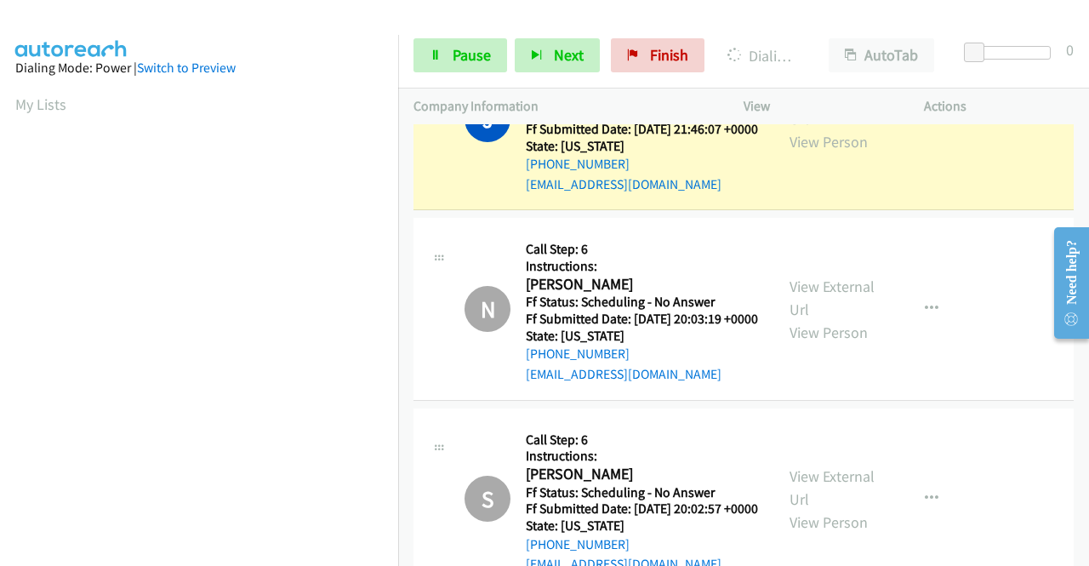
scroll to position [7110, 0]
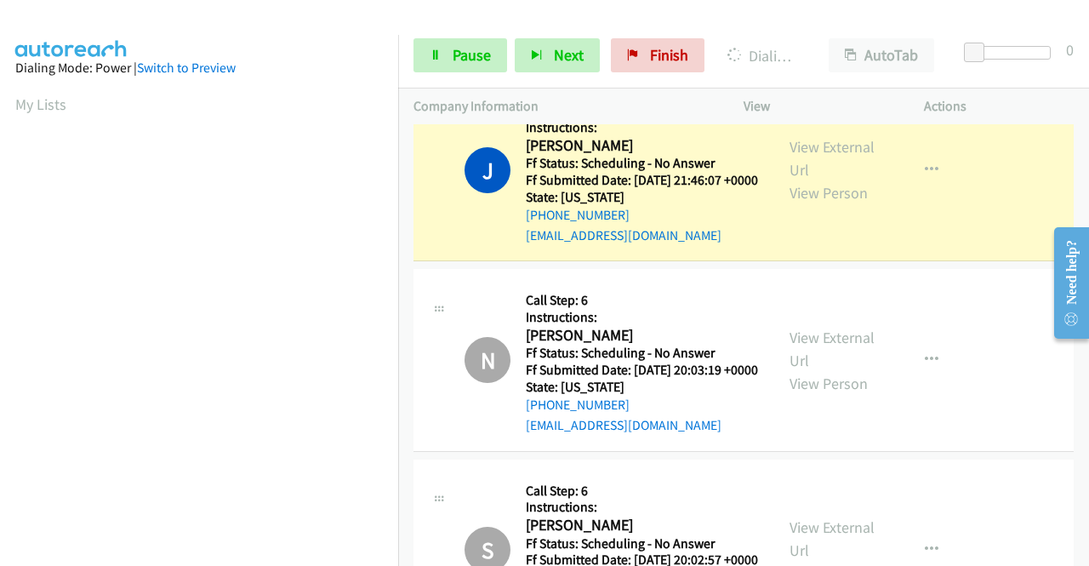
drag, startPoint x: 601, startPoint y: 352, endPoint x: 624, endPoint y: 312, distance: 46.5
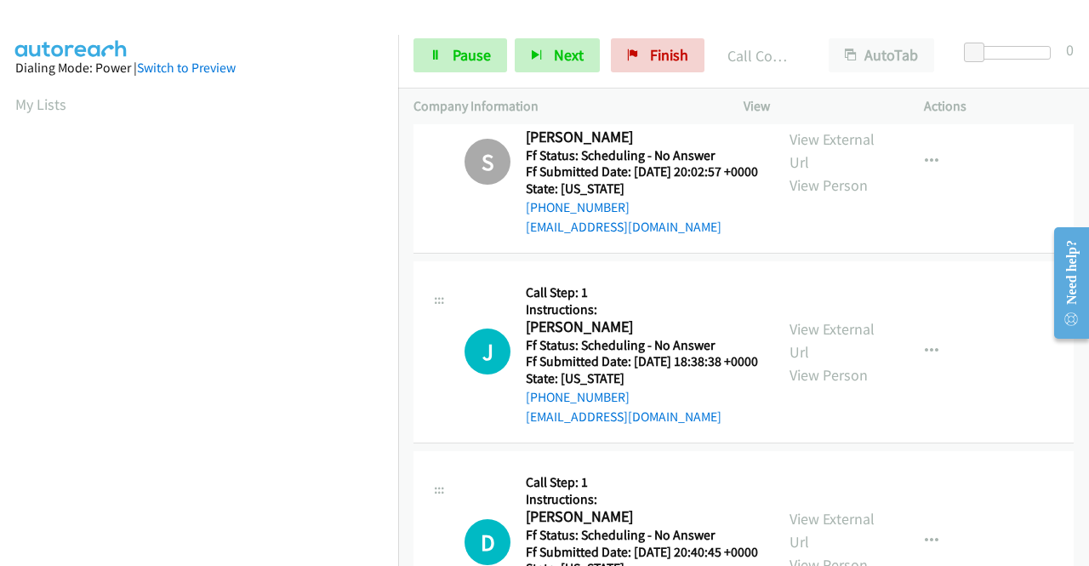
scroll to position [7535, 0]
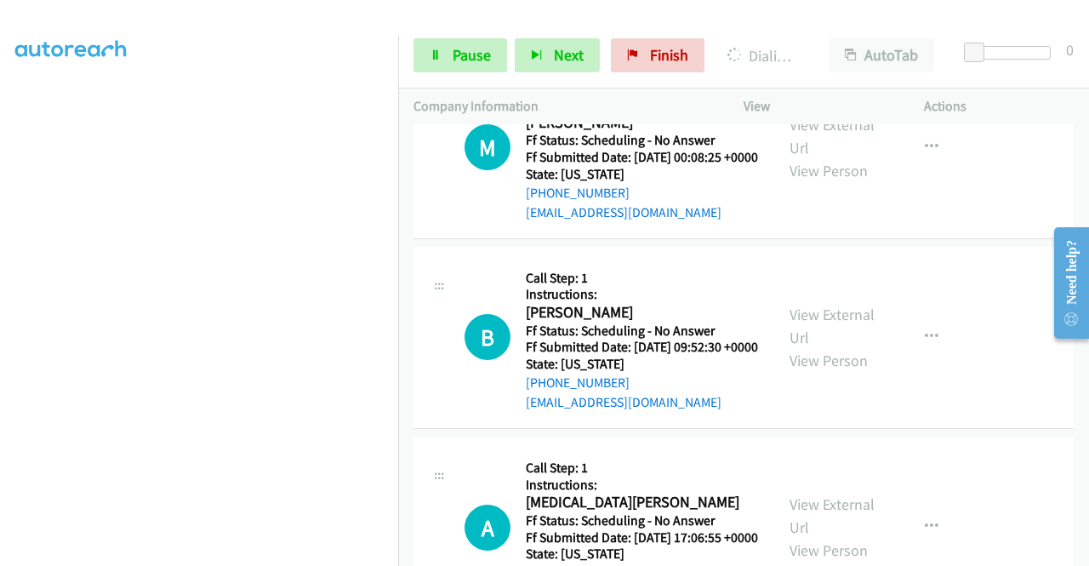
scroll to position [374, 0]
drag, startPoint x: 474, startPoint y: 57, endPoint x: 556, endPoint y: 27, distance: 86.9
click at [474, 57] on span "Pause" at bounding box center [472, 55] width 38 height 20
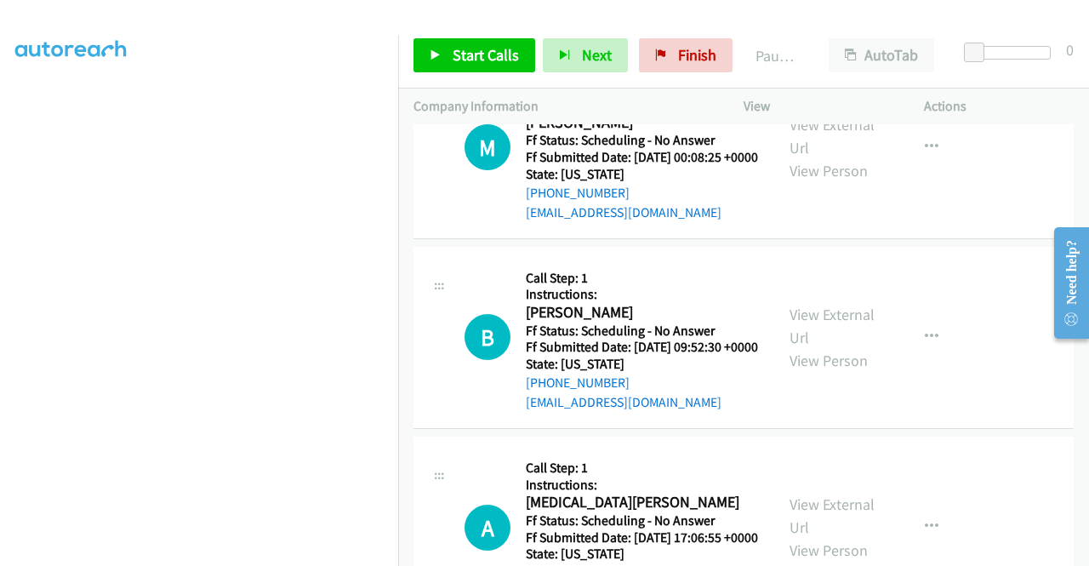
scroll to position [0, 0]
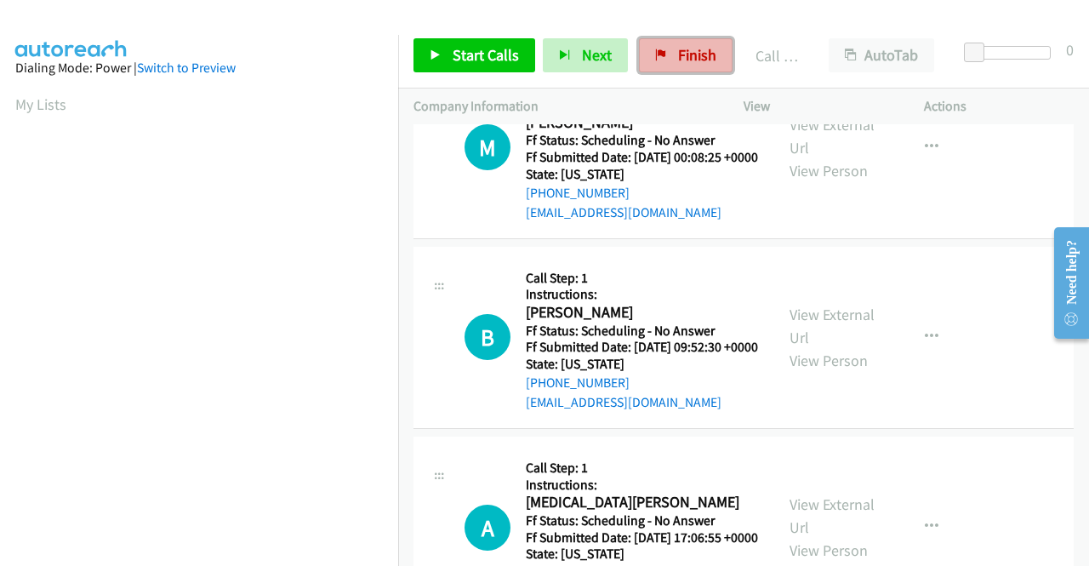
click at [694, 56] on span "Finish" at bounding box center [697, 55] width 38 height 20
